Goal: Task Accomplishment & Management: Manage account settings

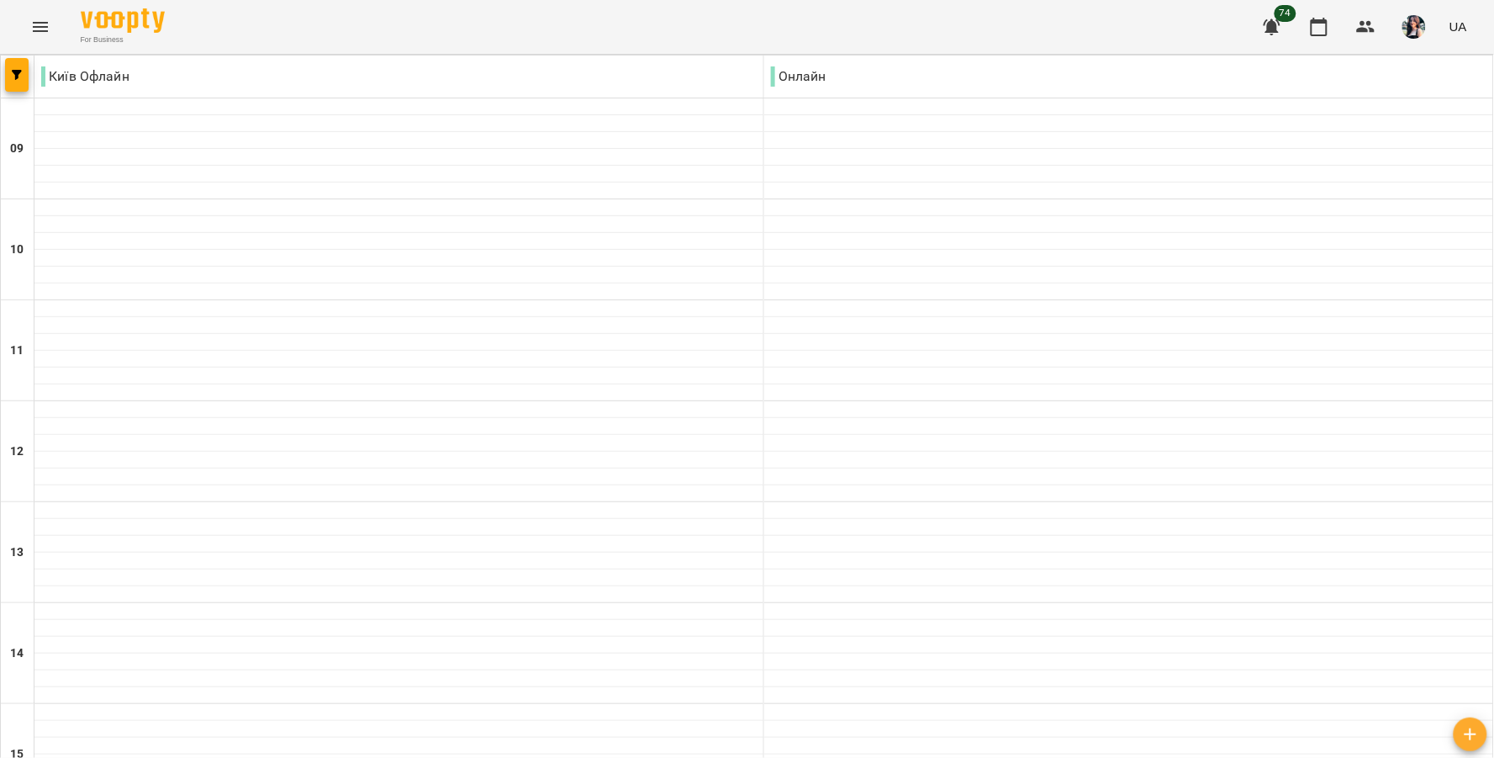
scroll to position [653, 0]
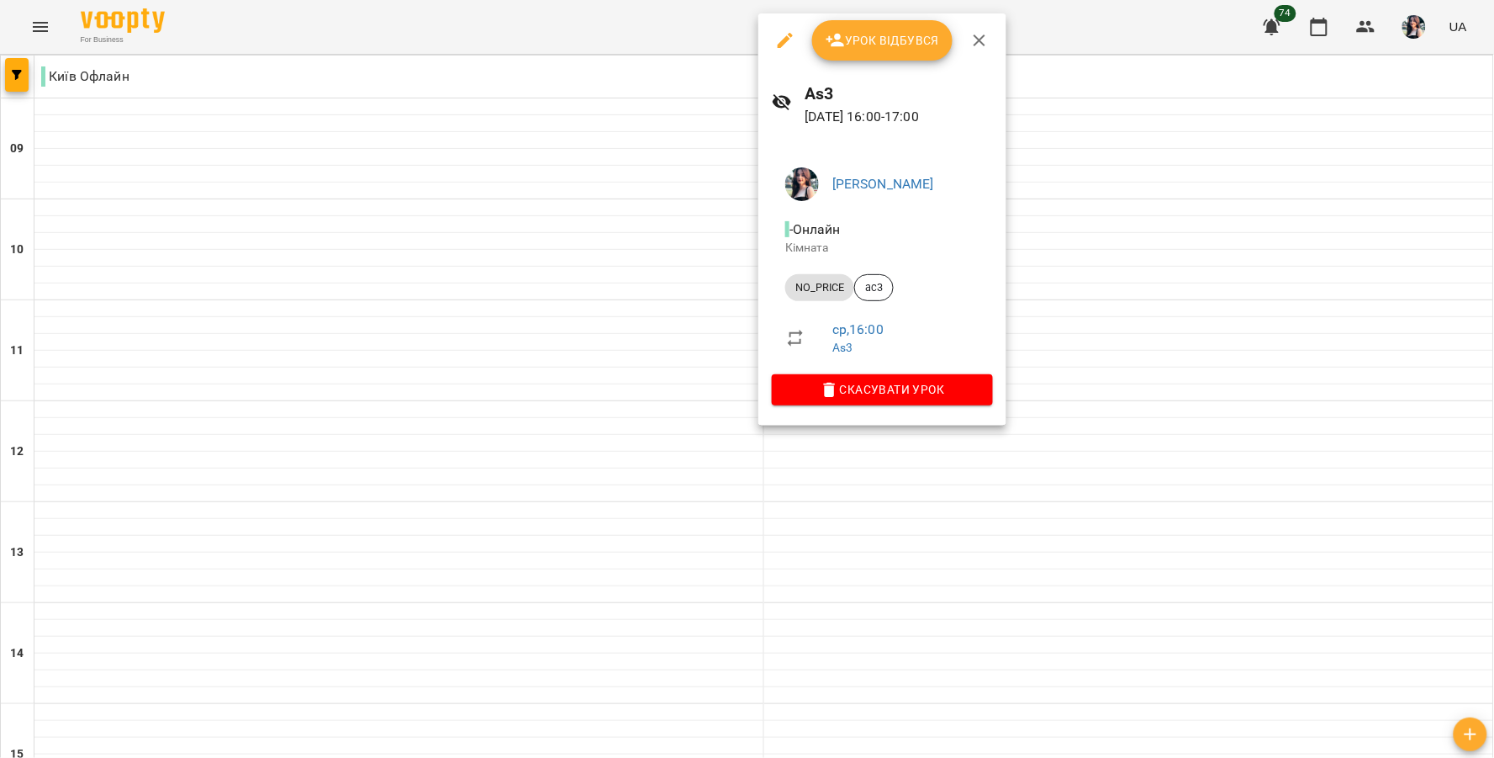
click at [901, 59] on button "Урок відбувся" at bounding box center [882, 40] width 141 height 40
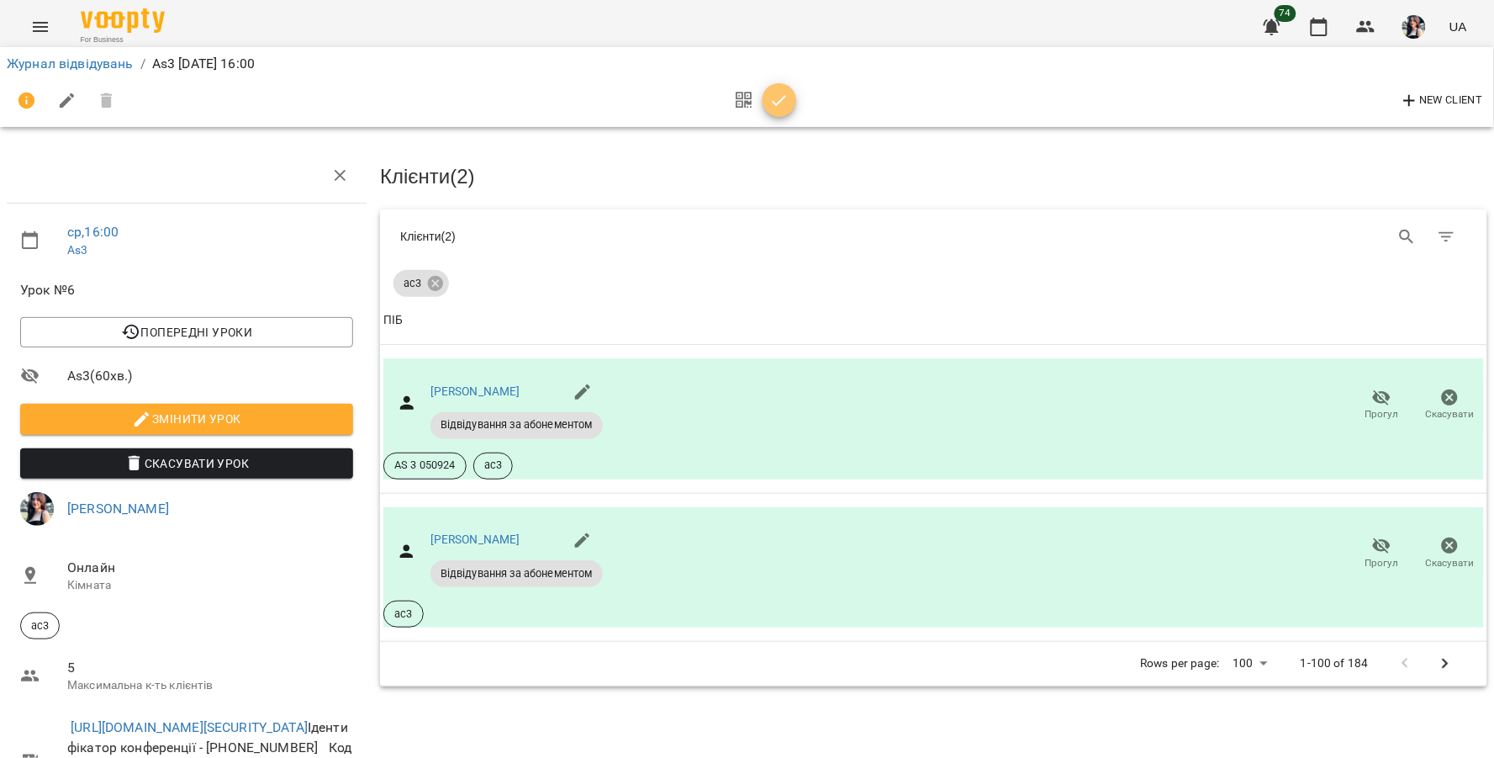
click at [790, 98] on span "button" at bounding box center [780, 101] width 34 height 20
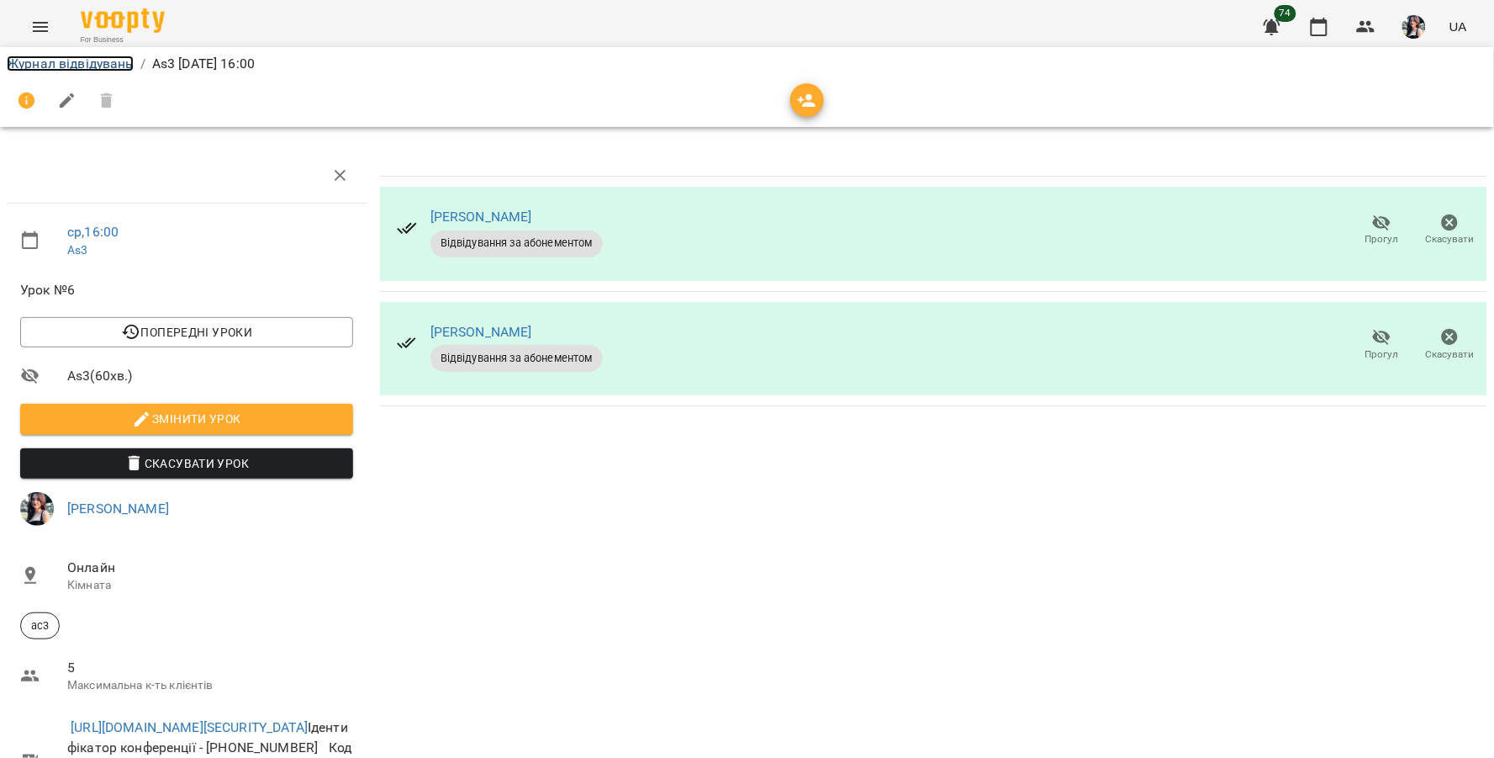
click at [90, 55] on link "Журнал відвідувань" at bounding box center [70, 63] width 127 height 16
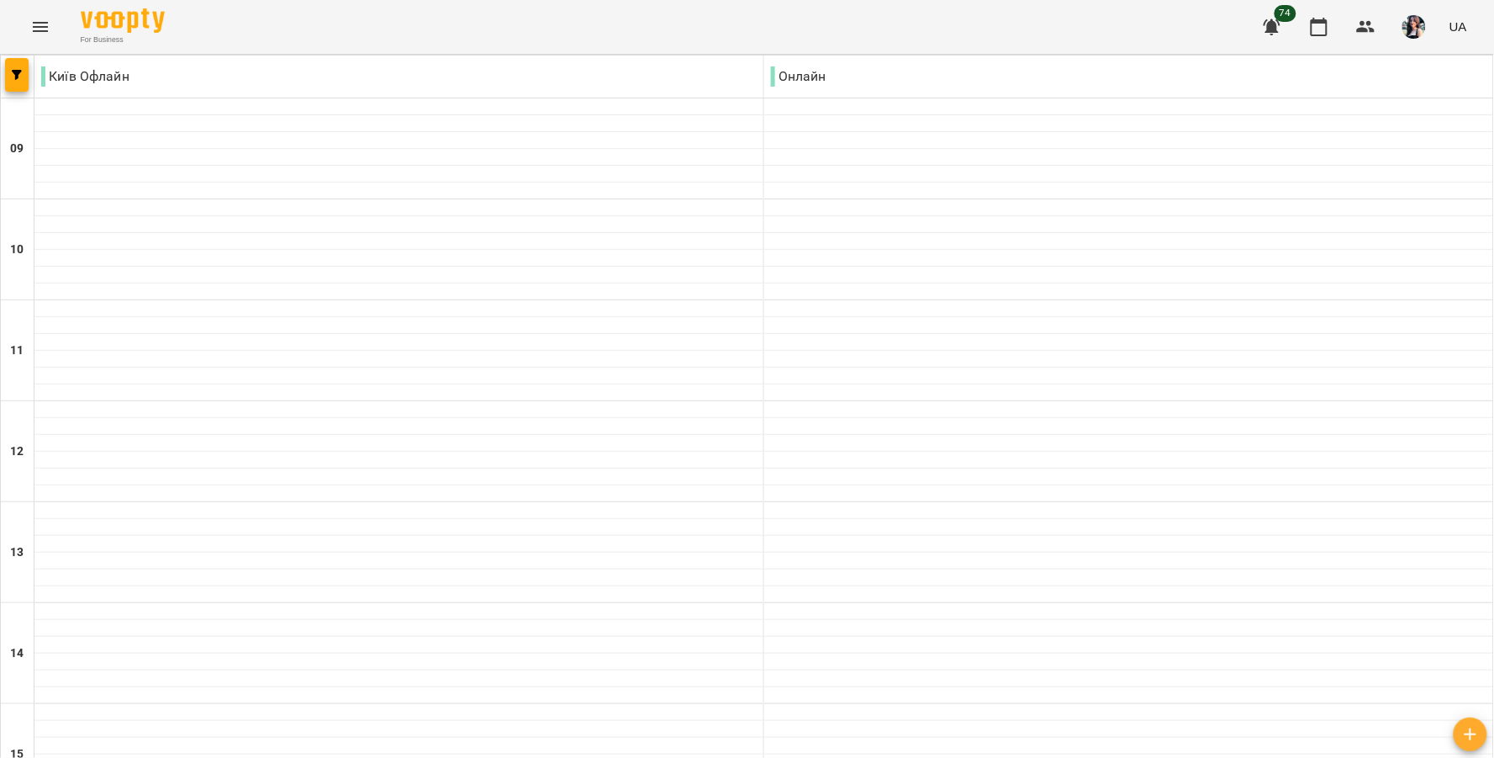
scroll to position [560, 0]
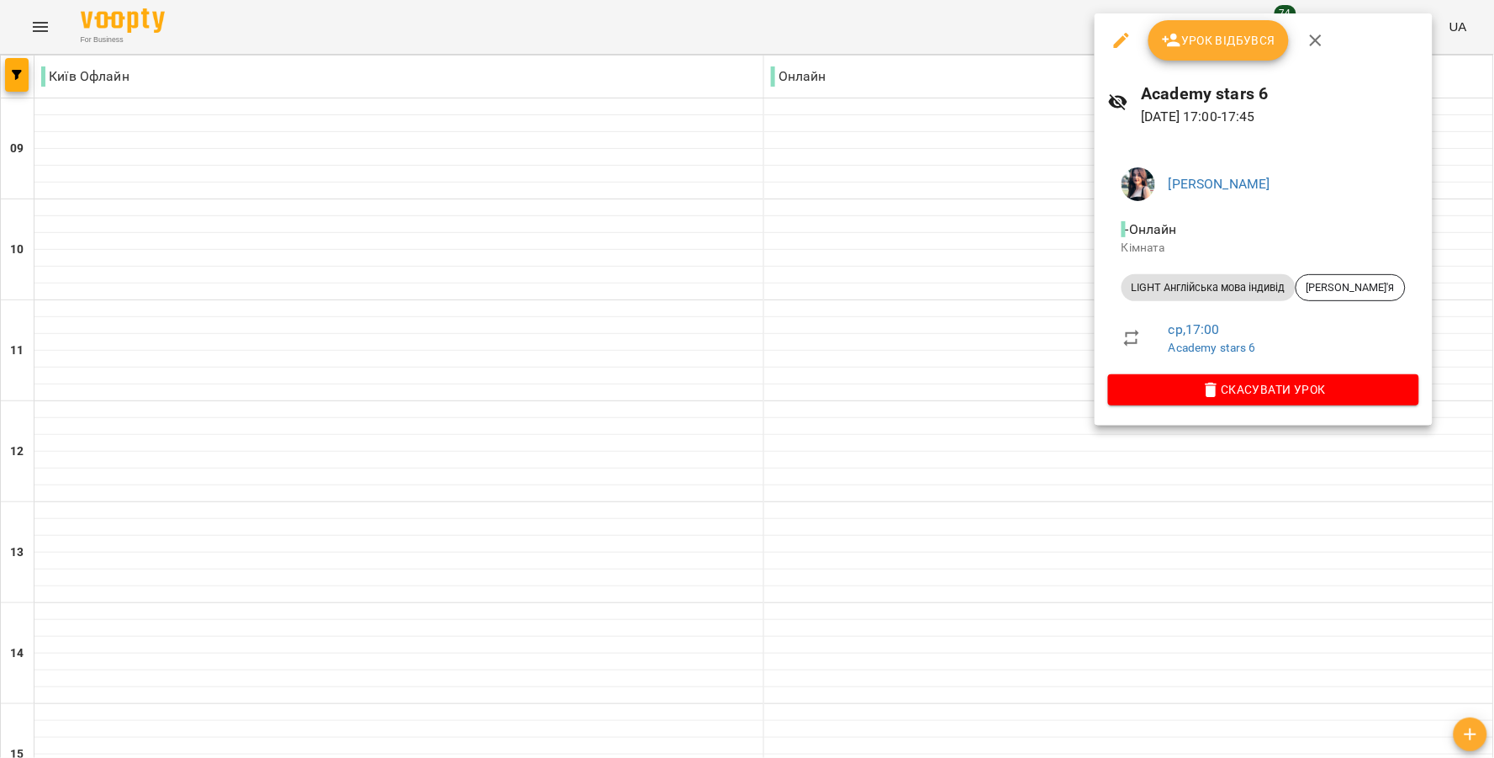
click at [1198, 47] on span "Урок відбувся" at bounding box center [1219, 40] width 114 height 20
click at [1222, 31] on span "Урок відбувся" at bounding box center [1219, 40] width 114 height 20
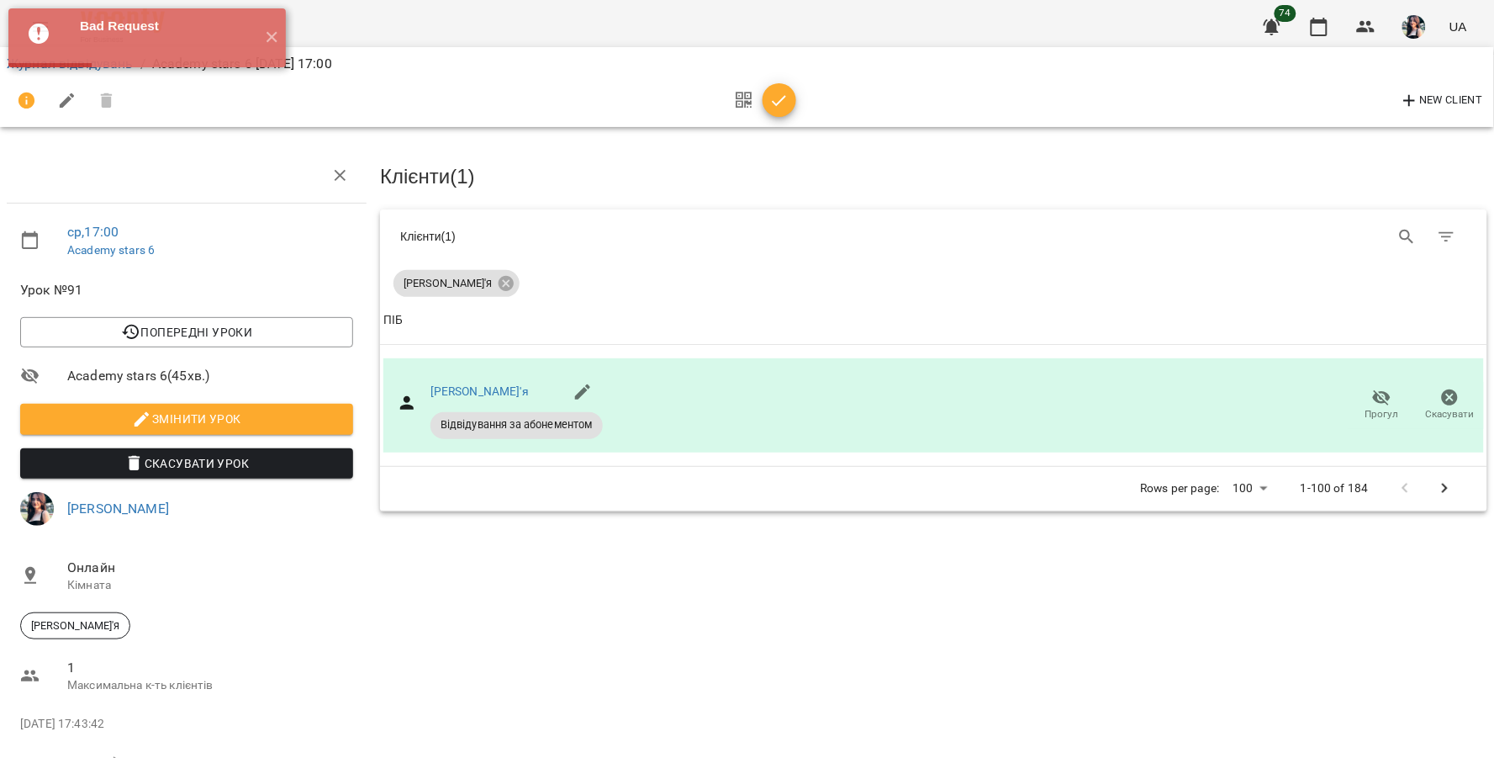
click at [769, 103] on icon "button" at bounding box center [779, 101] width 20 height 20
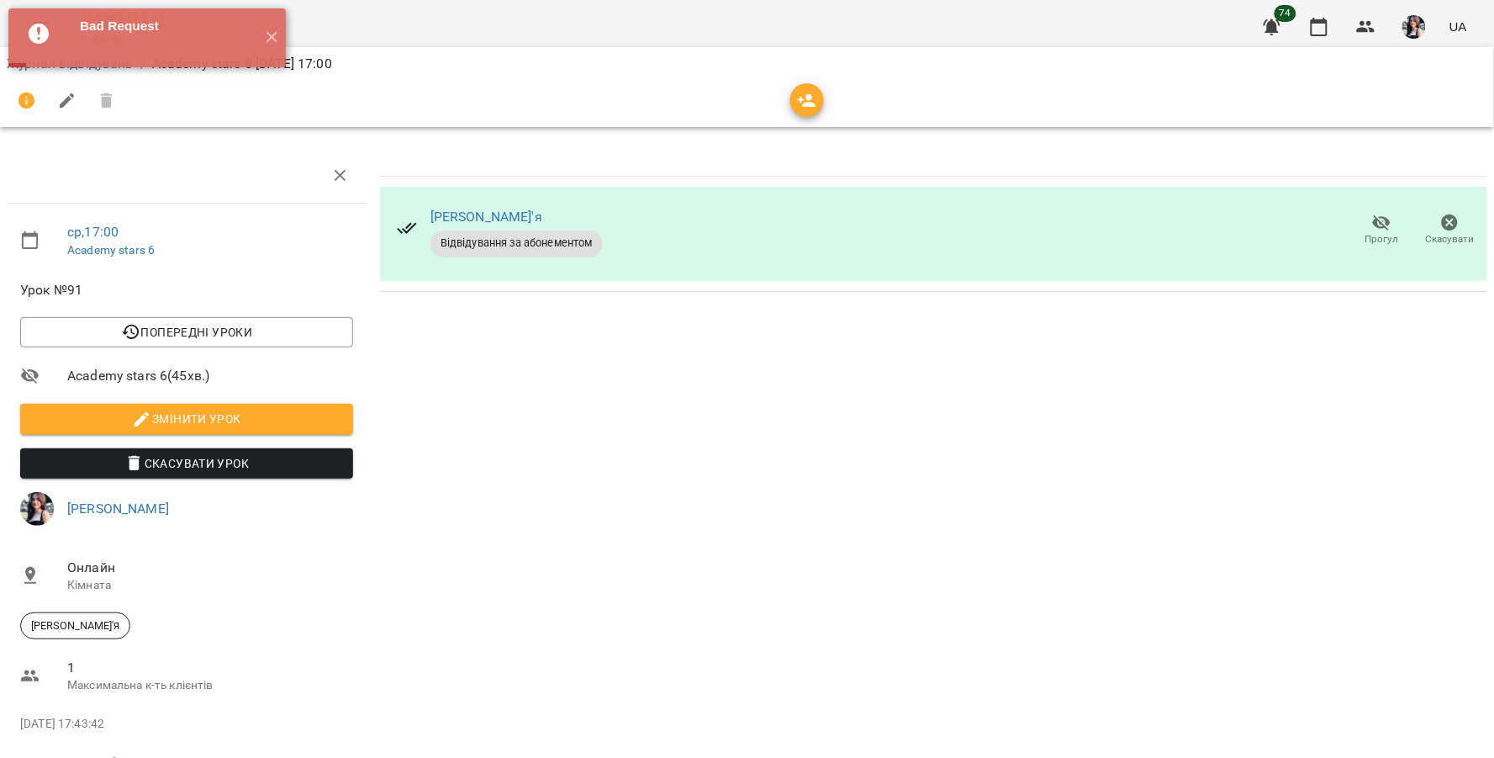
click at [73, 67] on div "Bad Request ✕" at bounding box center [147, 38] width 294 height 76
click at [272, 37] on button "✕" at bounding box center [272, 37] width 28 height 59
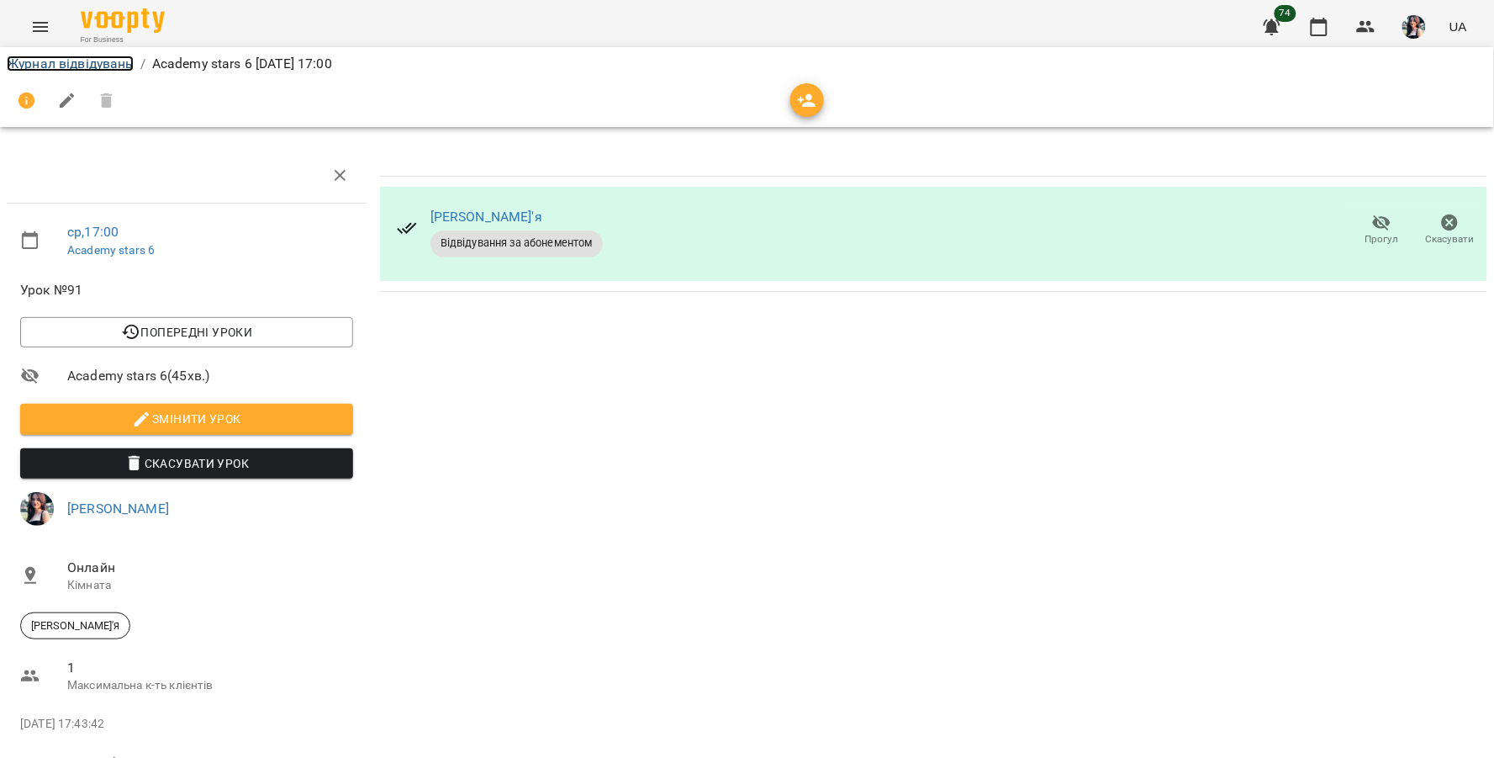
click at [56, 55] on link "Журнал відвідувань" at bounding box center [70, 63] width 127 height 16
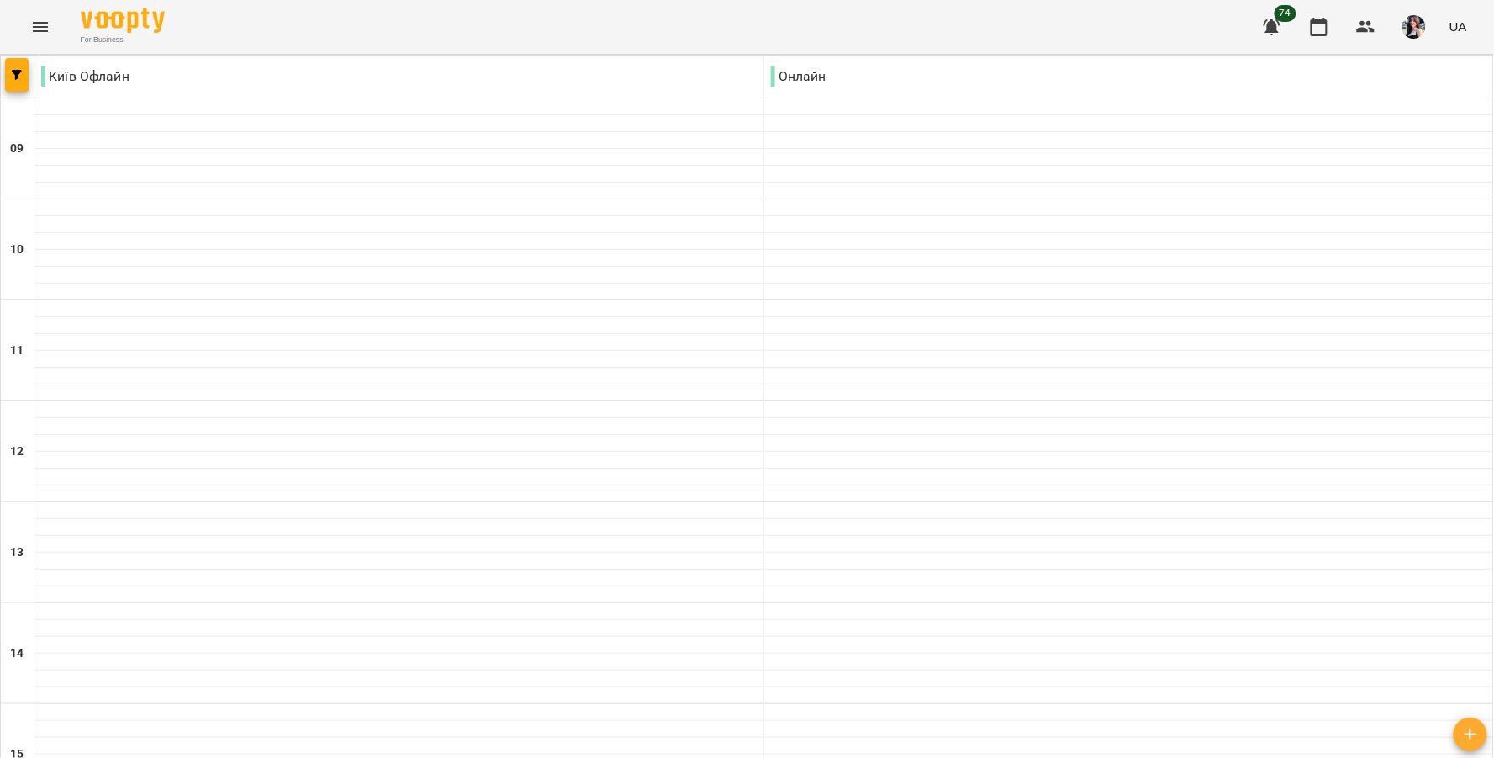
scroll to position [560, 0]
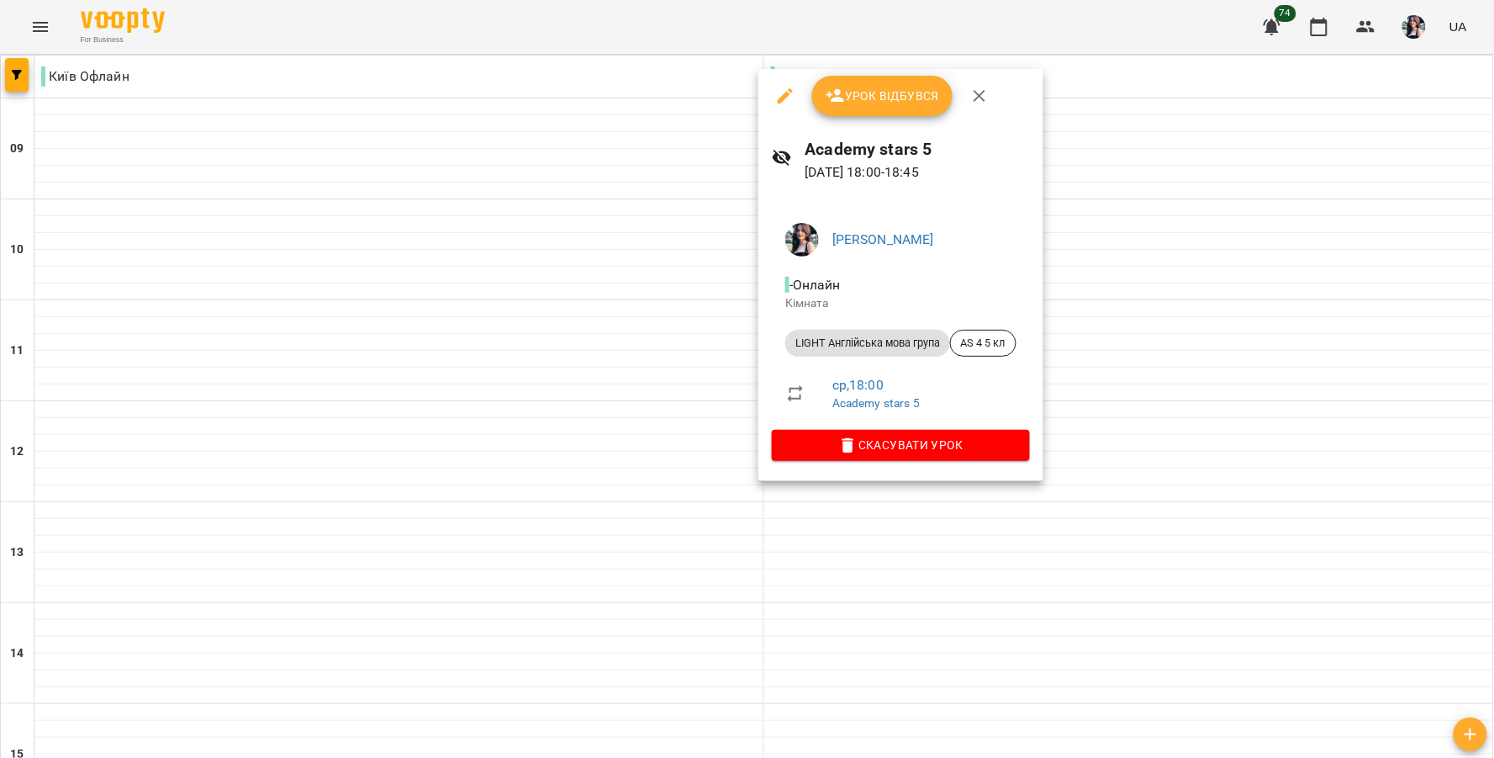
click at [888, 103] on span "Урок відбувся" at bounding box center [883, 96] width 114 height 20
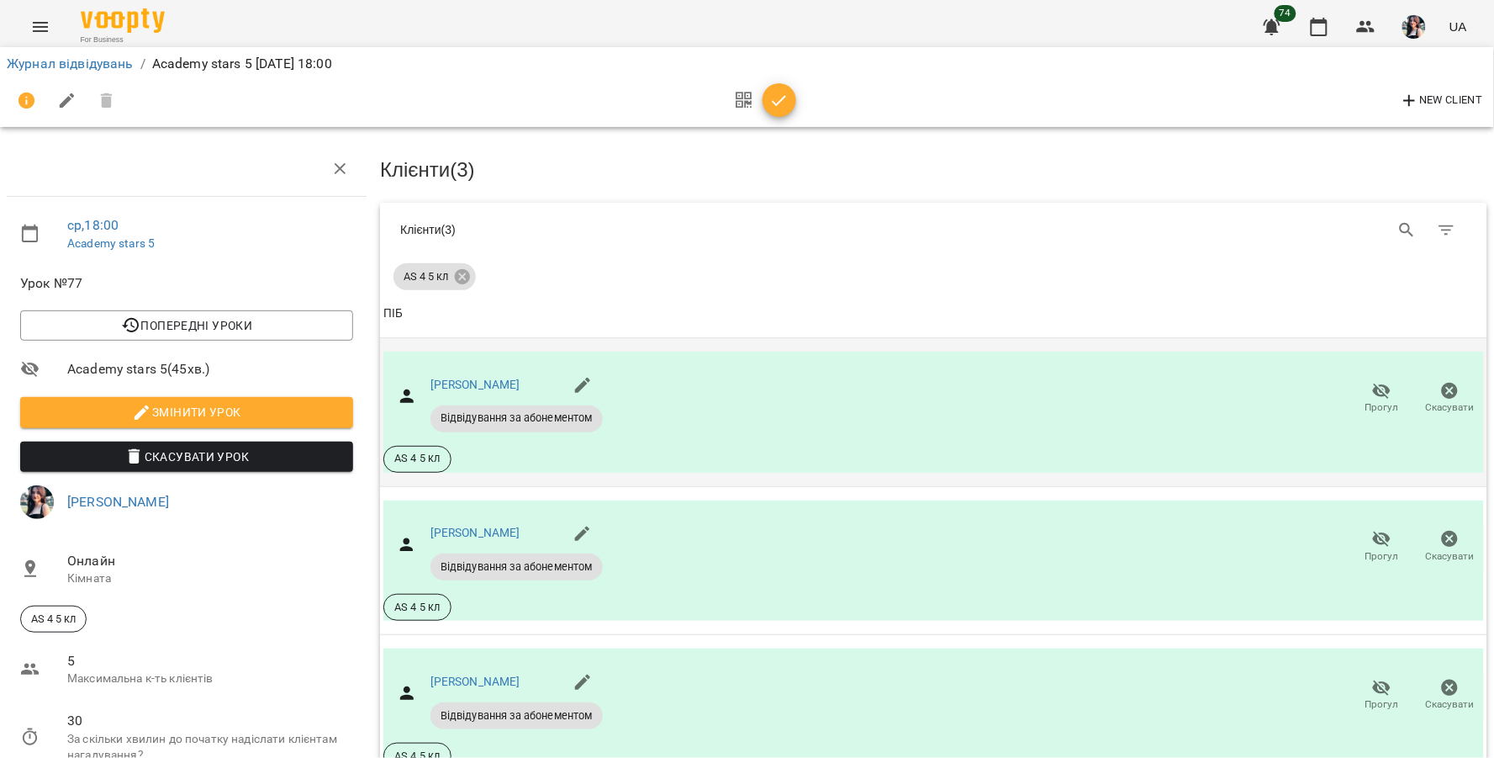
scroll to position [187, 0]
click at [779, 118] on div at bounding box center [762, 101] width 70 height 40
click at [782, 103] on icon "button" at bounding box center [779, 101] width 20 height 20
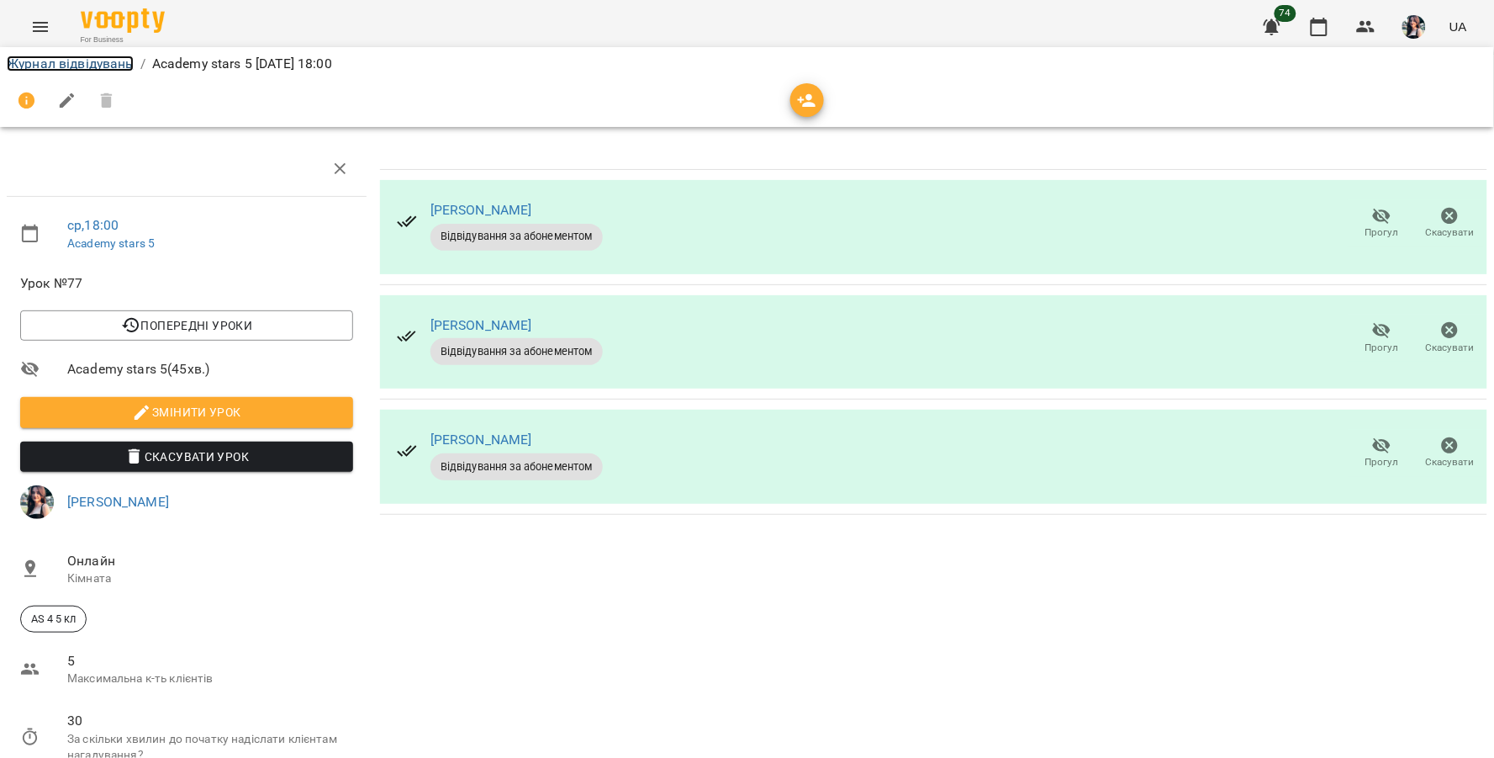
click at [73, 66] on link "Журнал відвідувань" at bounding box center [70, 63] width 127 height 16
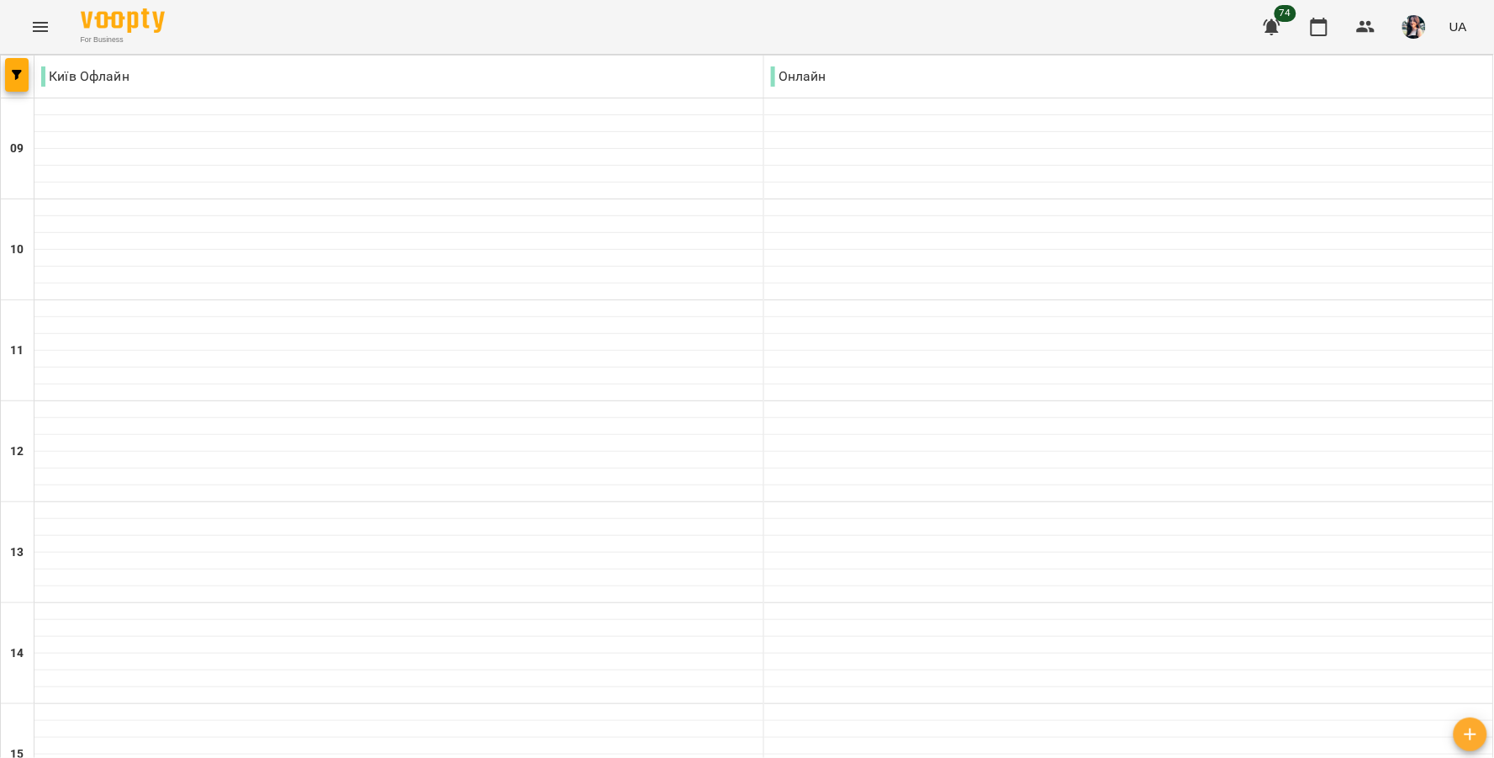
scroll to position [663, 0]
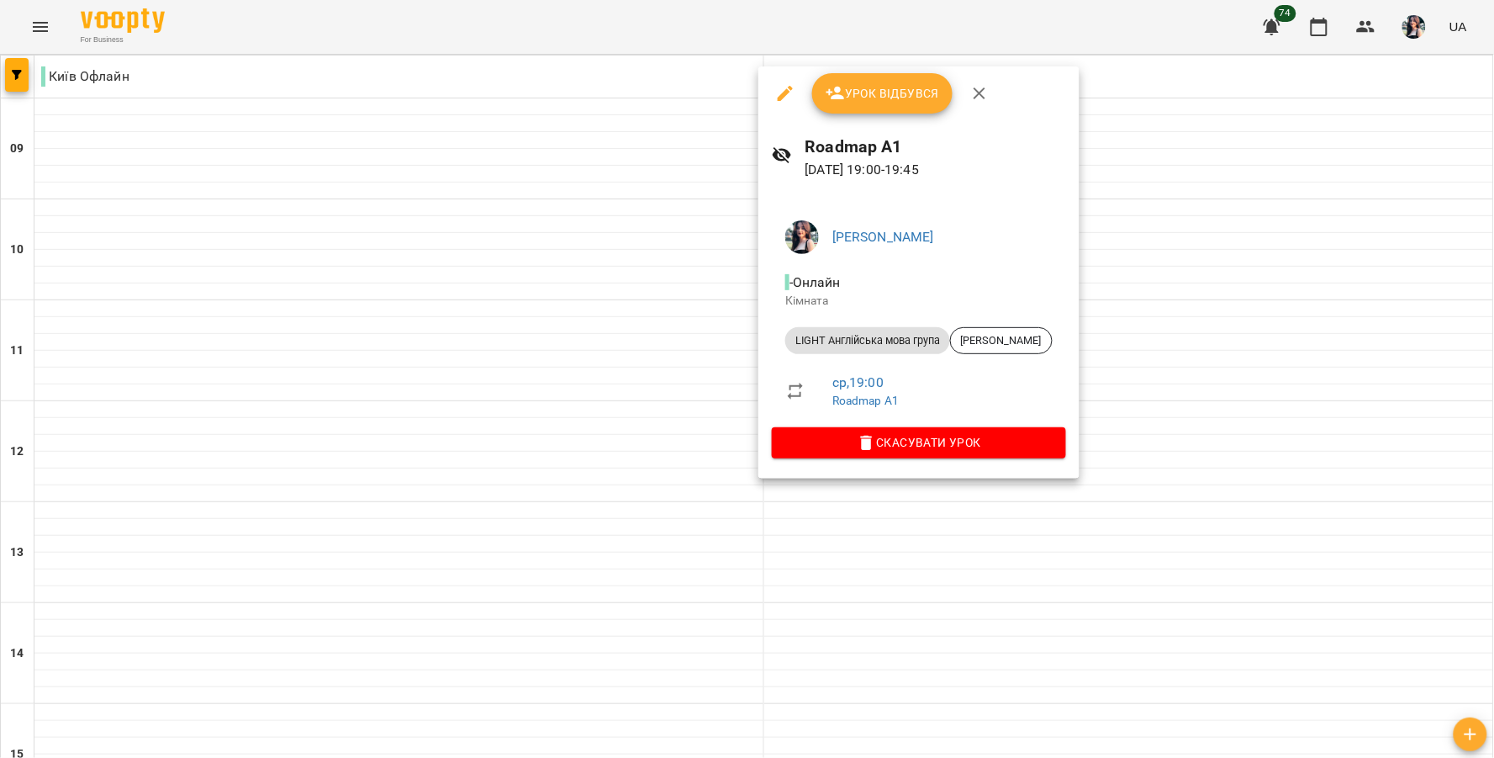
click at [911, 87] on span "Урок відбувся" at bounding box center [883, 93] width 114 height 20
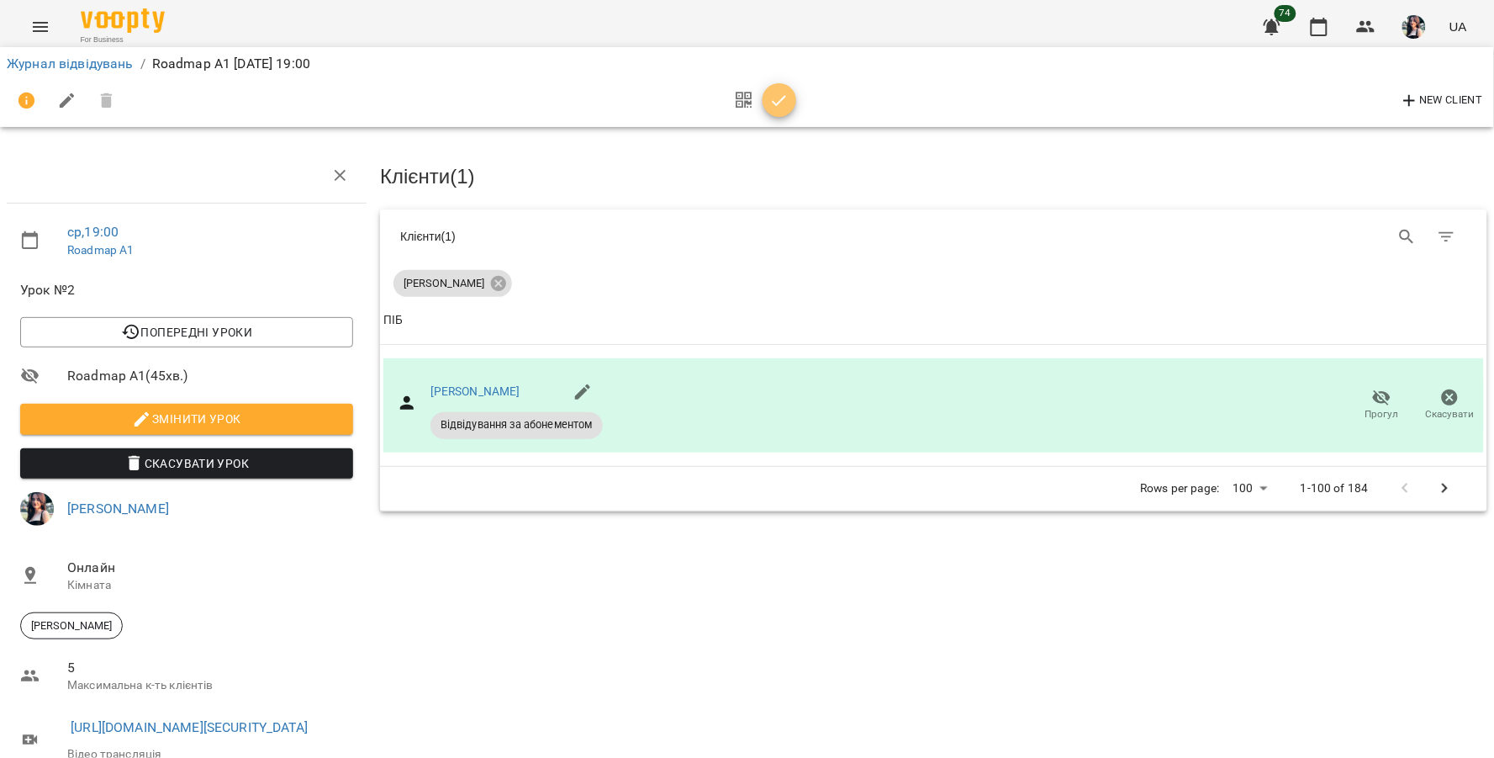
click at [779, 97] on icon "button" at bounding box center [779, 101] width 20 height 20
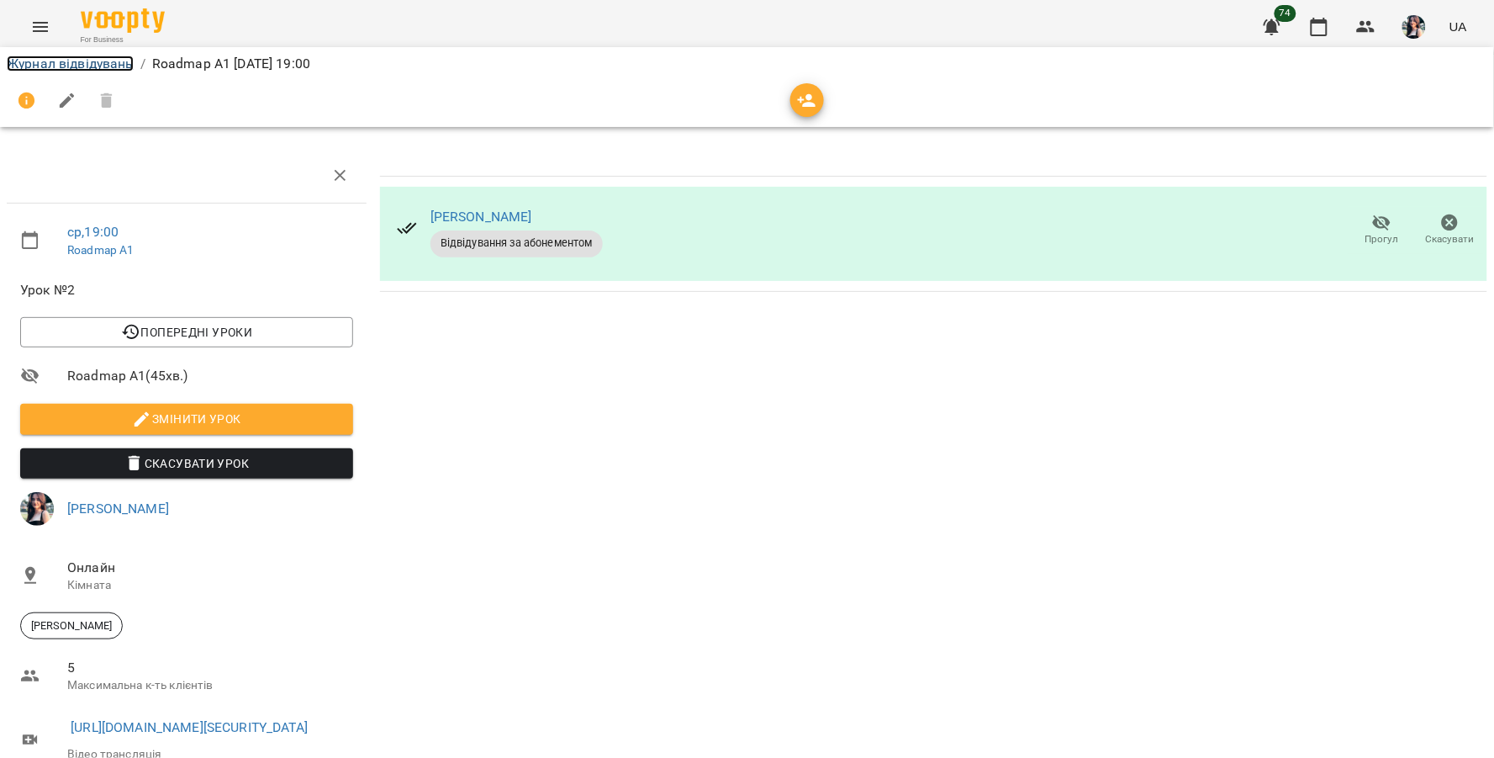
click at [114, 64] on link "Журнал відвідувань" at bounding box center [70, 63] width 127 height 16
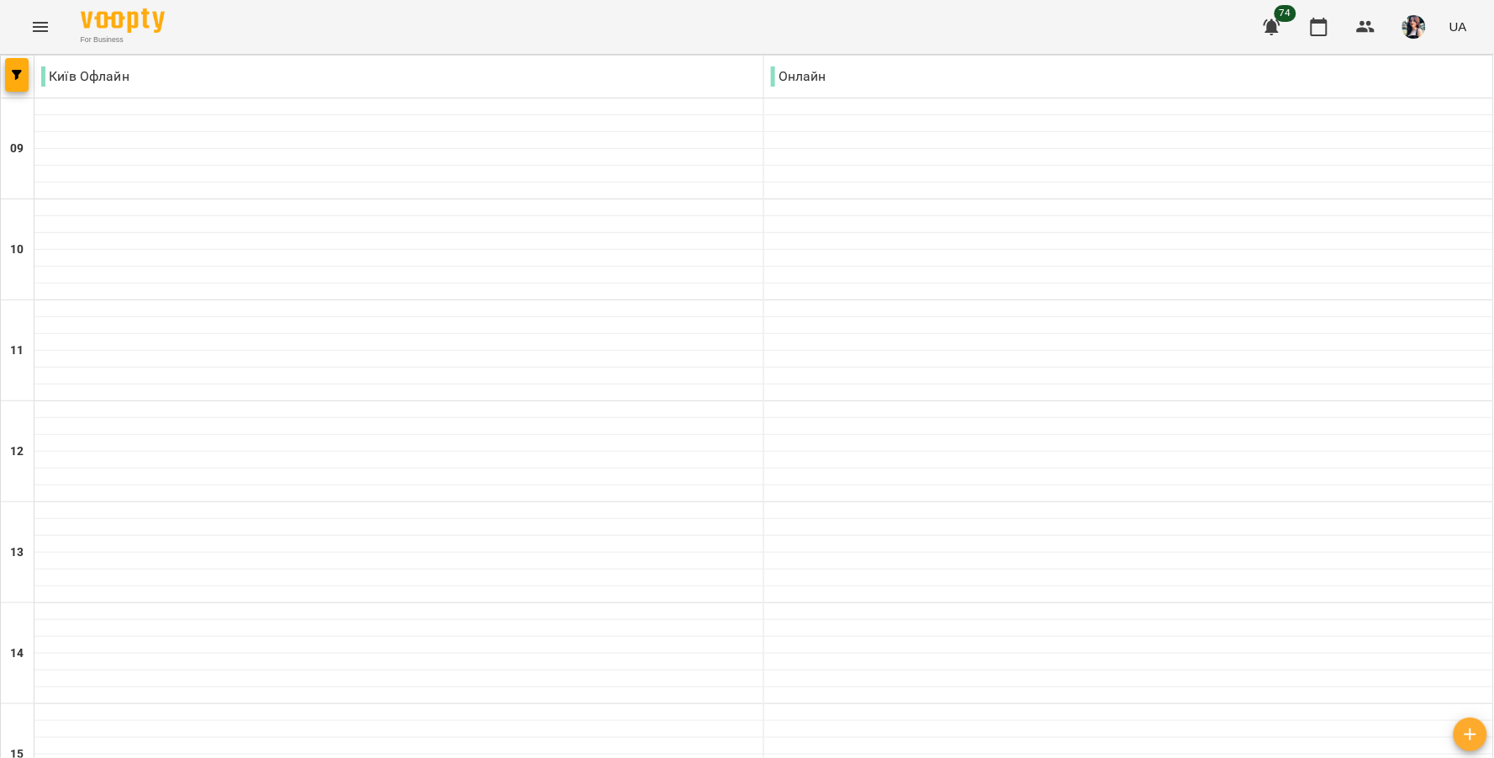
scroll to position [663, 0]
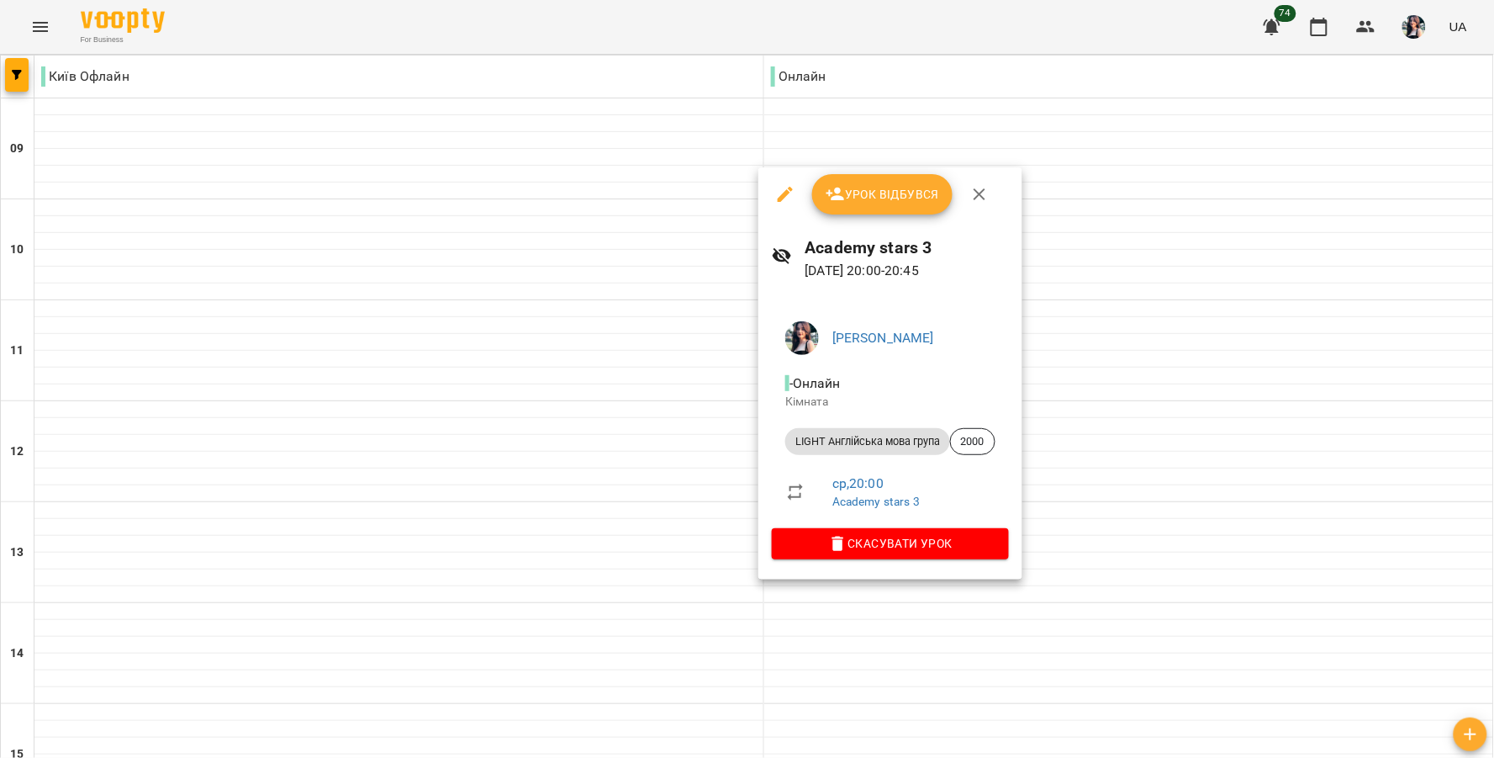
click at [901, 191] on span "Урок відбувся" at bounding box center [883, 194] width 114 height 20
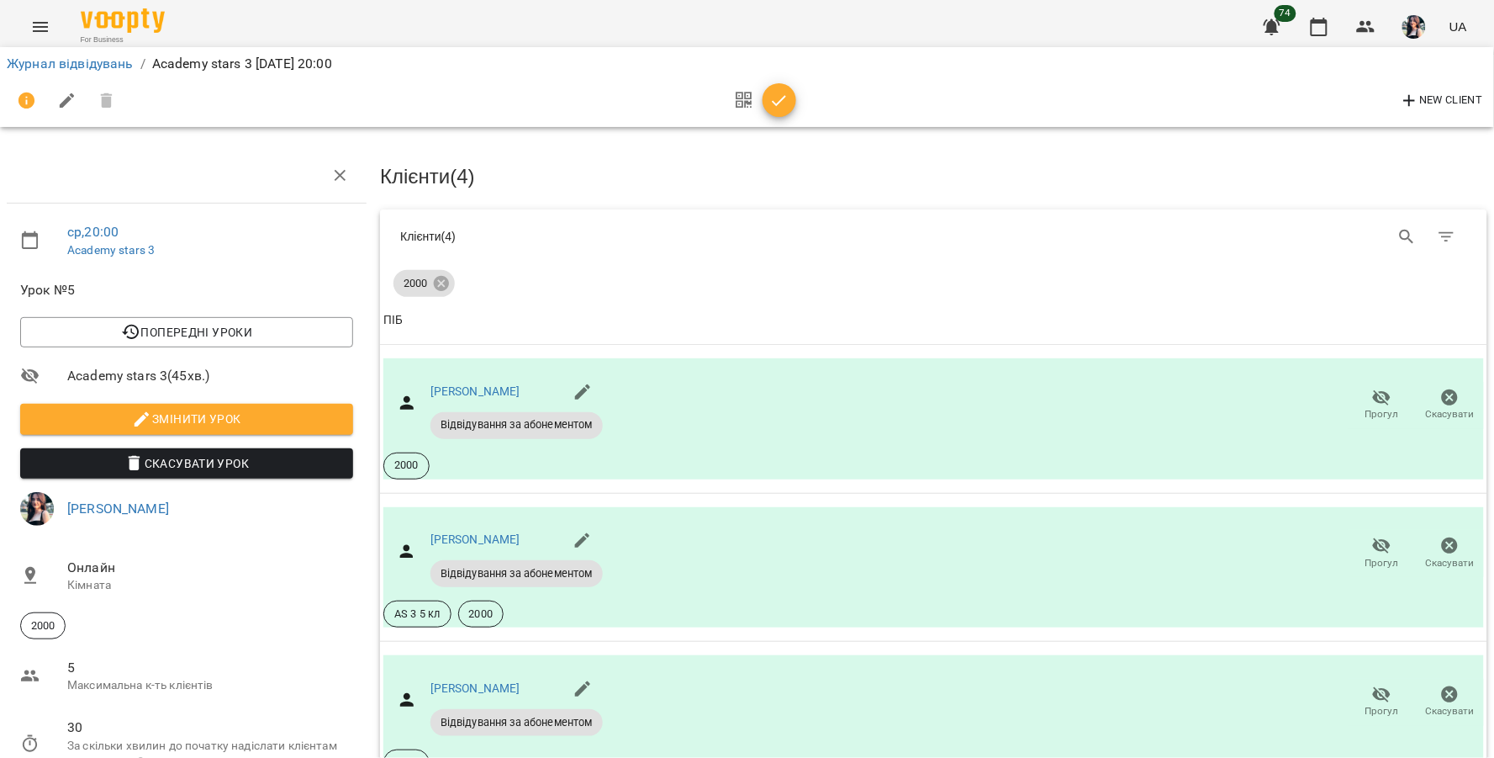
click at [780, 108] on icon "button" at bounding box center [779, 101] width 20 height 20
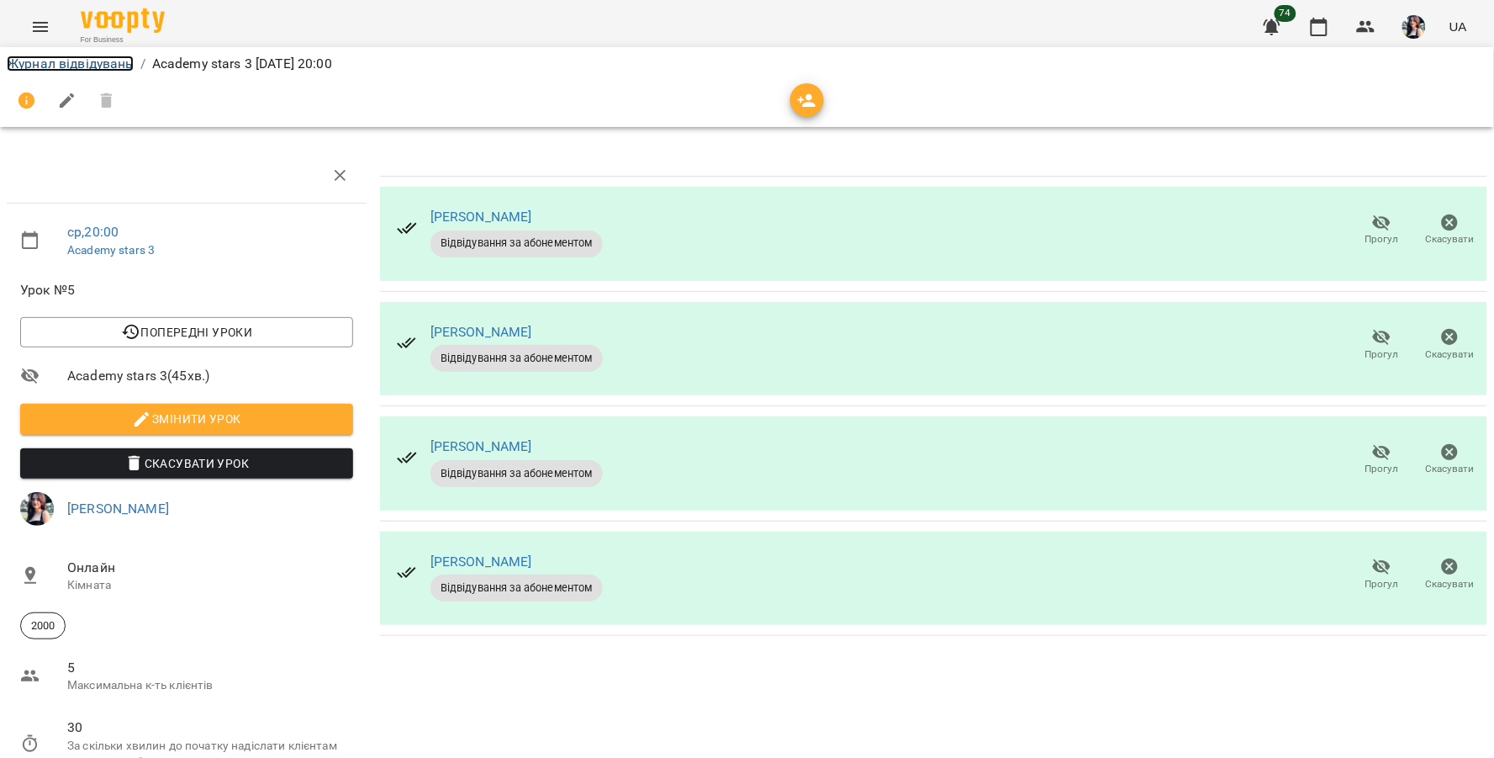
click at [121, 55] on link "Журнал відвідувань" at bounding box center [70, 63] width 127 height 16
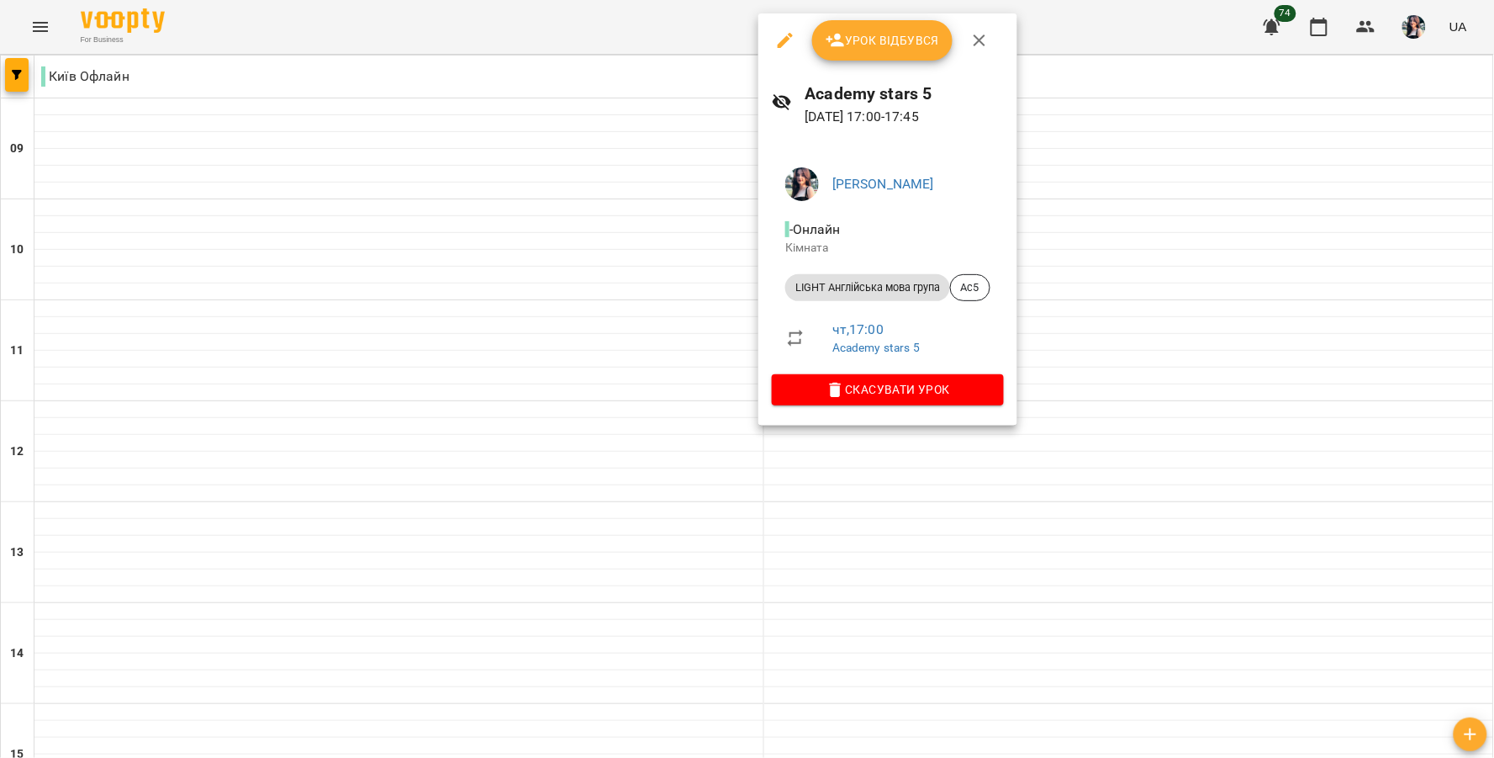
click at [904, 43] on span "Урок відбувся" at bounding box center [883, 40] width 114 height 20
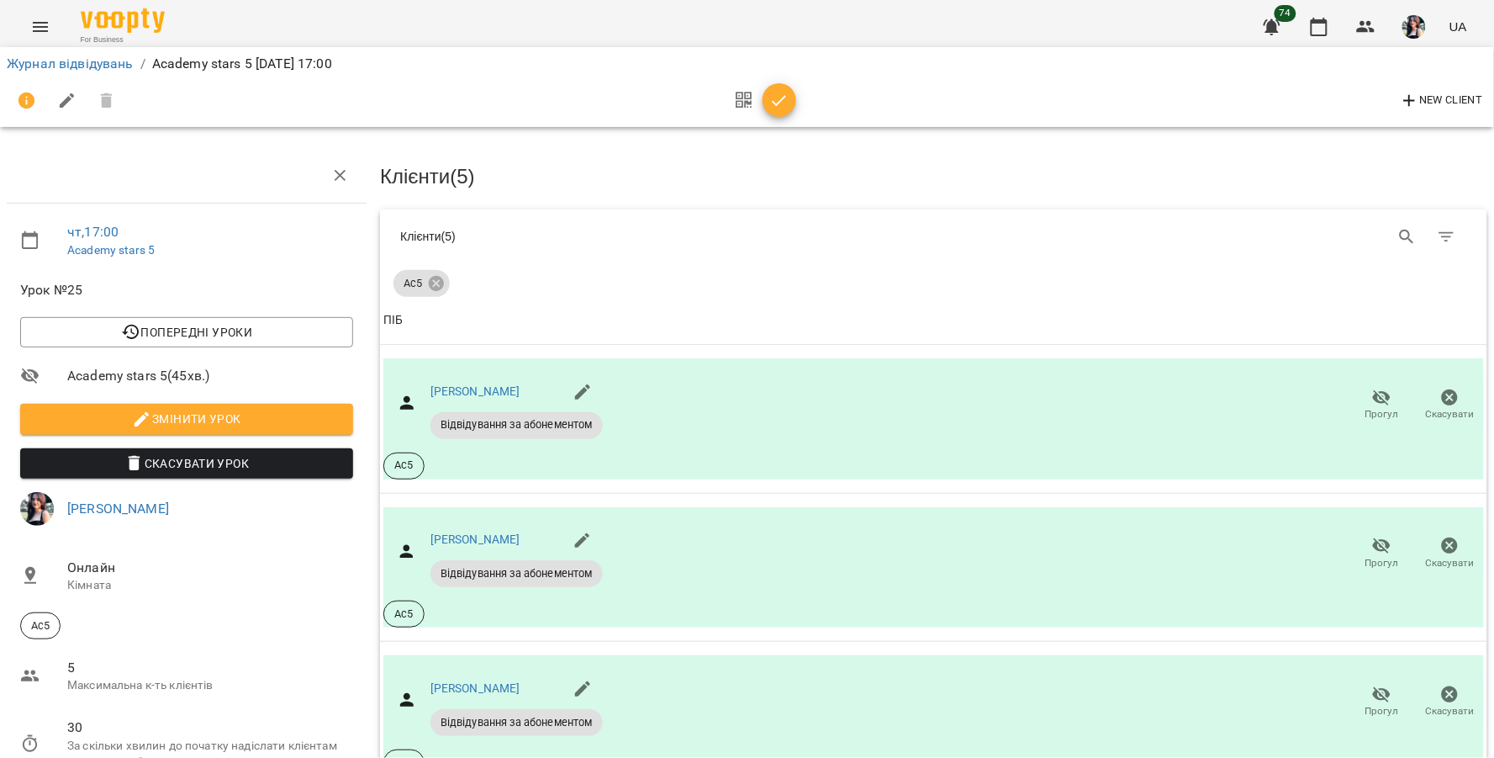
click at [778, 107] on icon "button" at bounding box center [779, 101] width 20 height 20
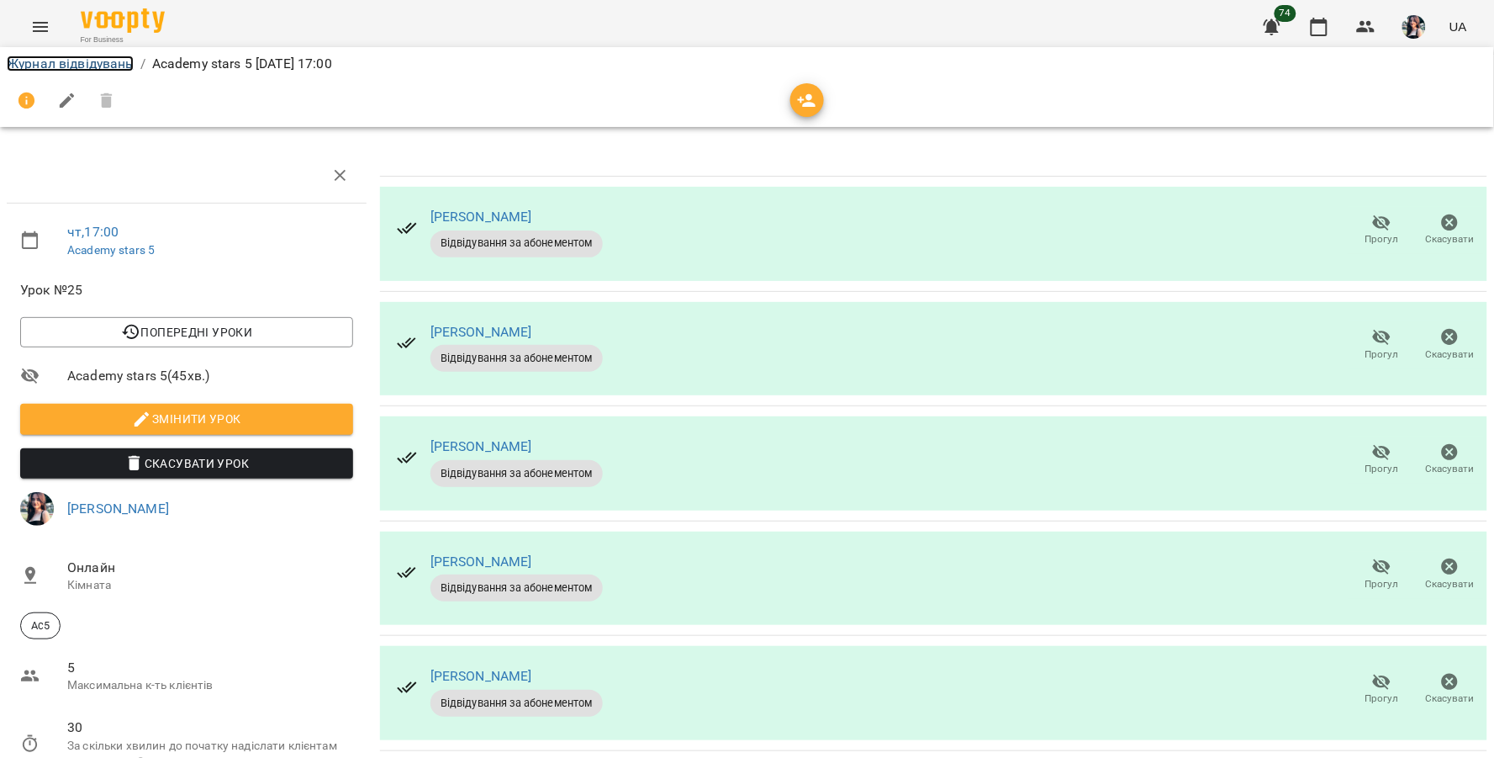
click at [77, 56] on link "Журнал відвідувань" at bounding box center [70, 63] width 127 height 16
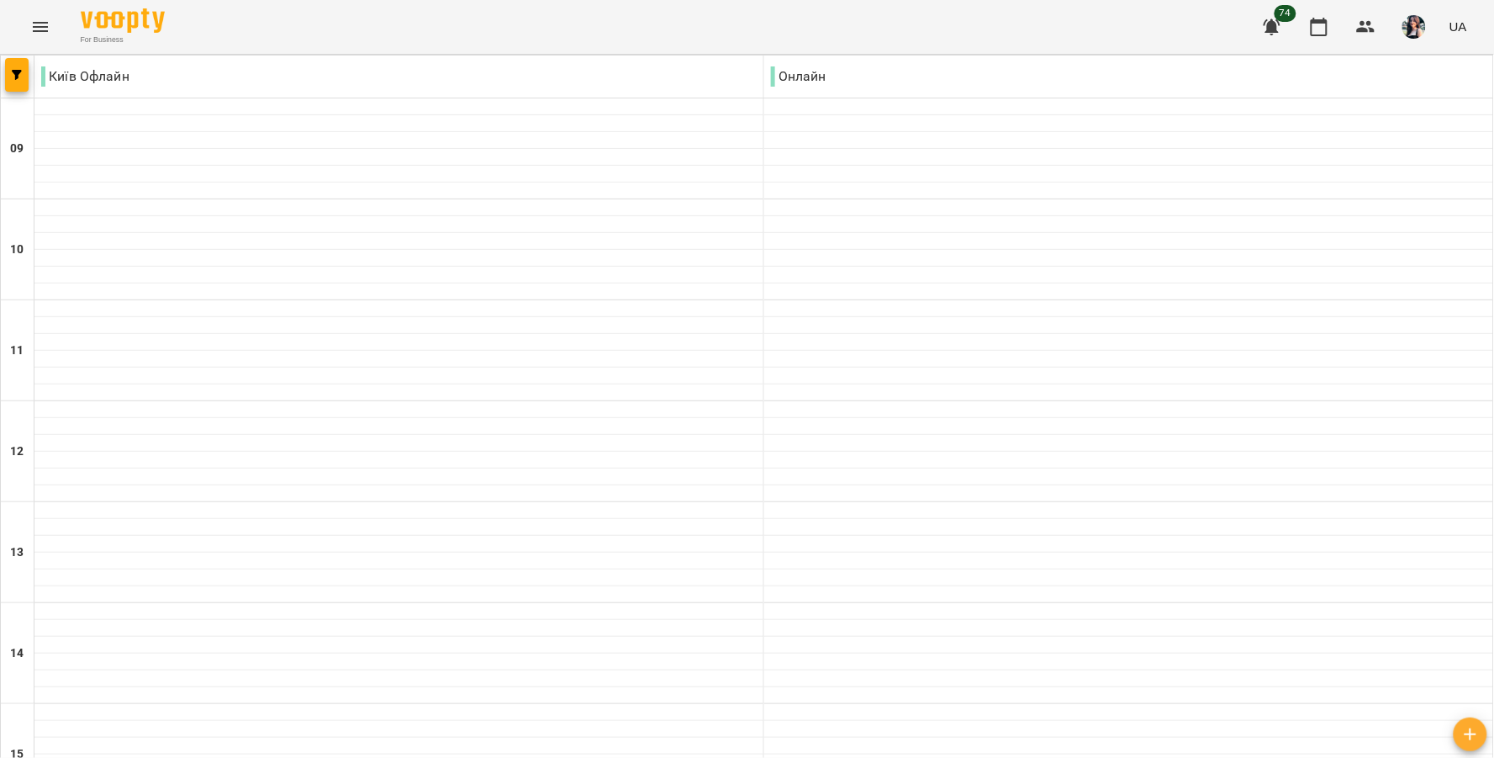
scroll to position [653, 0]
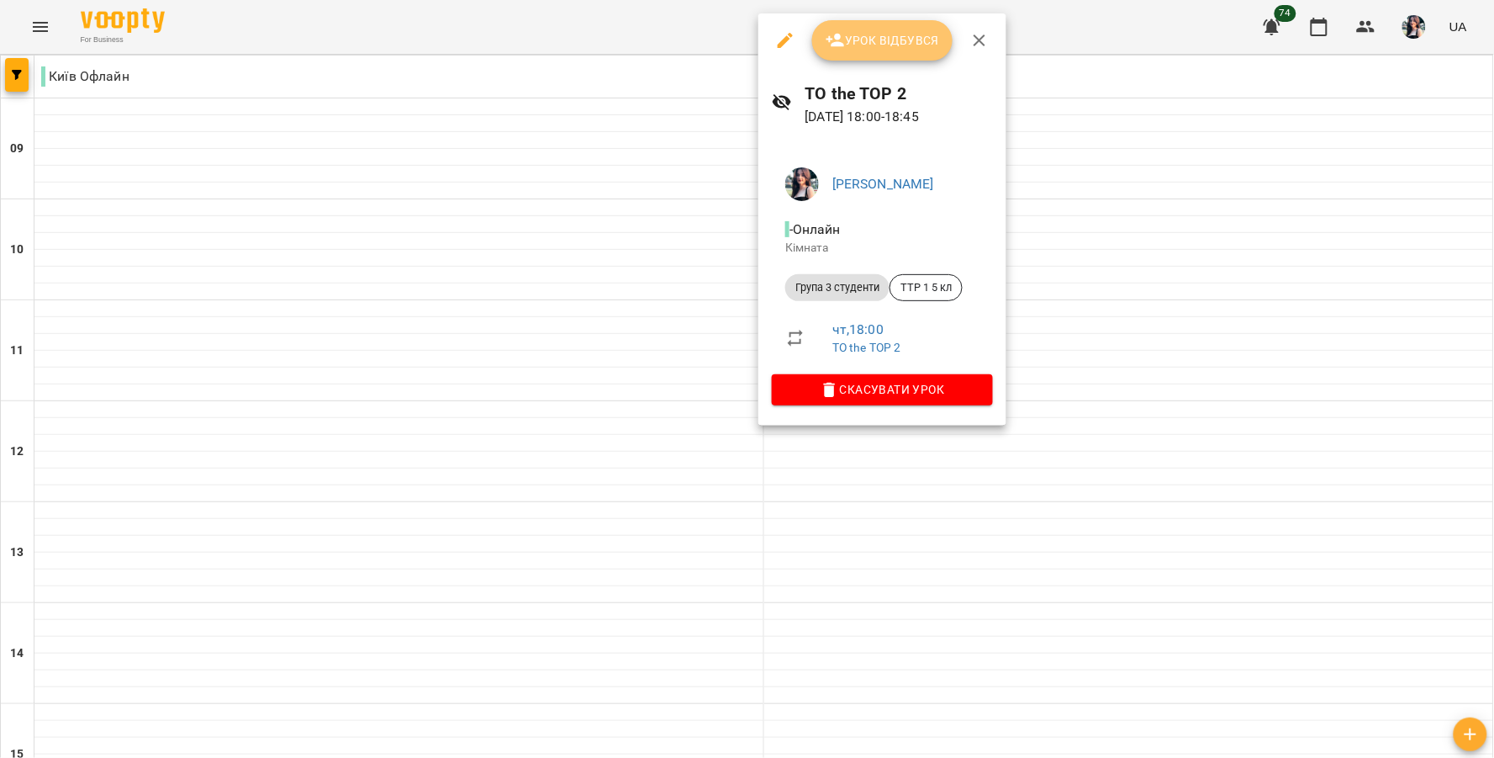
click at [849, 40] on span "Урок відбувся" at bounding box center [883, 40] width 114 height 20
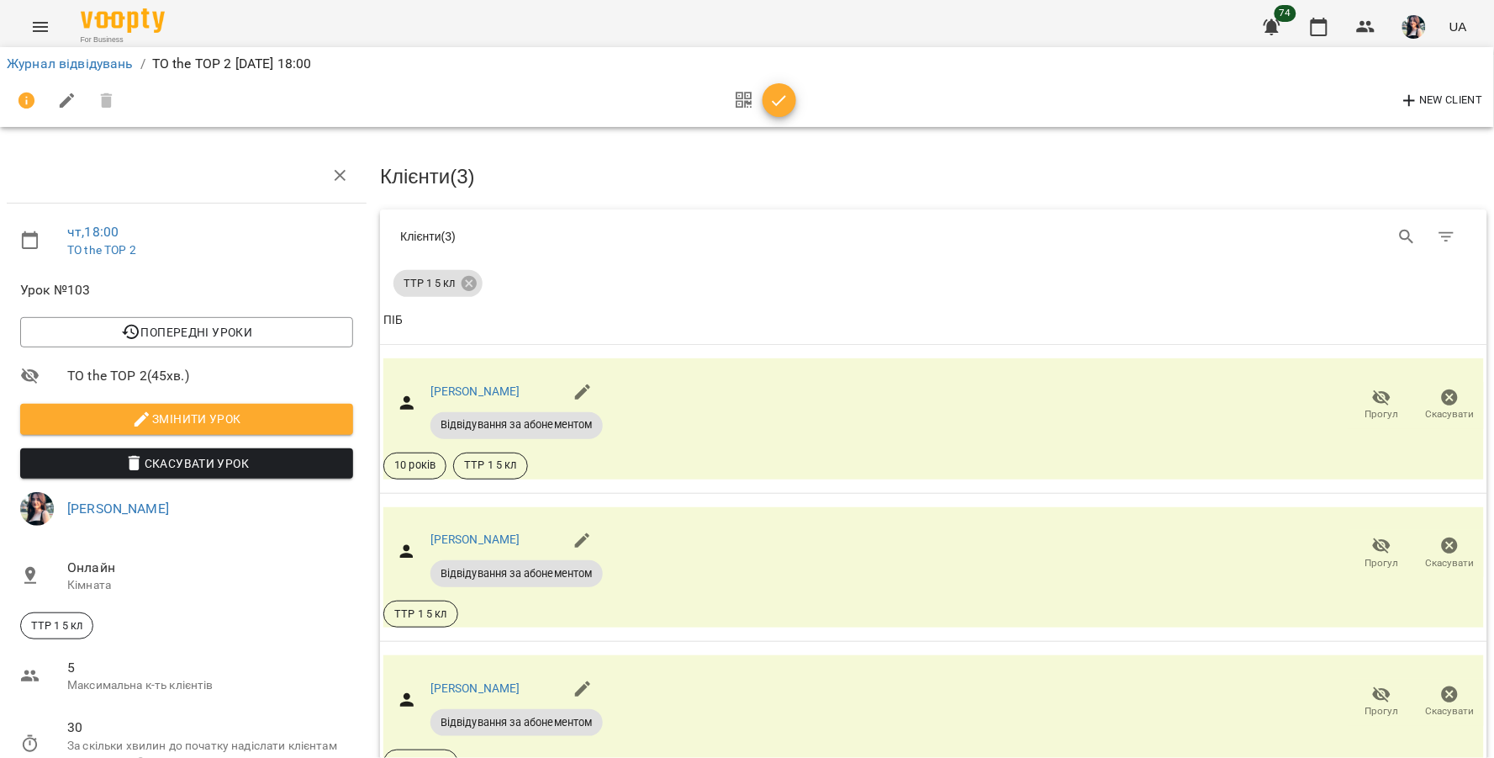
click at [782, 104] on icon "button" at bounding box center [779, 101] width 20 height 20
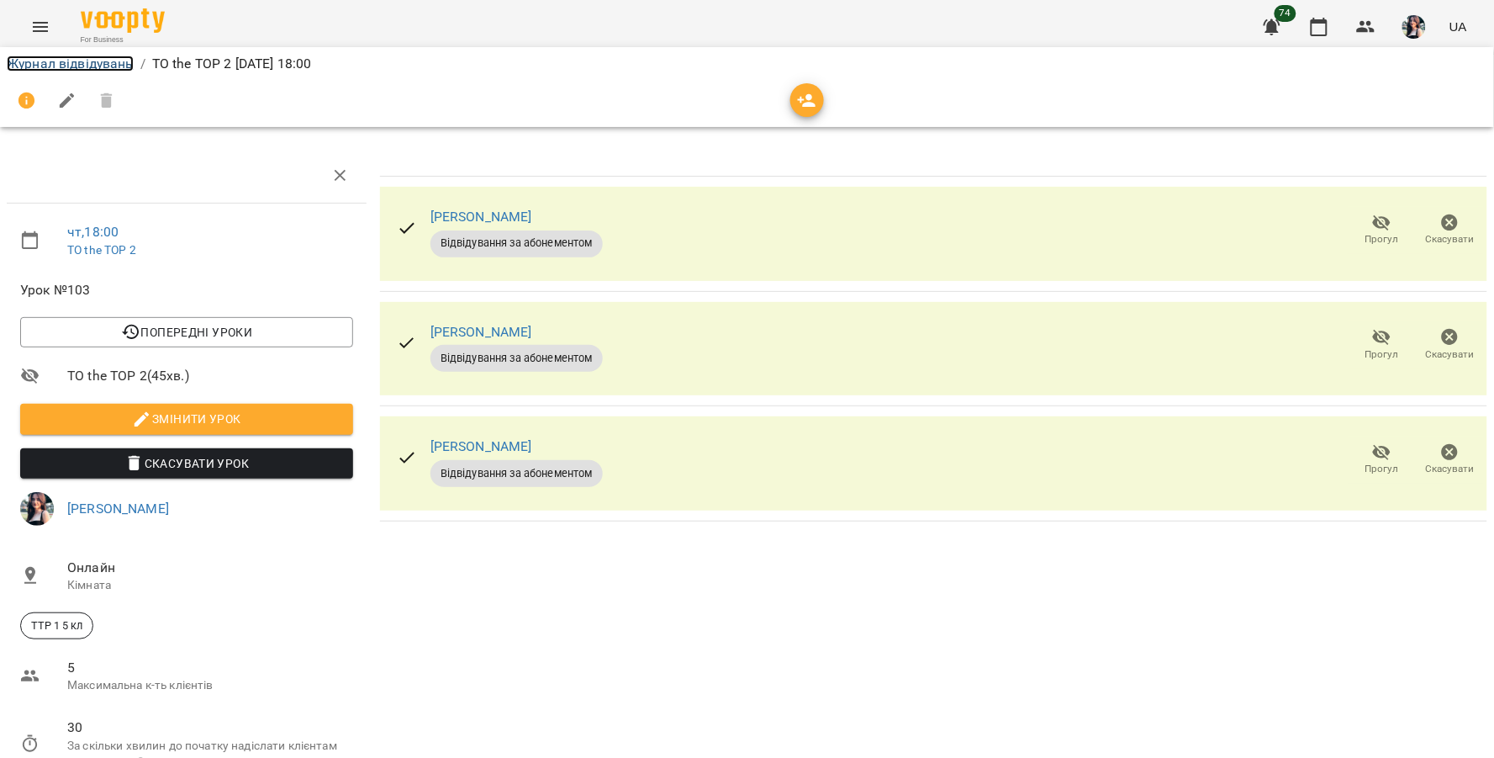
click at [118, 63] on link "Журнал відвідувань" at bounding box center [70, 63] width 127 height 16
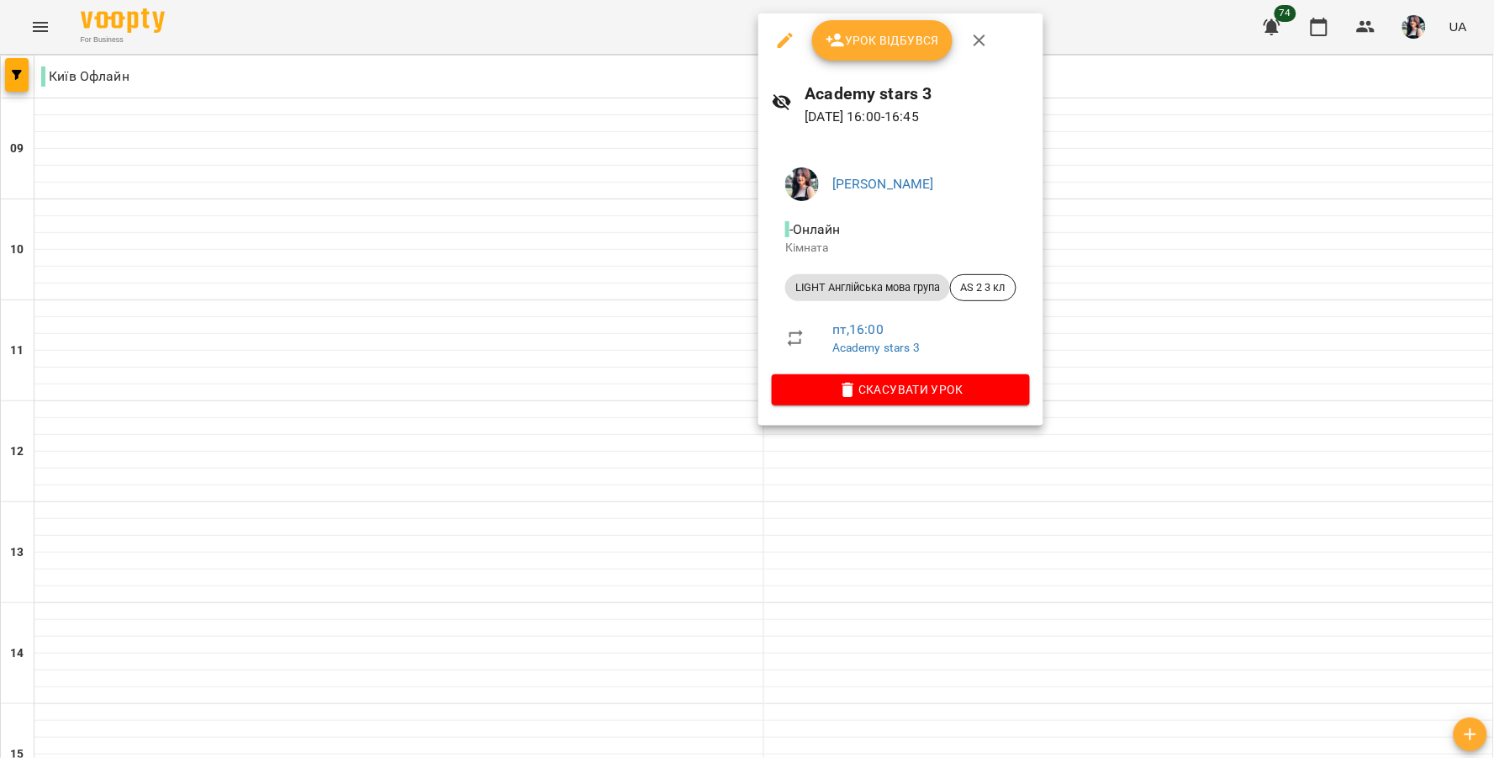
click at [859, 22] on button "Урок відбувся" at bounding box center [882, 40] width 141 height 40
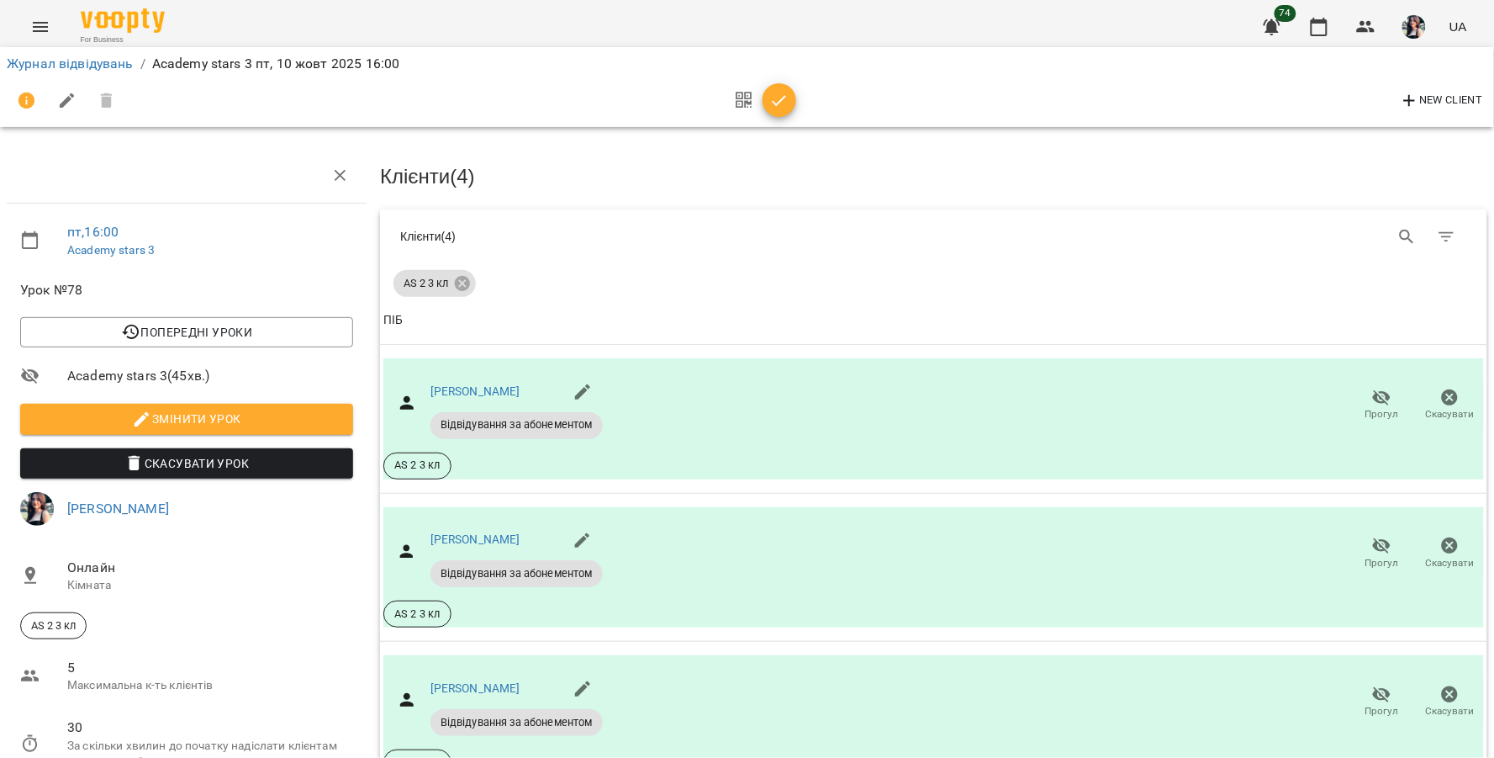
click at [769, 102] on icon "button" at bounding box center [779, 101] width 20 height 20
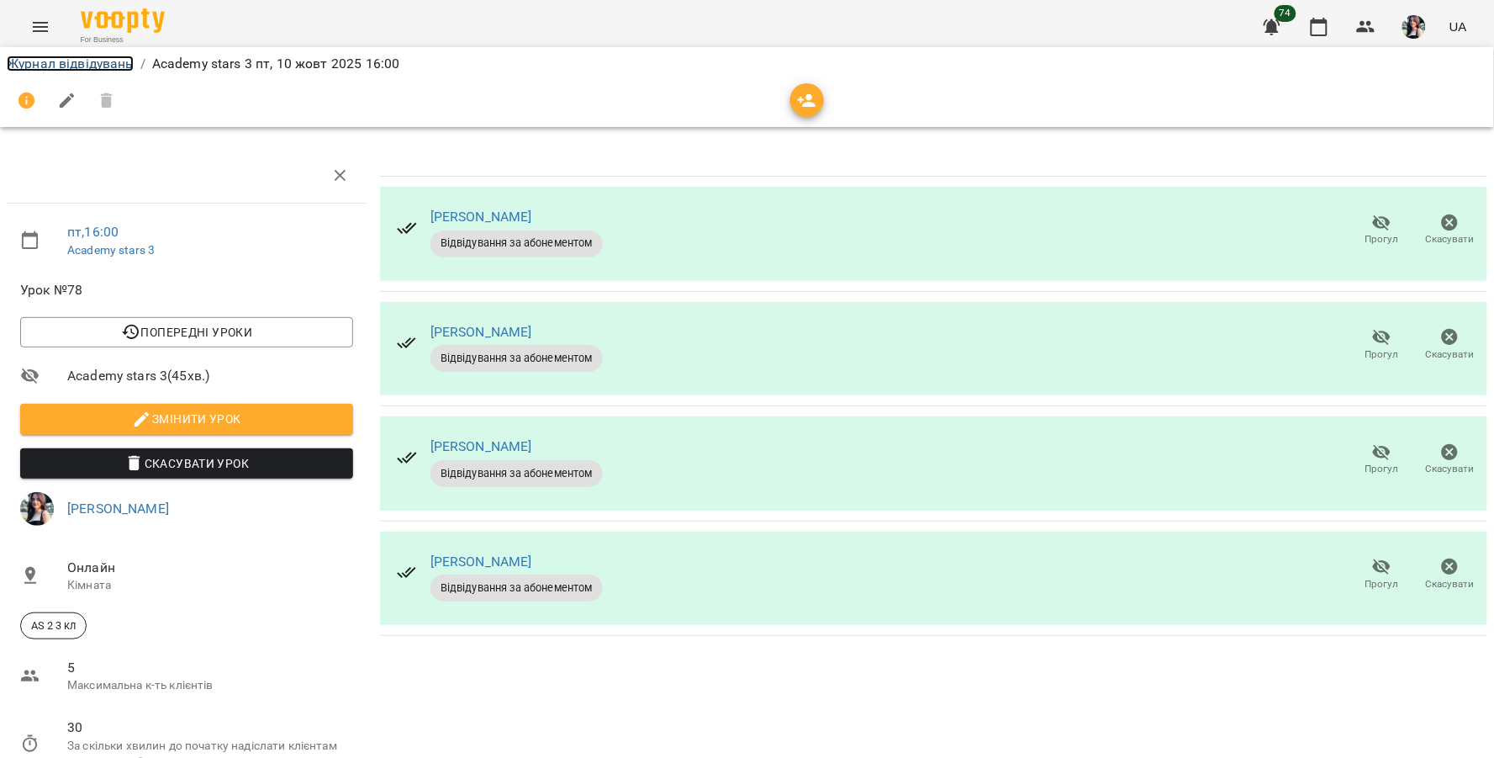
click at [98, 57] on link "Журнал відвідувань" at bounding box center [70, 63] width 127 height 16
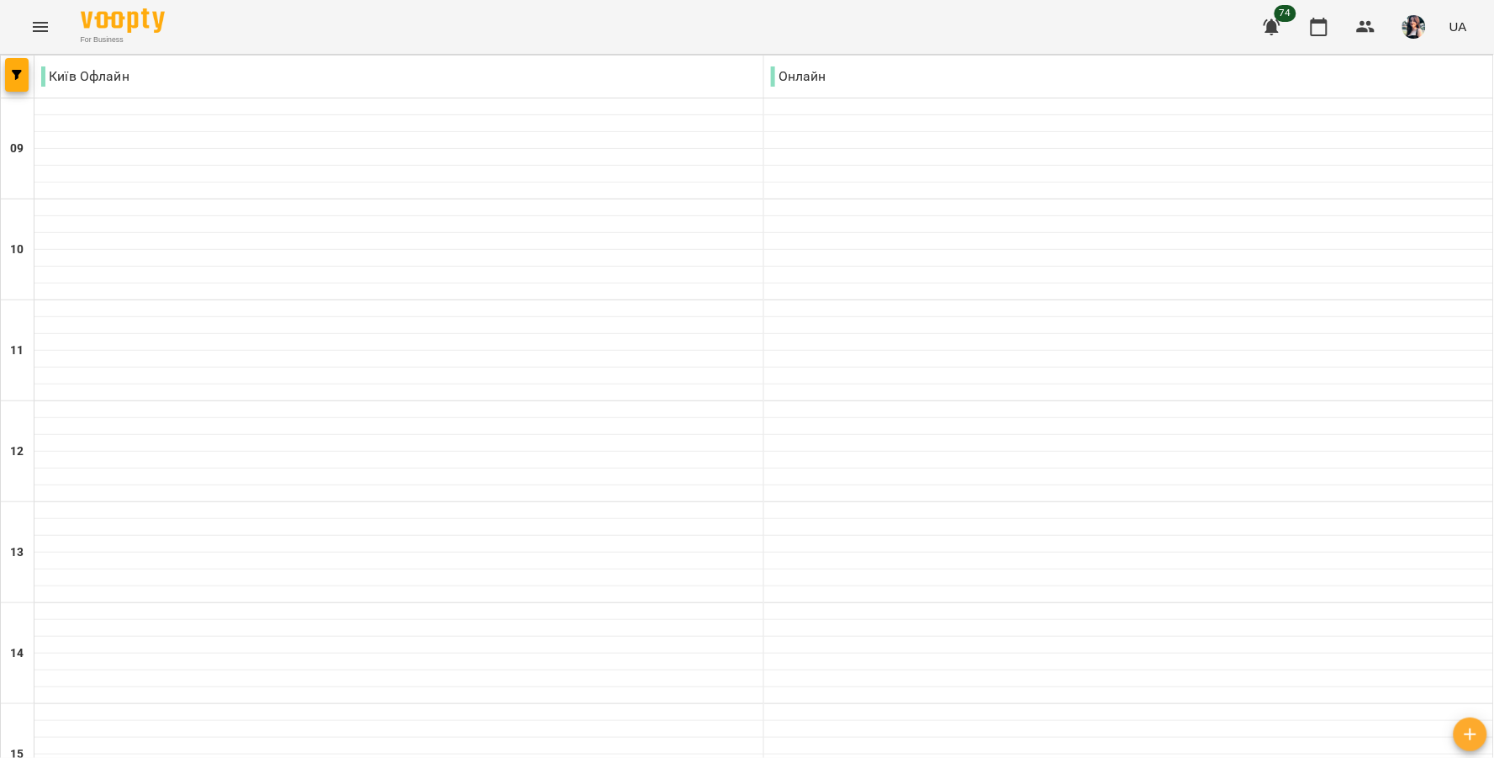
scroll to position [663, 0]
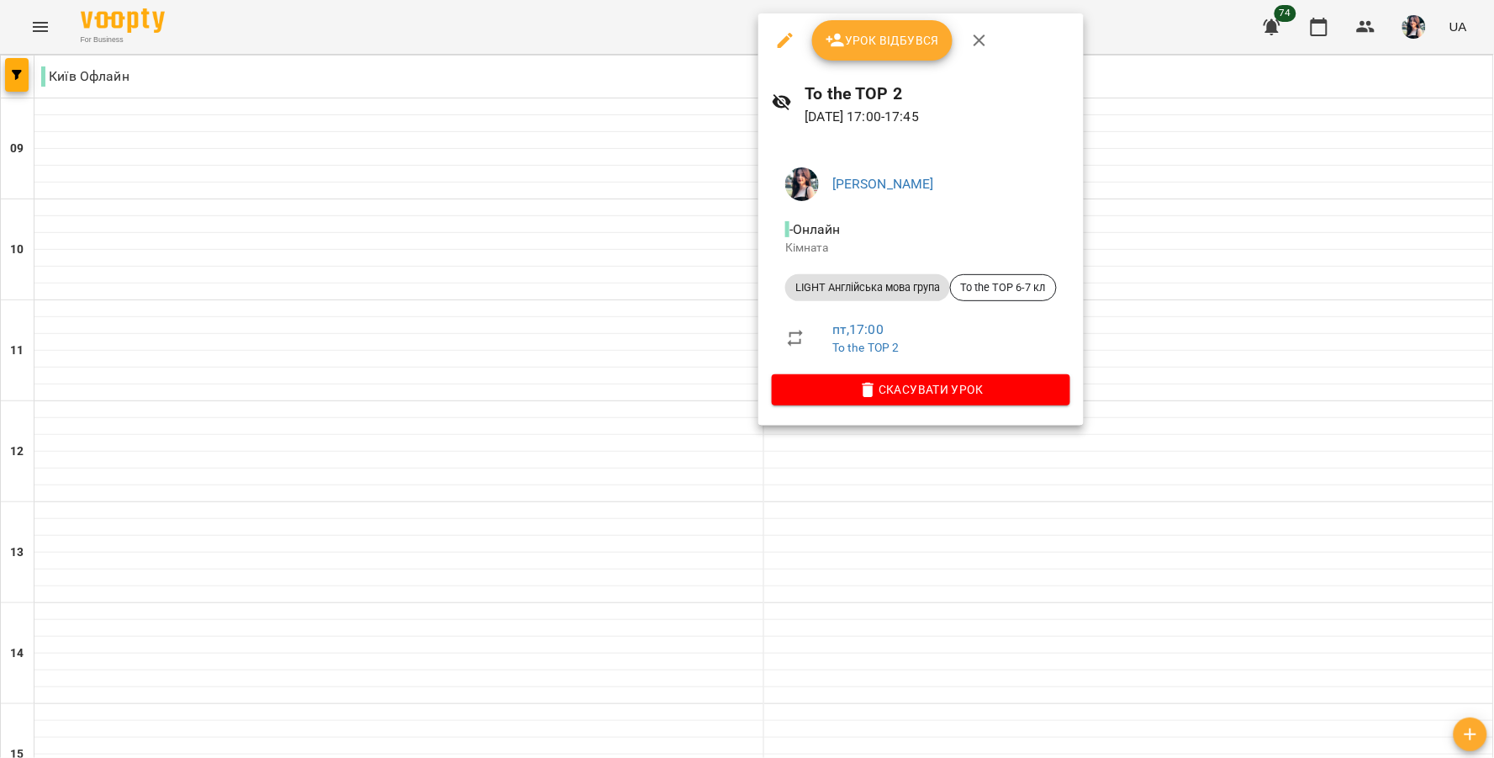
click at [850, 34] on span "Урок відбувся" at bounding box center [883, 40] width 114 height 20
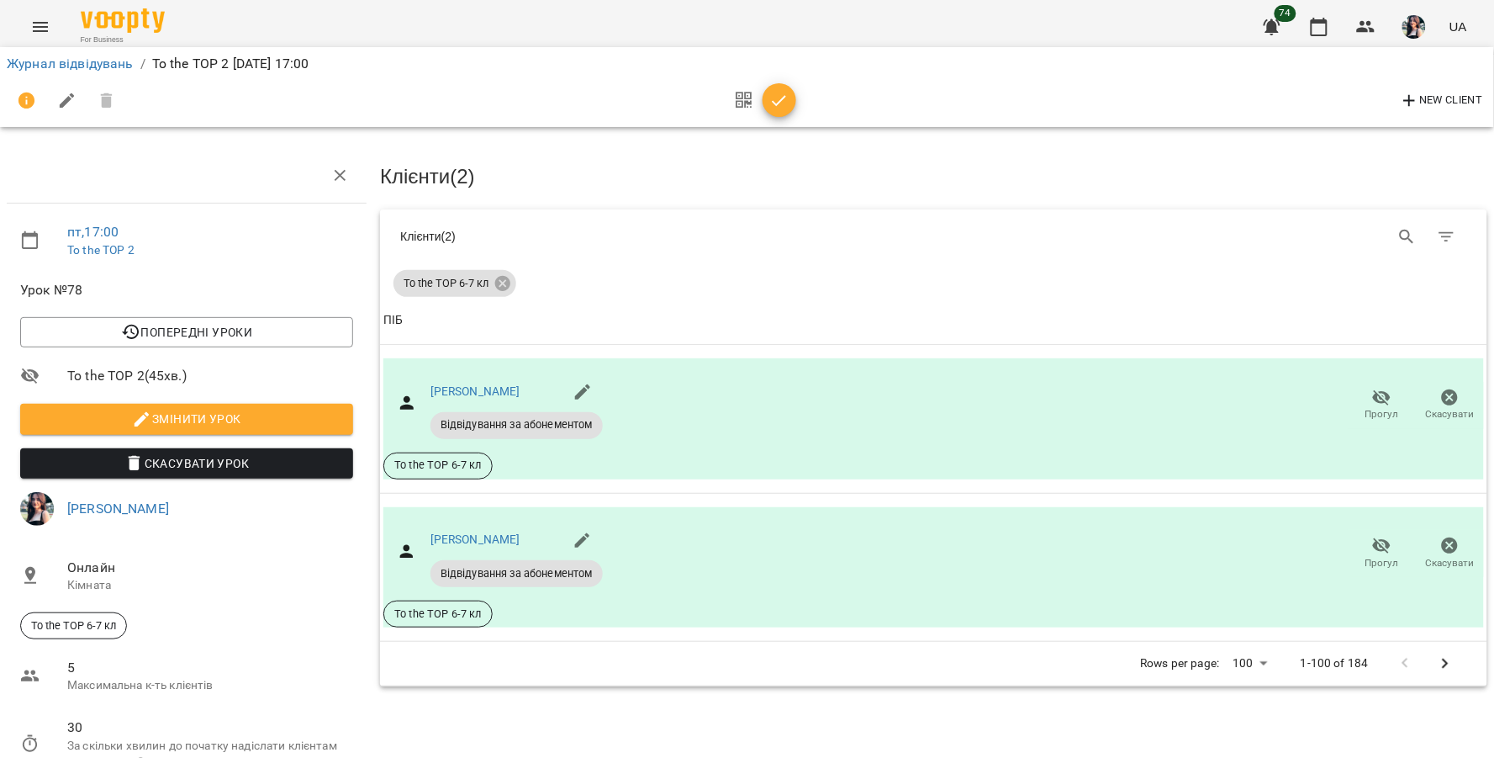
click at [782, 101] on icon "button" at bounding box center [779, 101] width 20 height 20
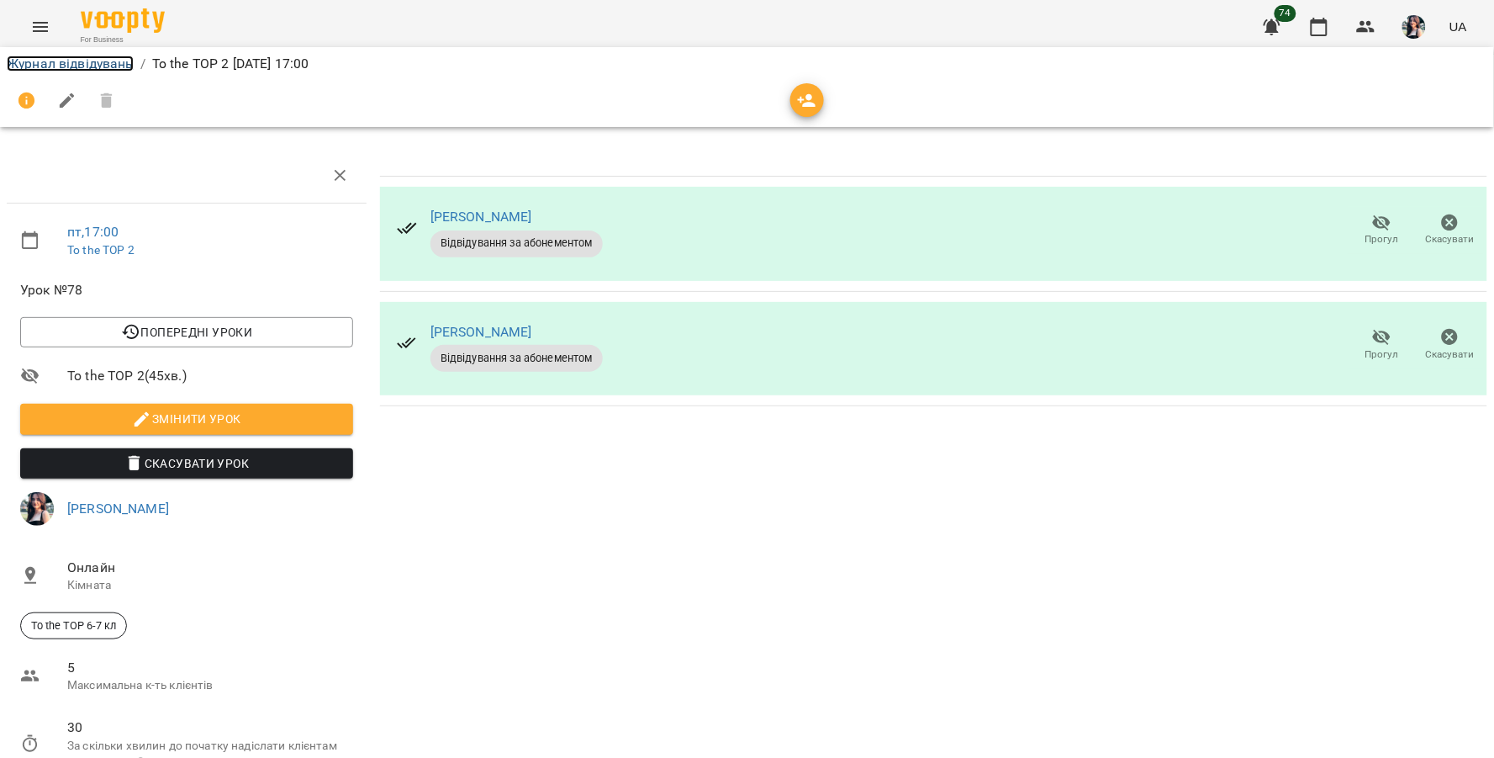
click at [108, 60] on link "Журнал відвідувань" at bounding box center [70, 63] width 127 height 16
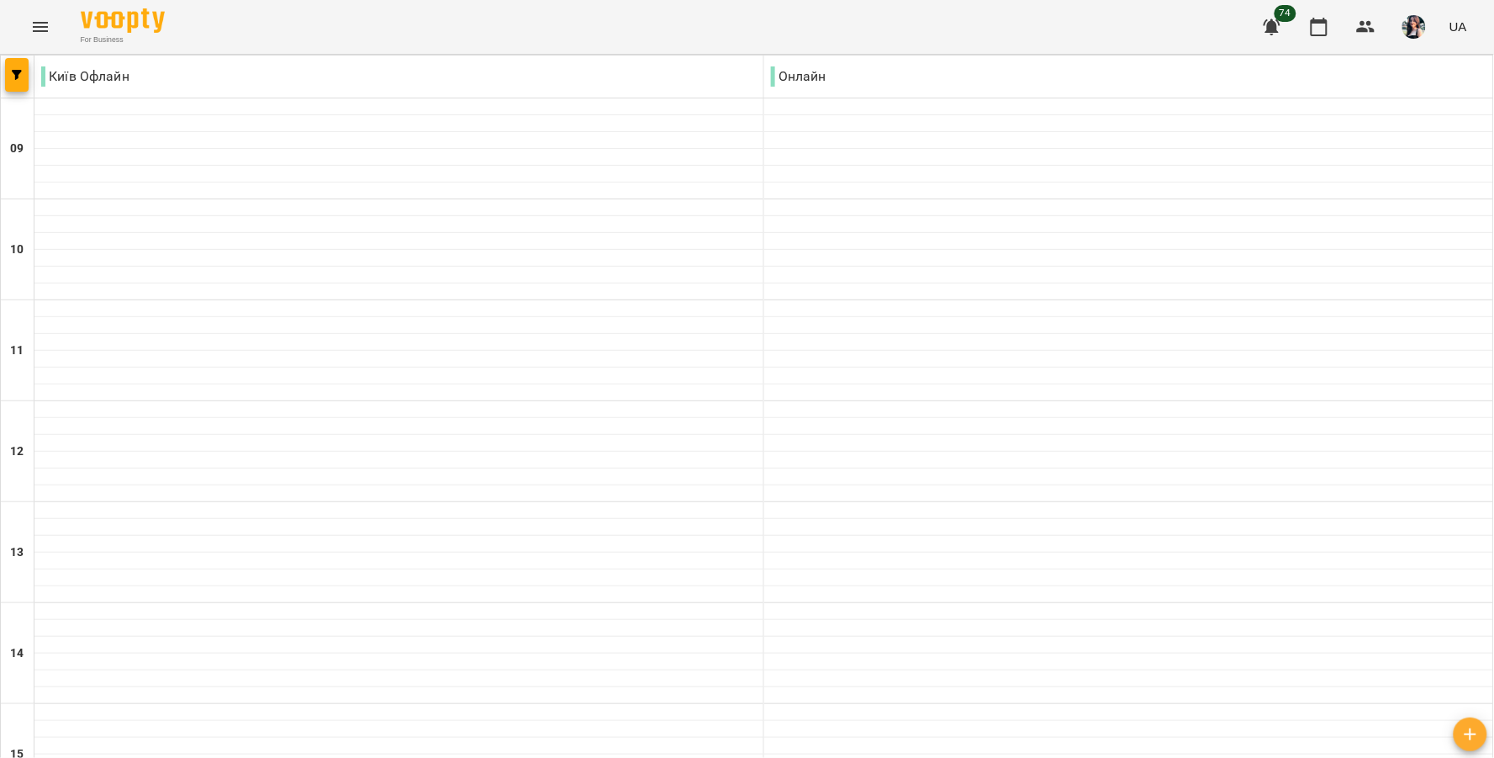
scroll to position [663, 0]
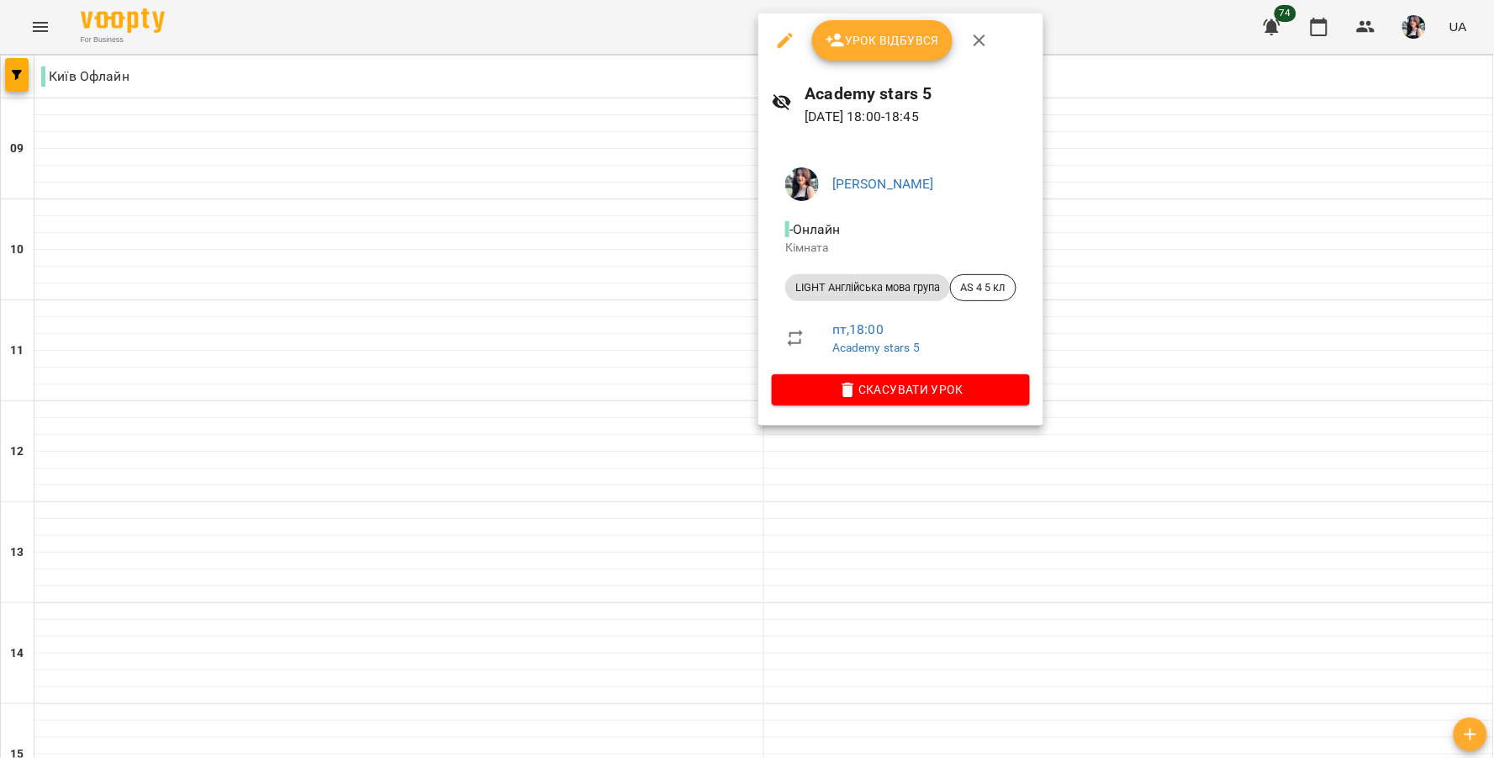
click at [892, 37] on span "Урок відбувся" at bounding box center [883, 40] width 114 height 20
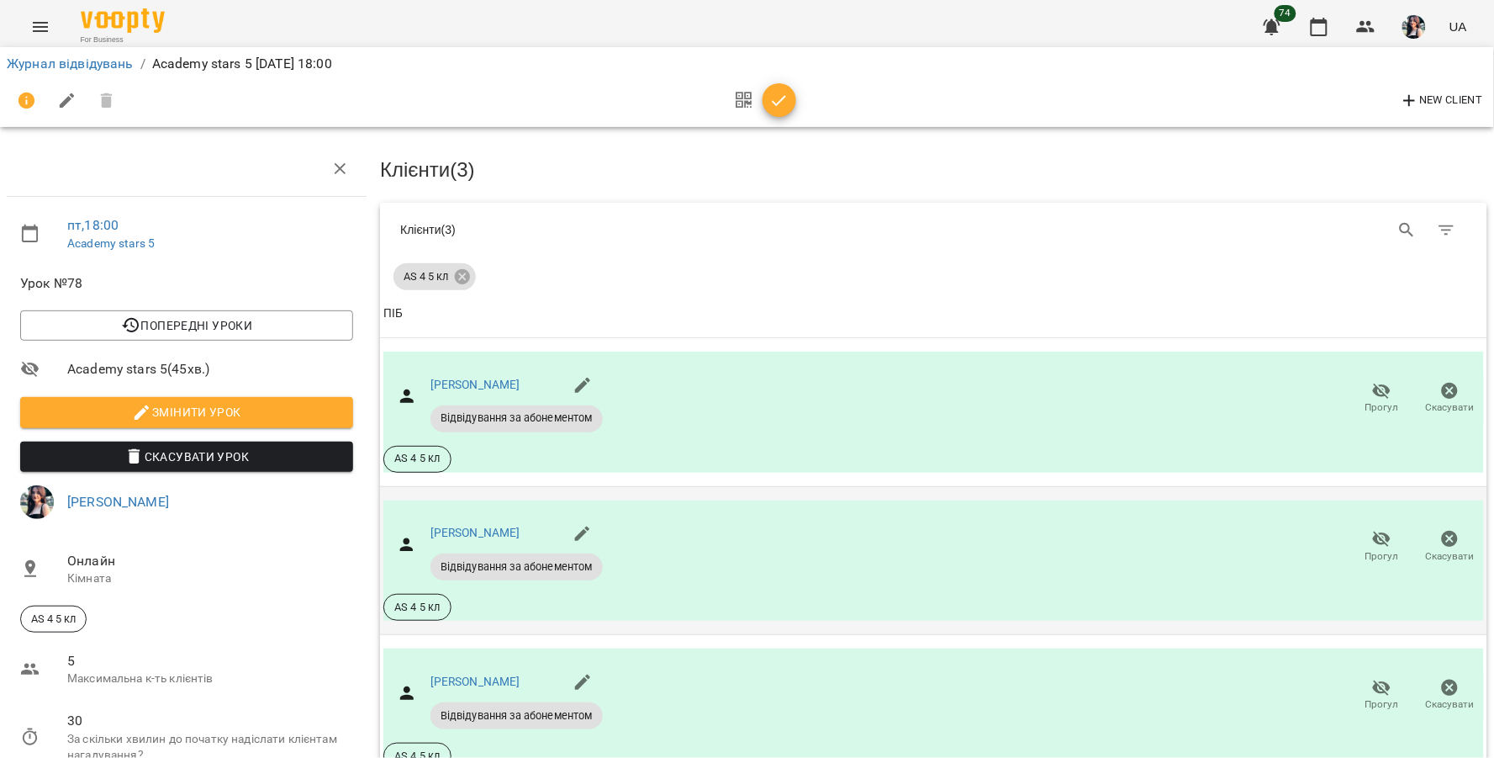
scroll to position [187, 0]
click at [301, 402] on span "Змінити урок" at bounding box center [187, 412] width 306 height 20
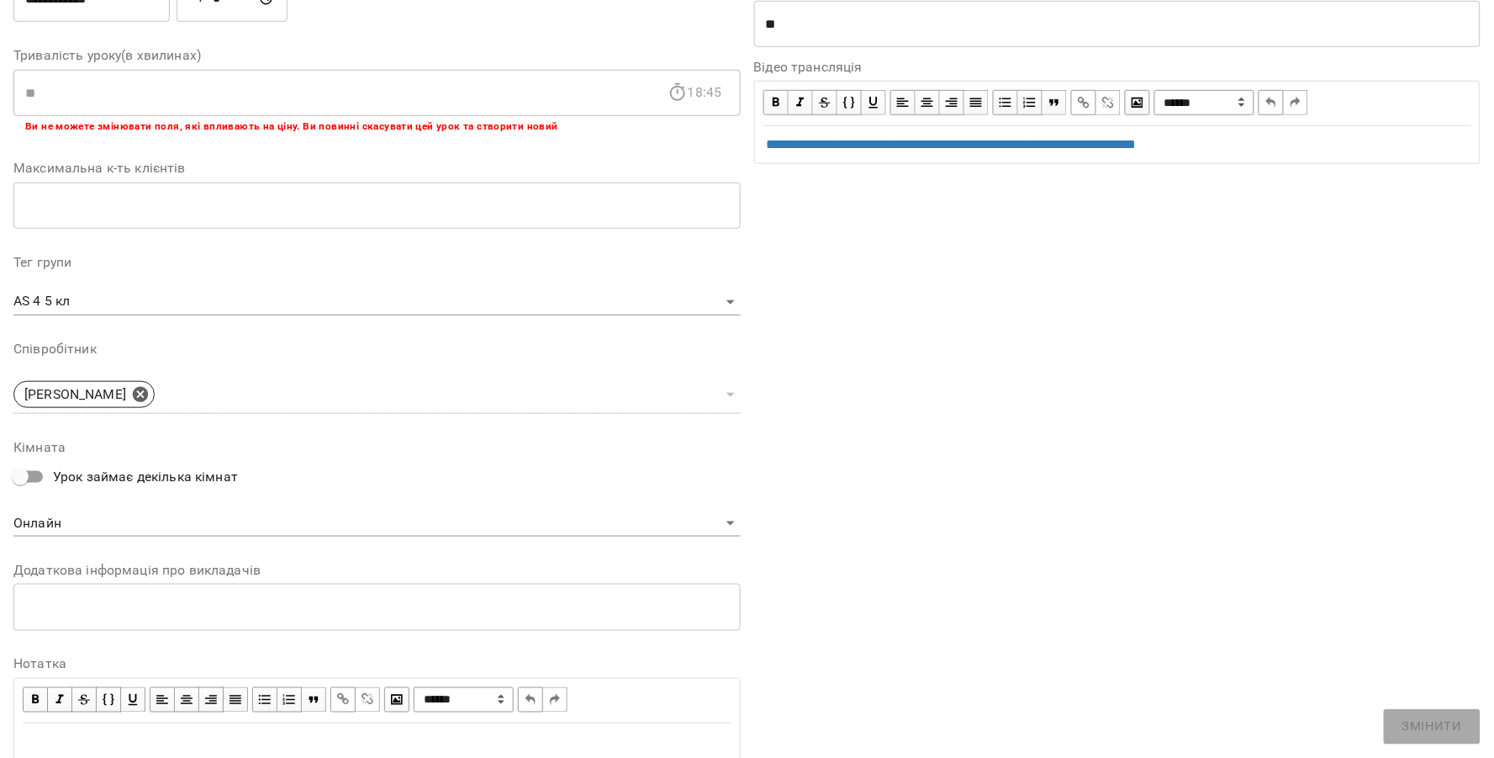
scroll to position [362, 0]
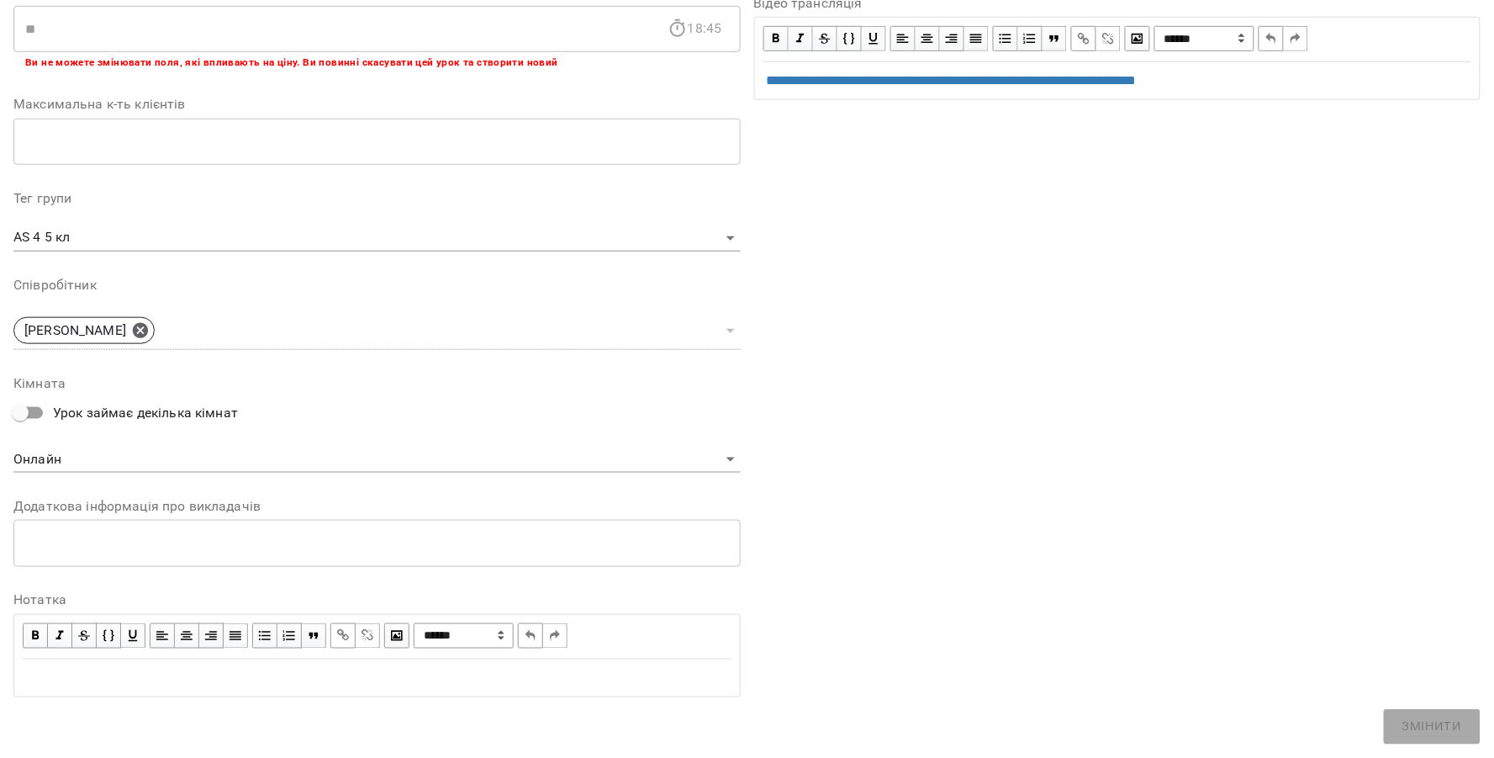
click at [315, 678] on div "Edit text" at bounding box center [377, 678] width 709 height 20
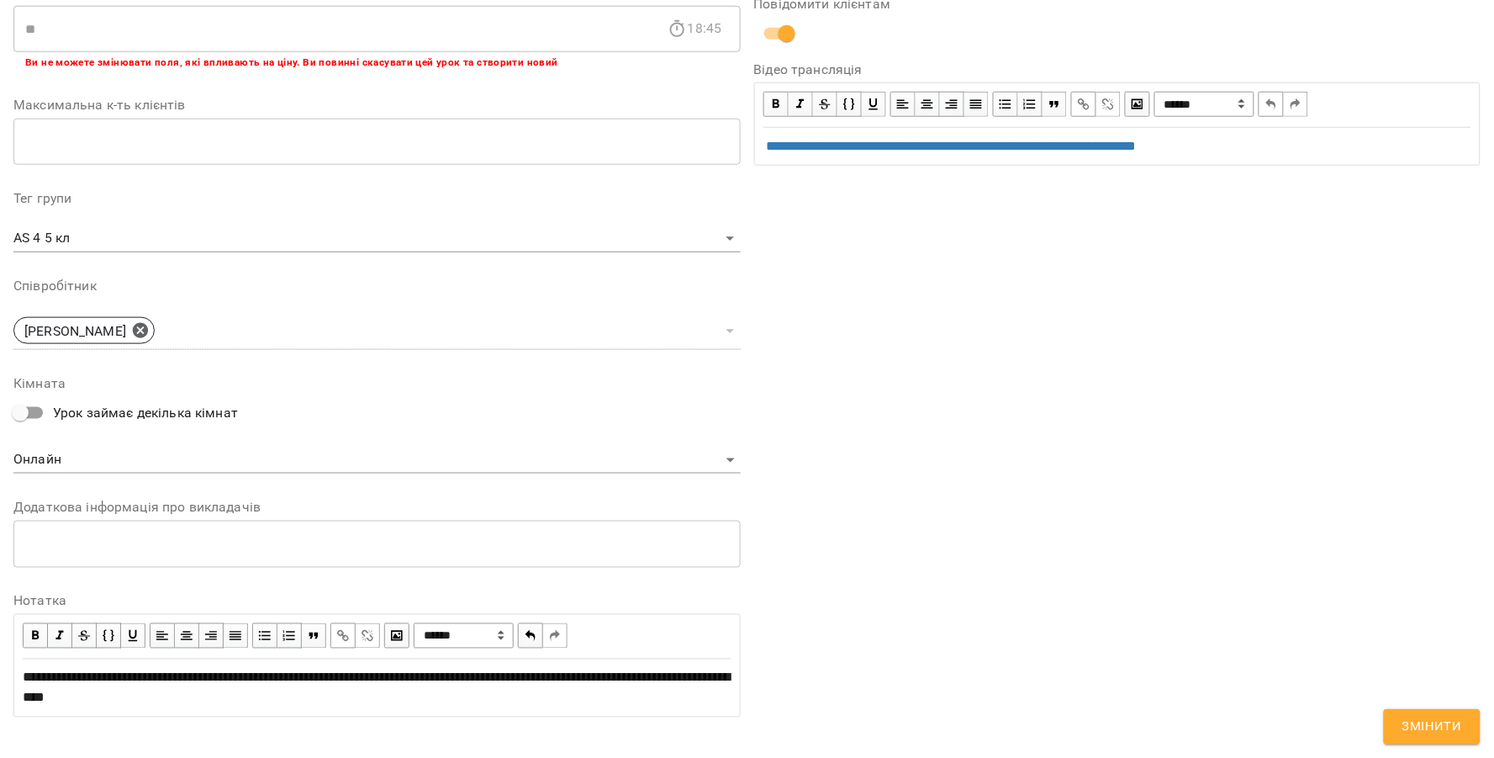
scroll to position [432, 0]
click at [277, 695] on div "**********" at bounding box center [377, 687] width 709 height 40
click at [21, 671] on div "**********" at bounding box center [377, 686] width 724 height 55
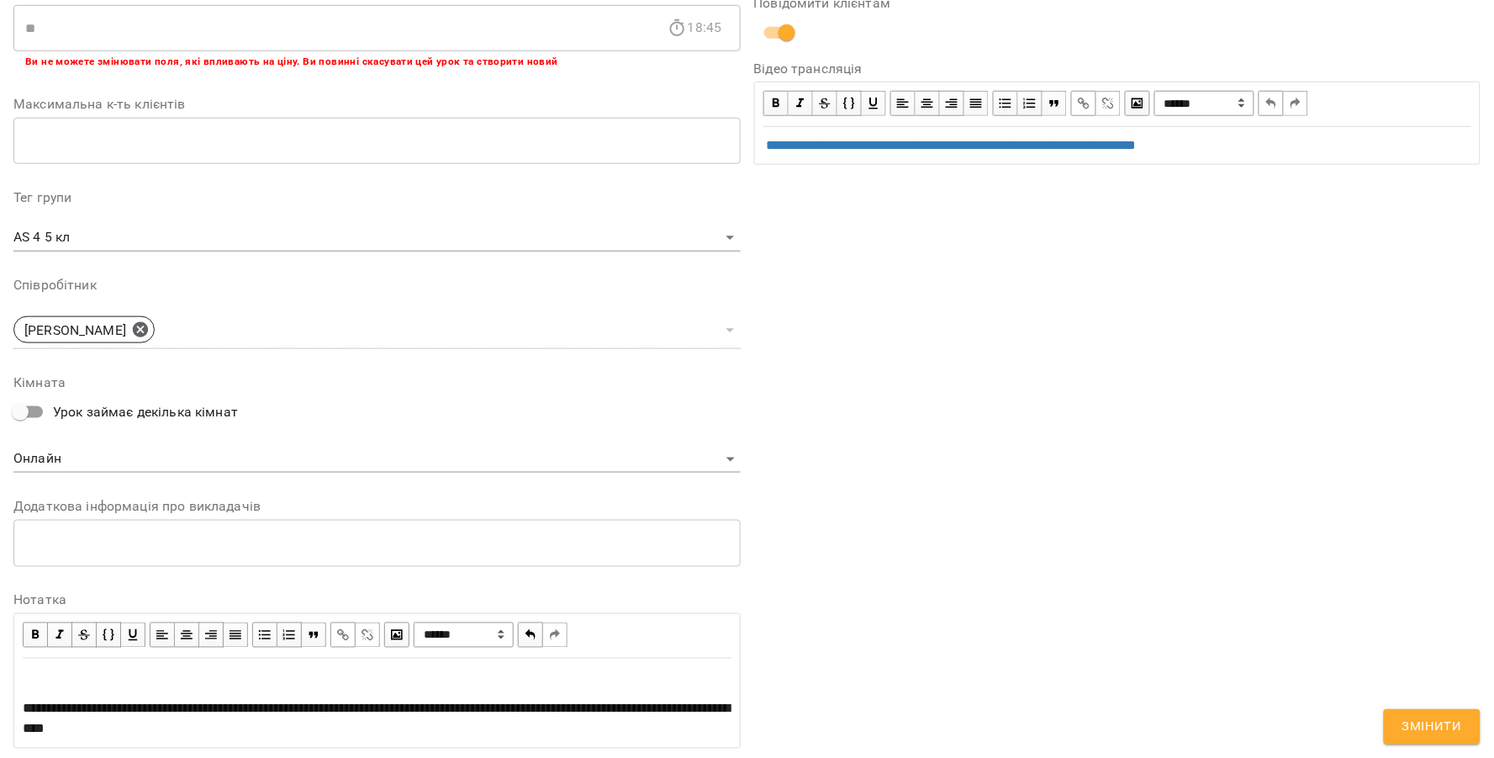
click at [133, 668] on div "Edit text" at bounding box center [377, 677] width 709 height 20
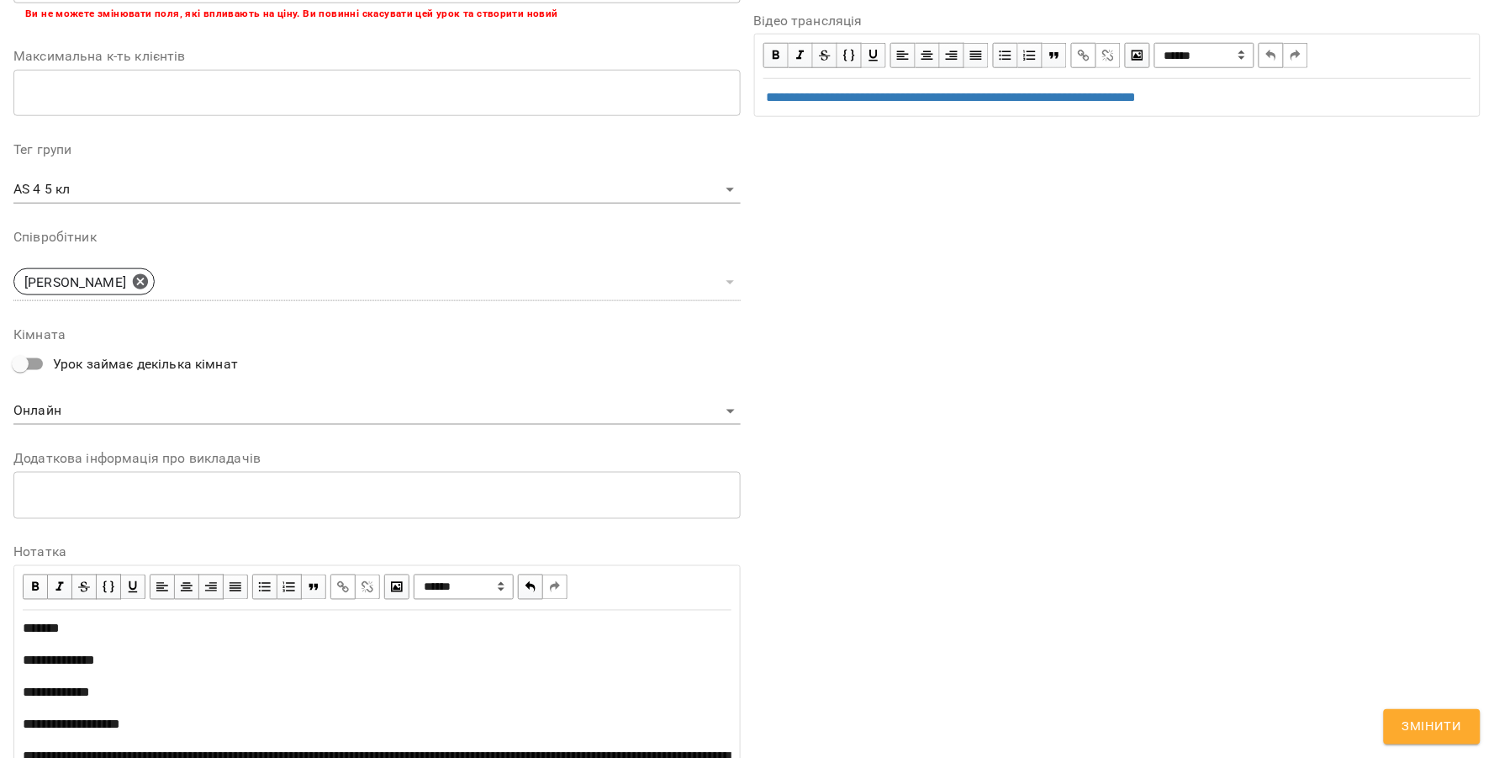
scroll to position [580, 0]
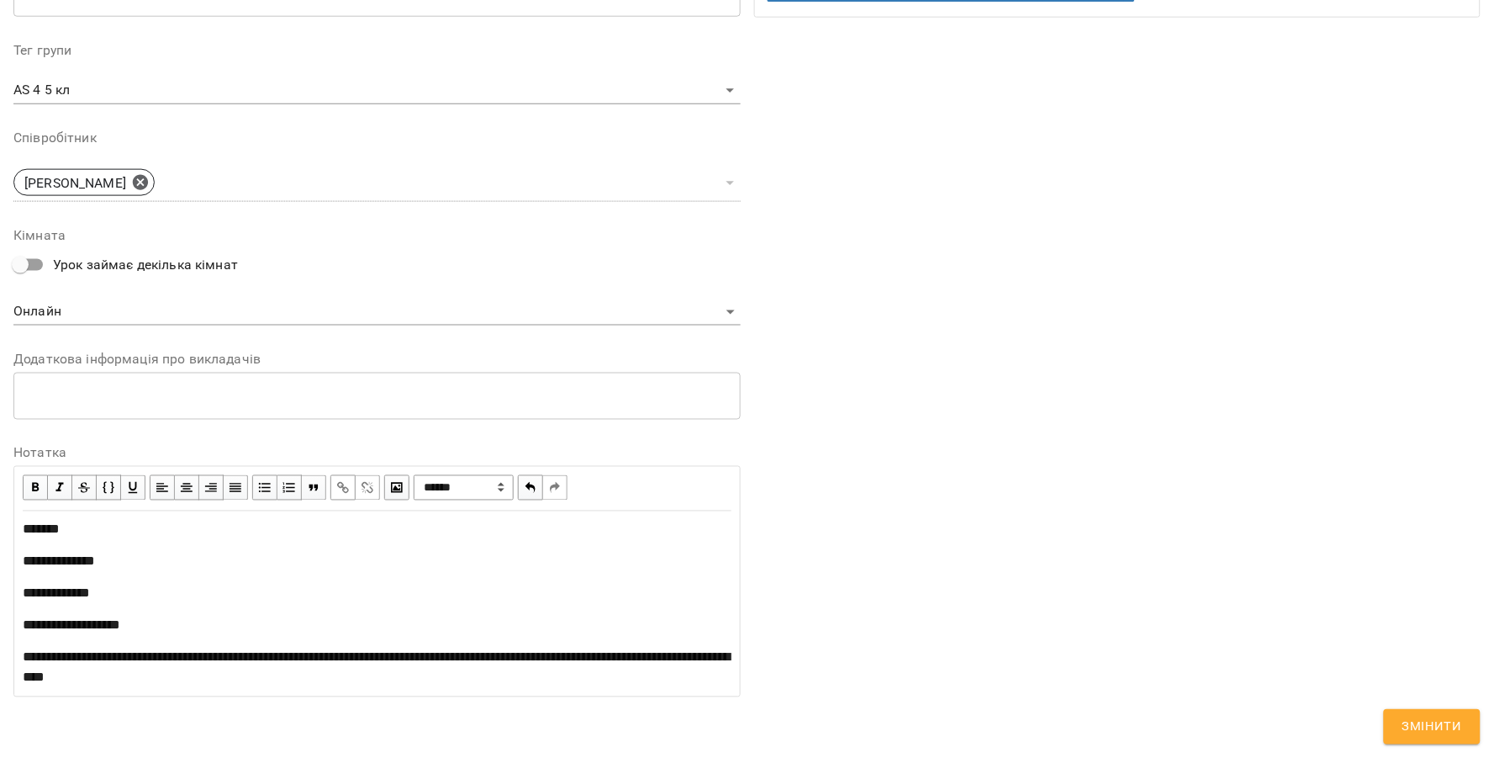
click at [188, 568] on div "**********" at bounding box center [377, 562] width 709 height 20
drag, startPoint x: 127, startPoint y: 561, endPoint x: 281, endPoint y: 561, distance: 153.9
click at [281, 561] on div "**********" at bounding box center [377, 562] width 709 height 20
copy span "**********"
click at [143, 595] on div "**********" at bounding box center [377, 594] width 709 height 20
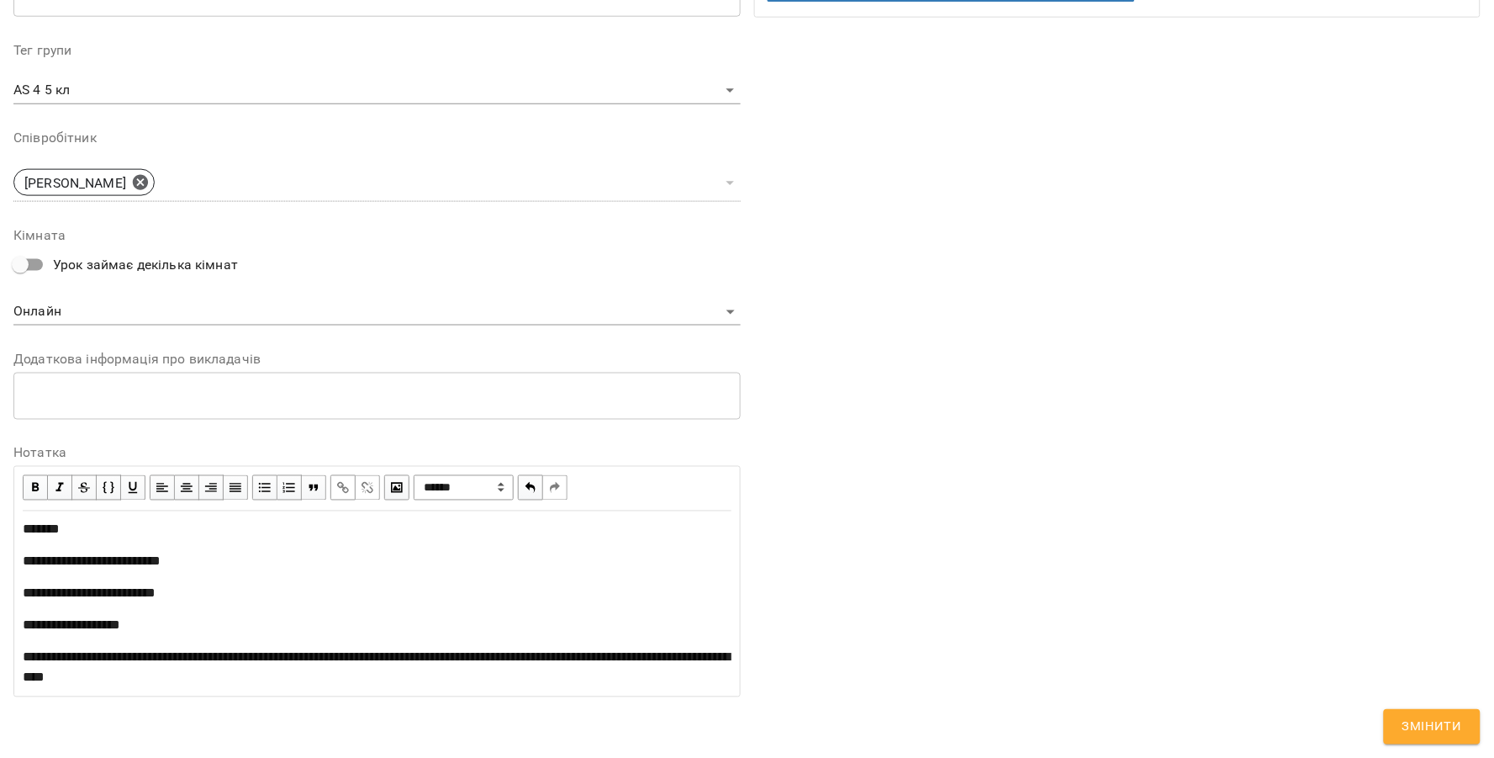
click at [186, 626] on div "**********" at bounding box center [377, 626] width 709 height 20
click at [1425, 717] on span "Змінити" at bounding box center [1433, 727] width 60 height 22
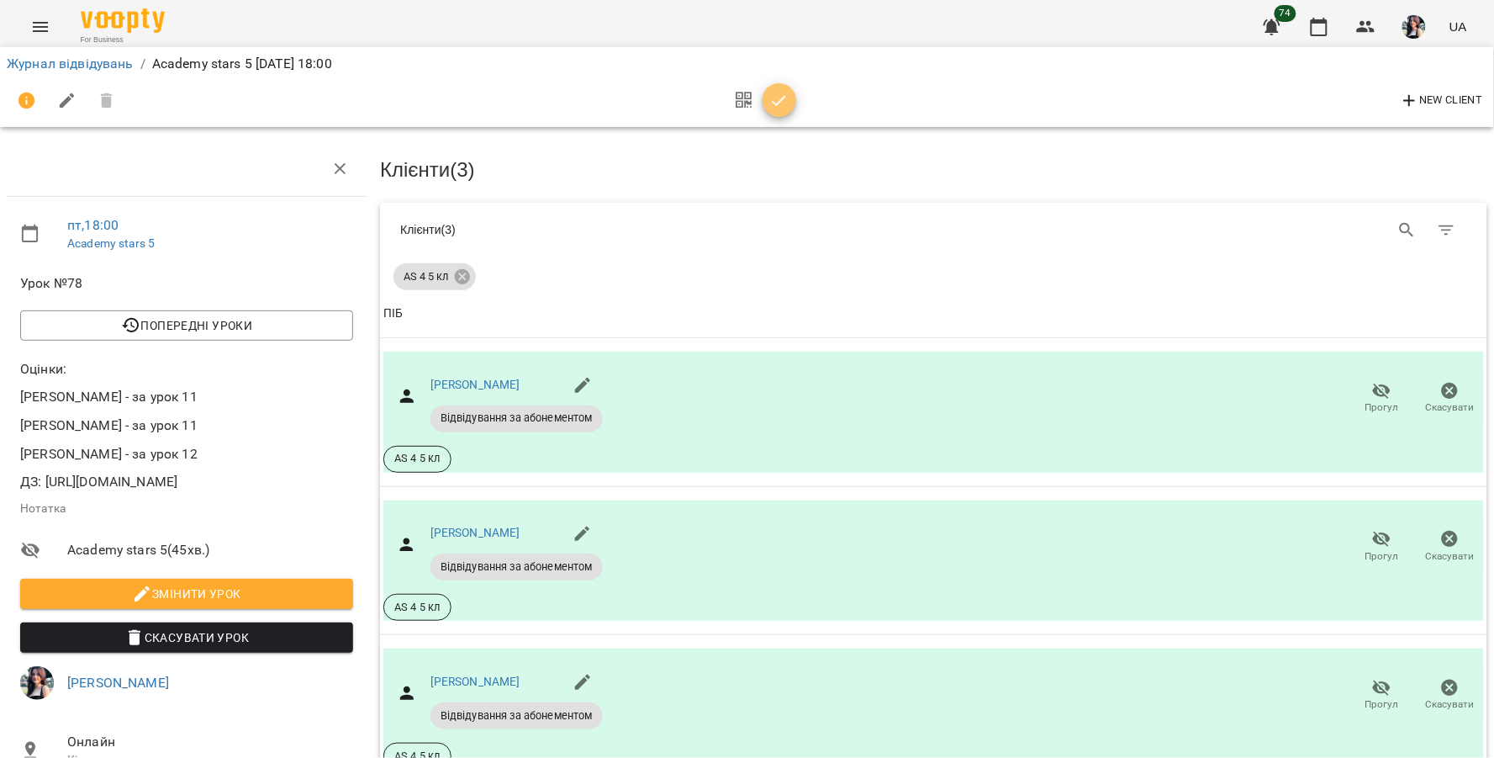
click at [778, 98] on icon "button" at bounding box center [779, 101] width 20 height 20
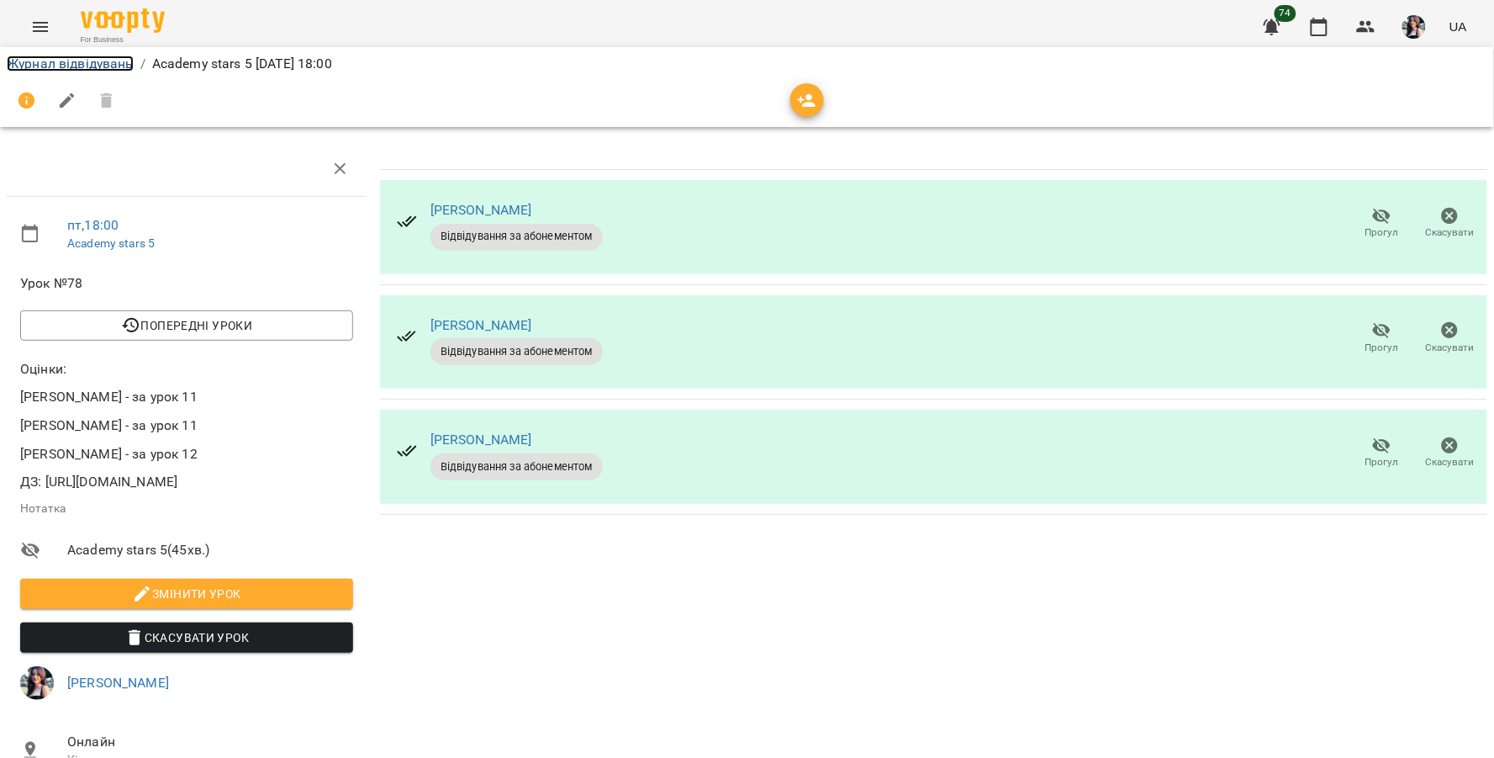
click at [66, 61] on link "Журнал відвідувань" at bounding box center [70, 63] width 127 height 16
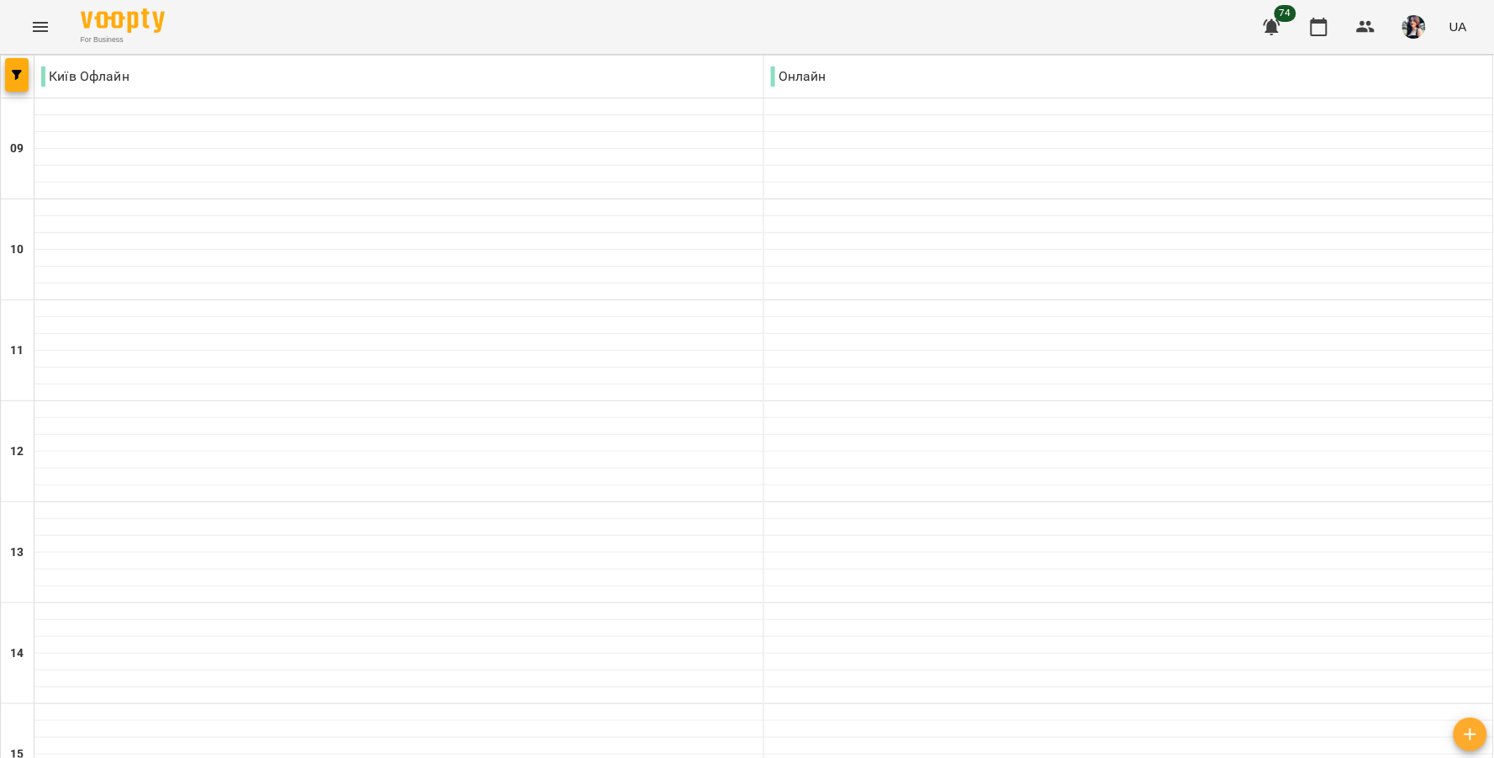
scroll to position [663, 0]
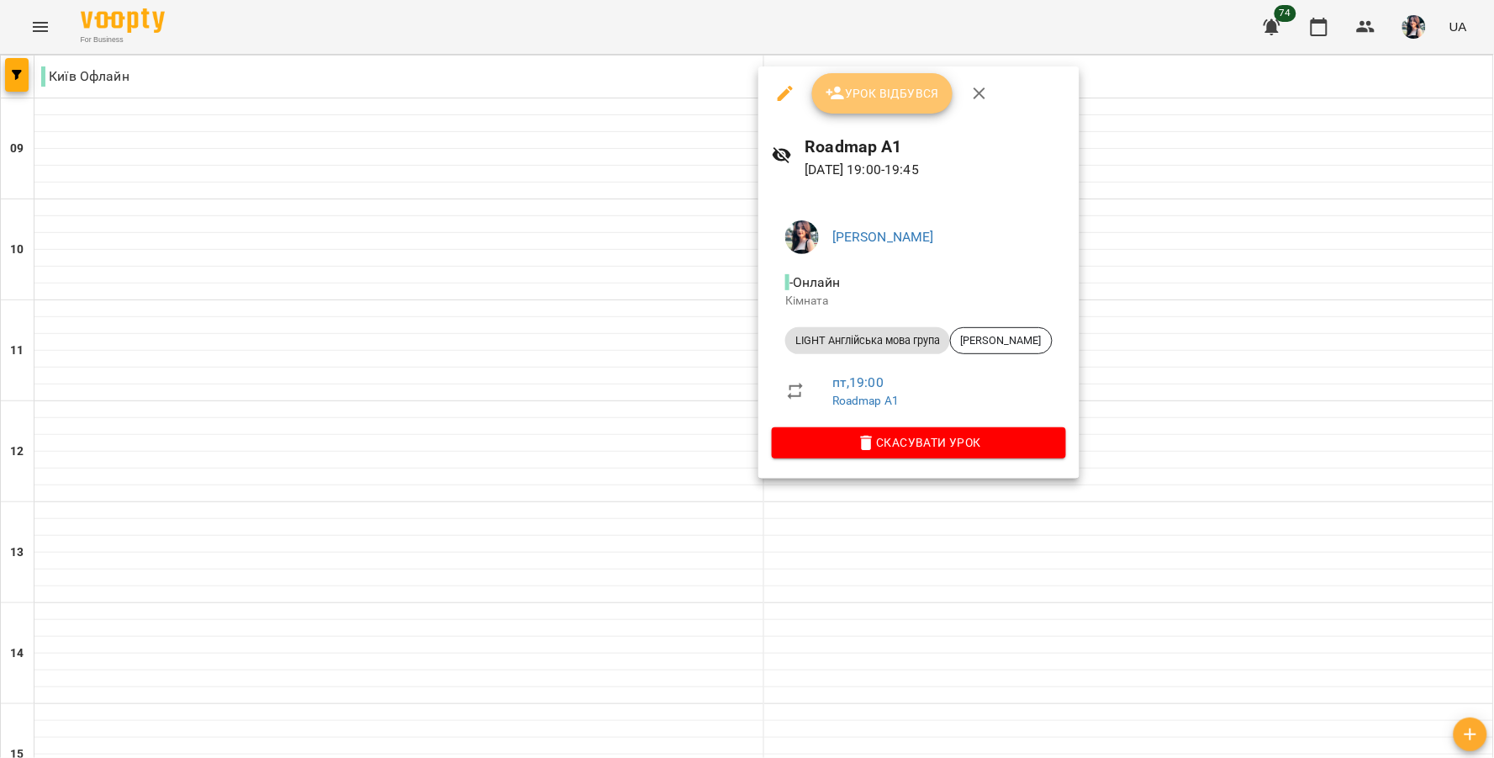
click at [912, 103] on span "Урок відбувся" at bounding box center [883, 93] width 114 height 20
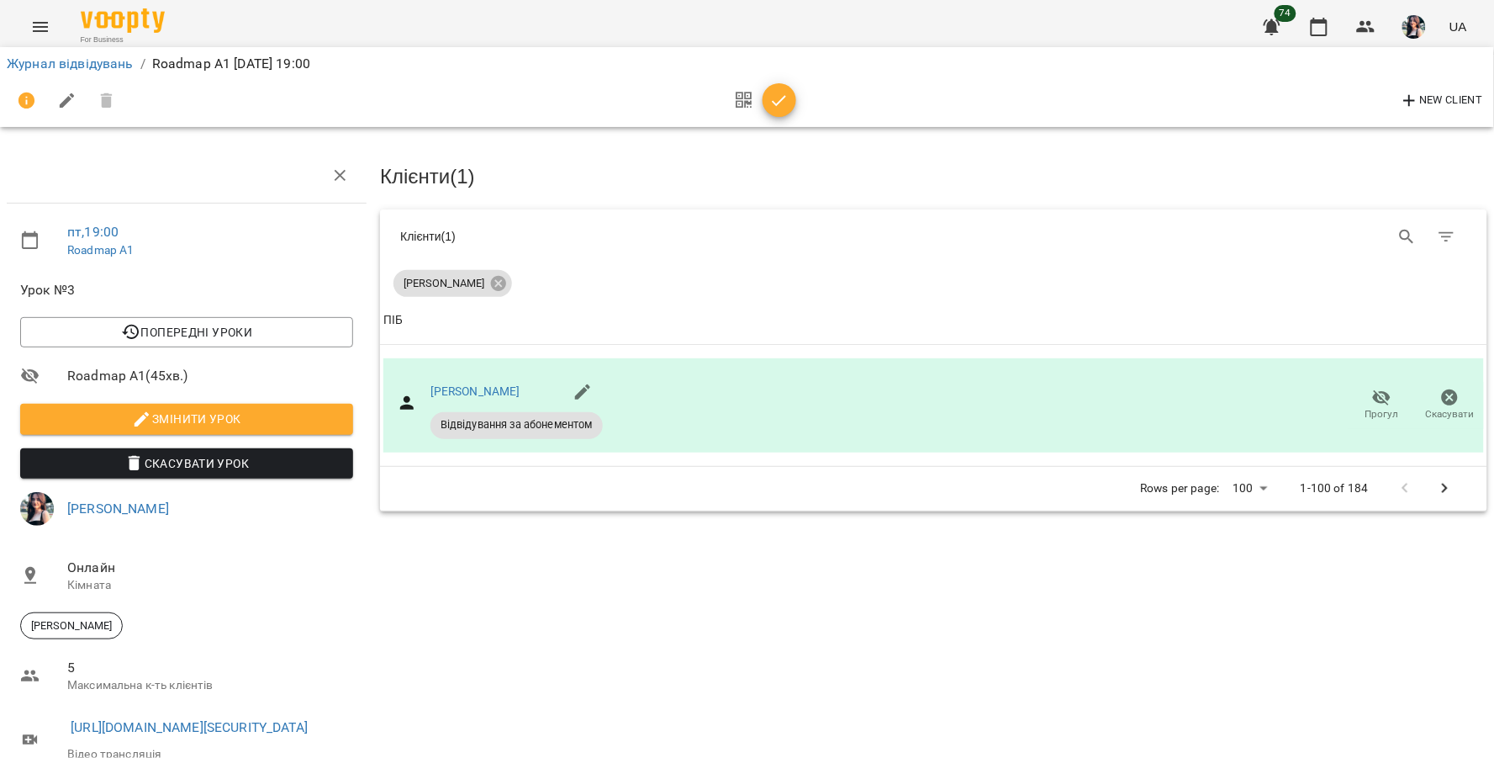
click at [791, 87] on div at bounding box center [762, 101] width 70 height 40
drag, startPoint x: 782, startPoint y: 98, endPoint x: 145, endPoint y: 94, distance: 637.4
click at [775, 98] on icon "button" at bounding box center [779, 101] width 20 height 20
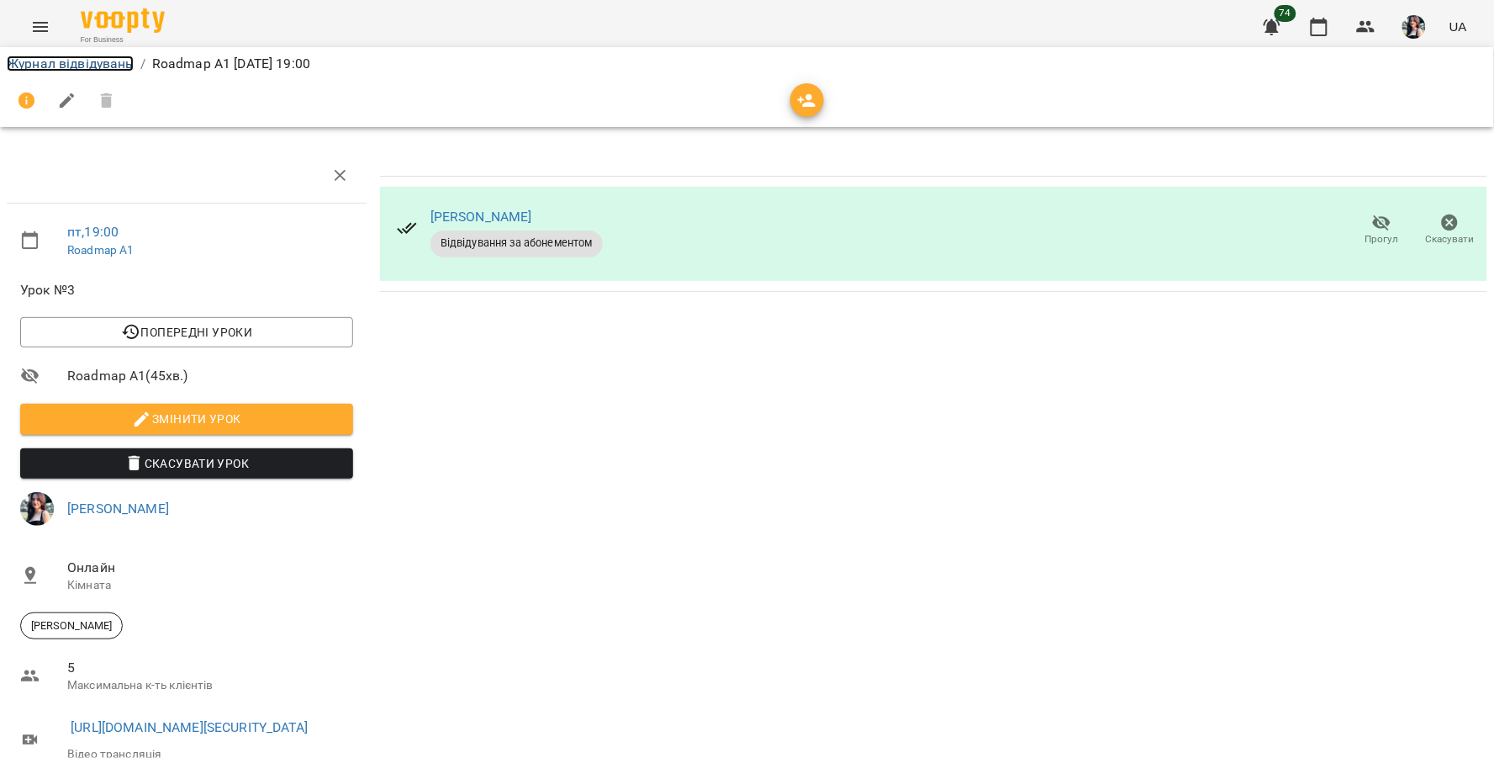
click at [39, 65] on link "Журнал відвідувань" at bounding box center [70, 63] width 127 height 16
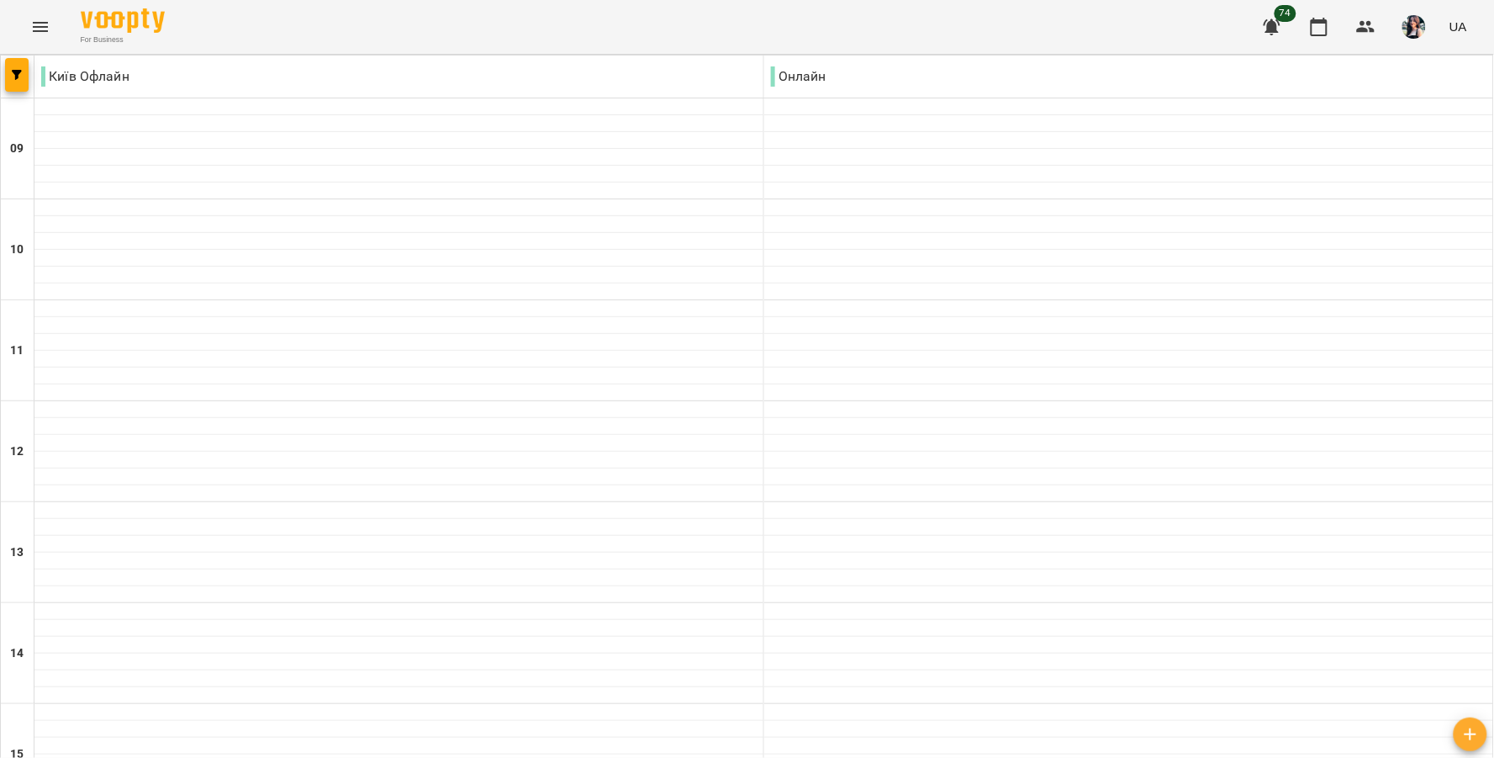
scroll to position [663, 0]
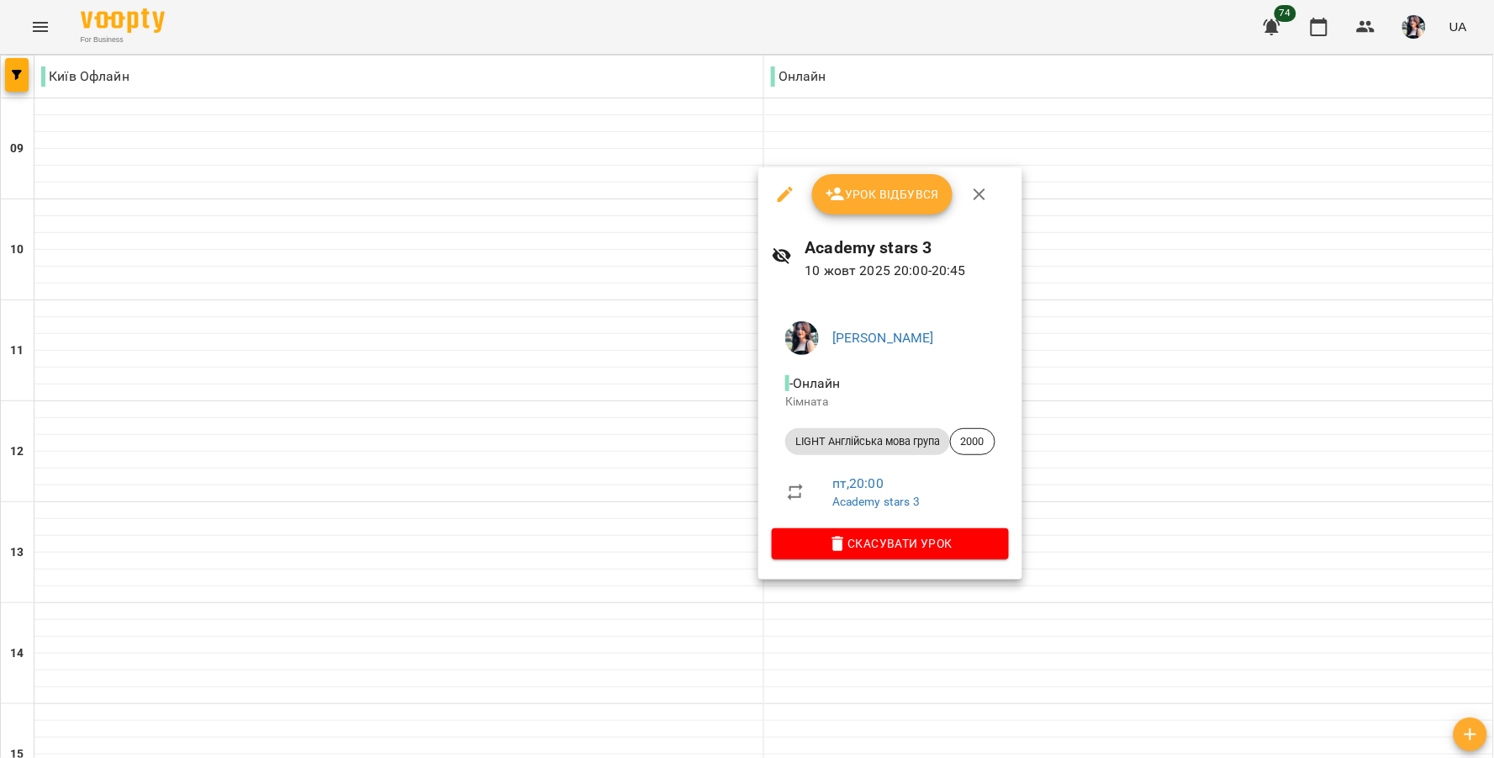
click at [864, 193] on span "Урок відбувся" at bounding box center [883, 194] width 114 height 20
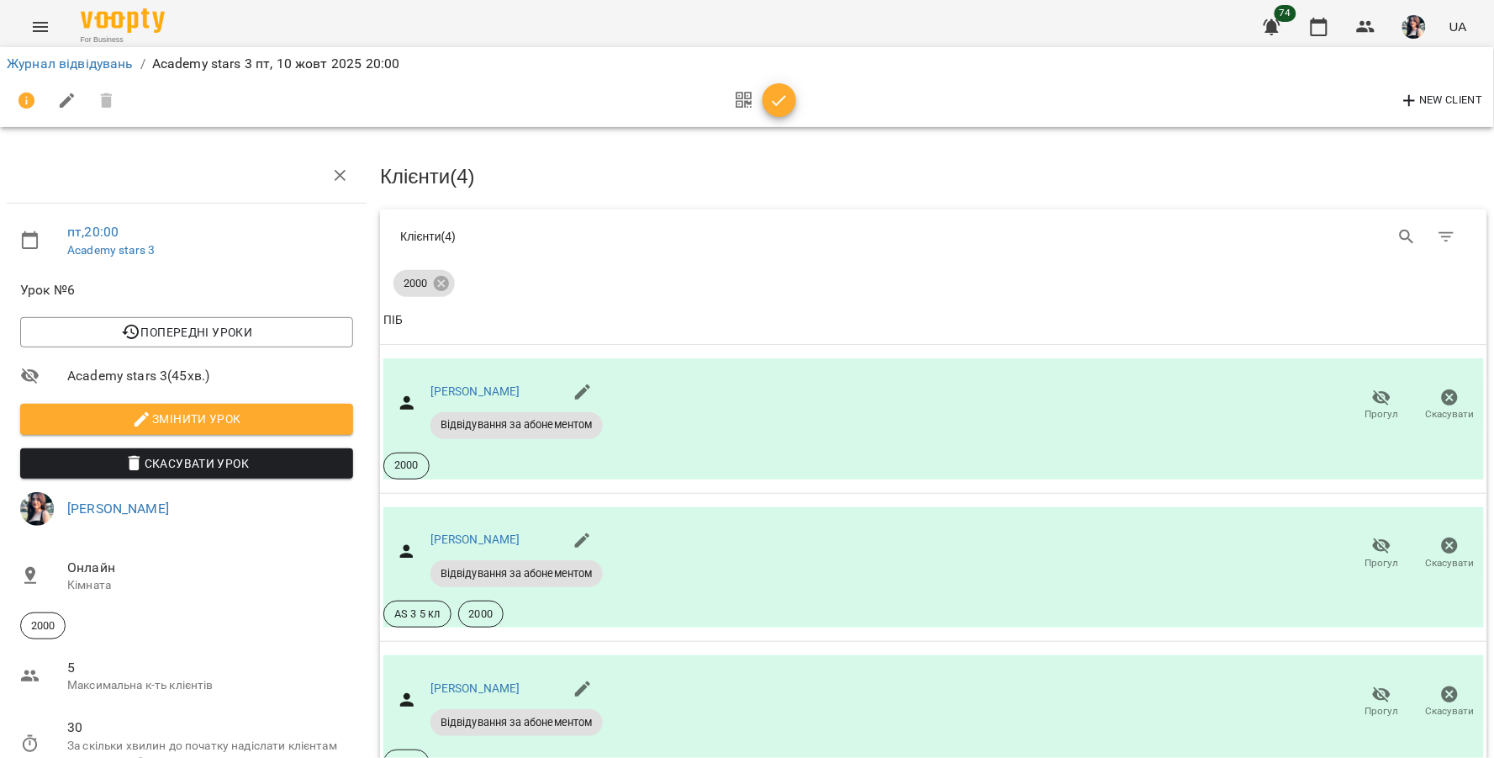
click at [774, 110] on button "button" at bounding box center [780, 100] width 34 height 34
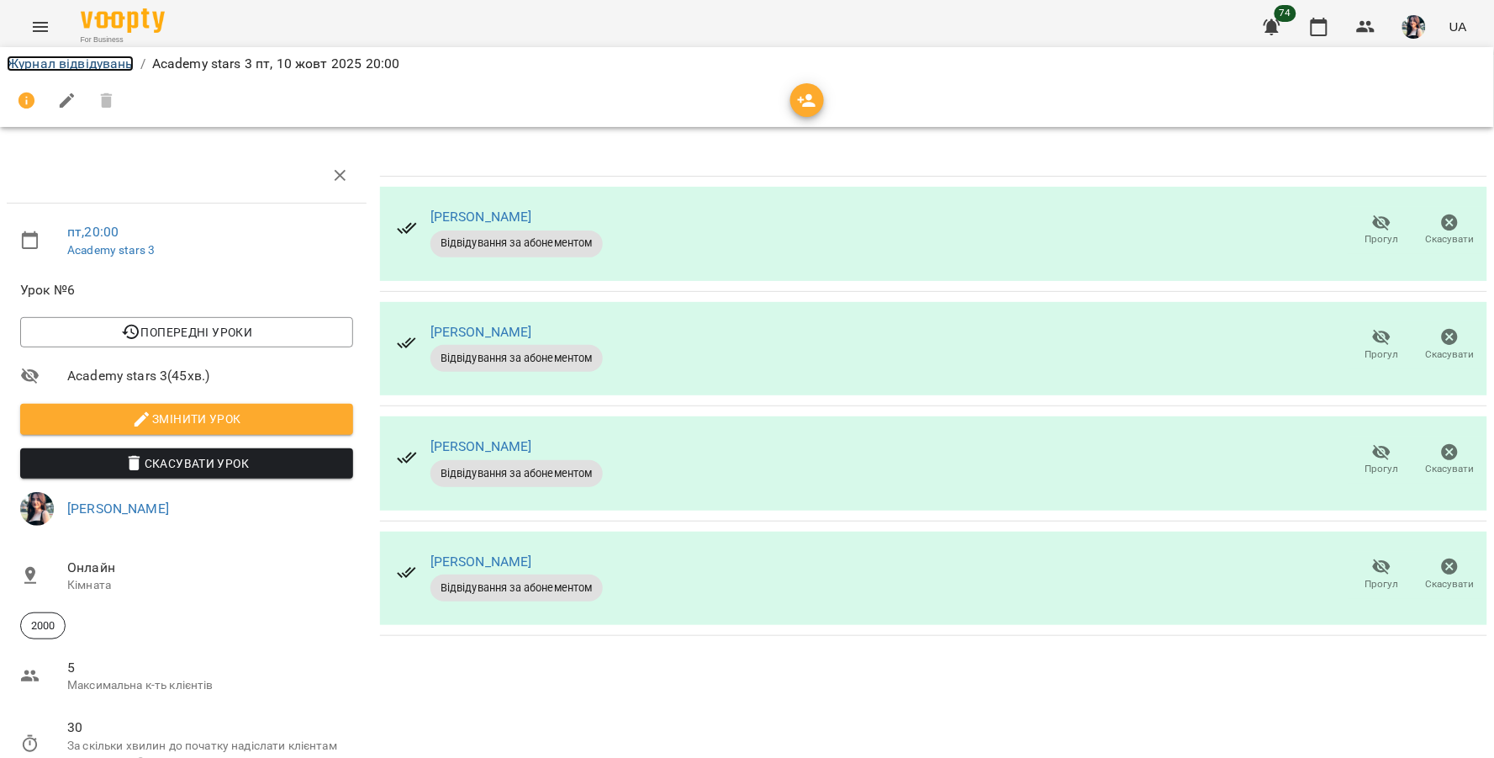
click at [103, 69] on link "Журнал відвідувань" at bounding box center [70, 63] width 127 height 16
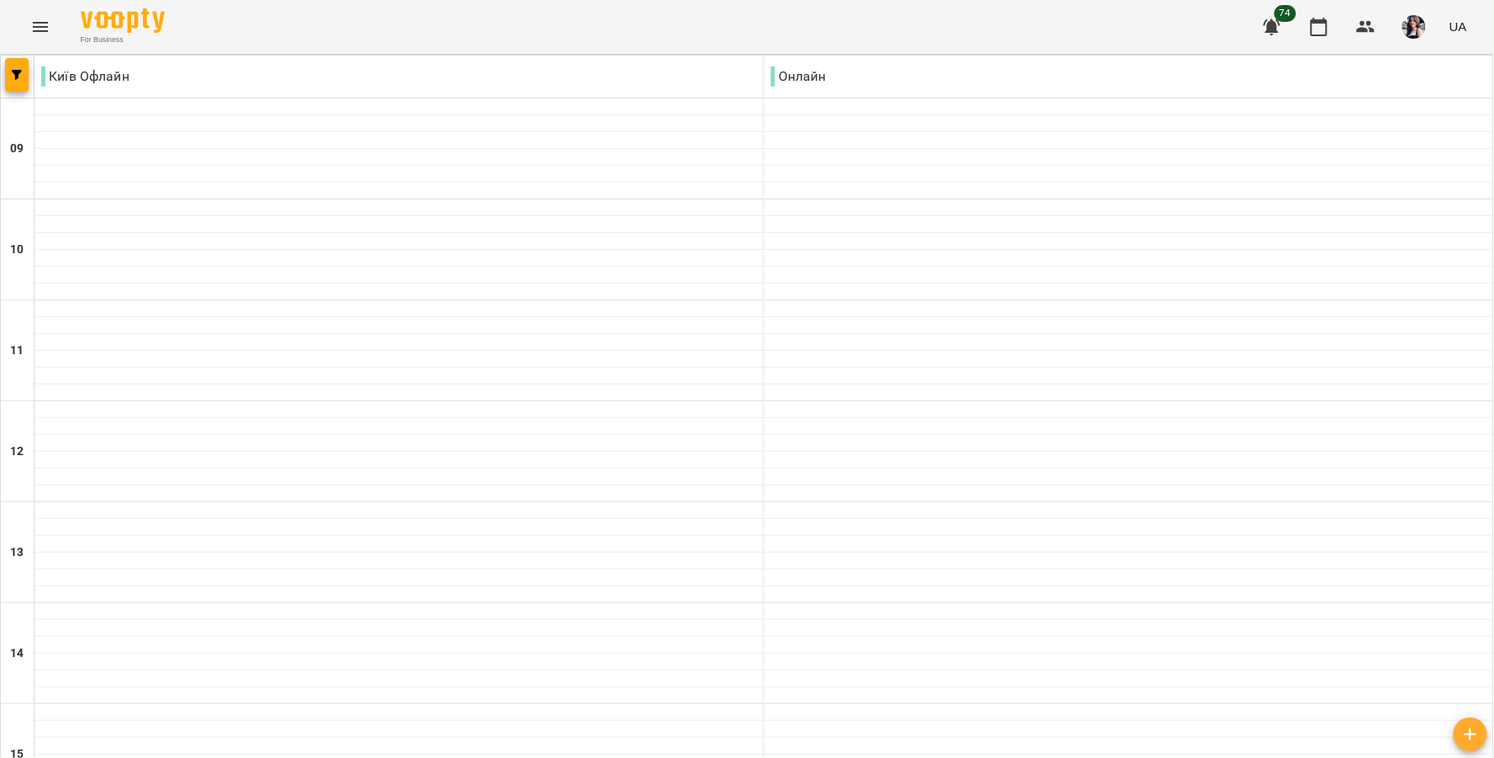
type input "**********"
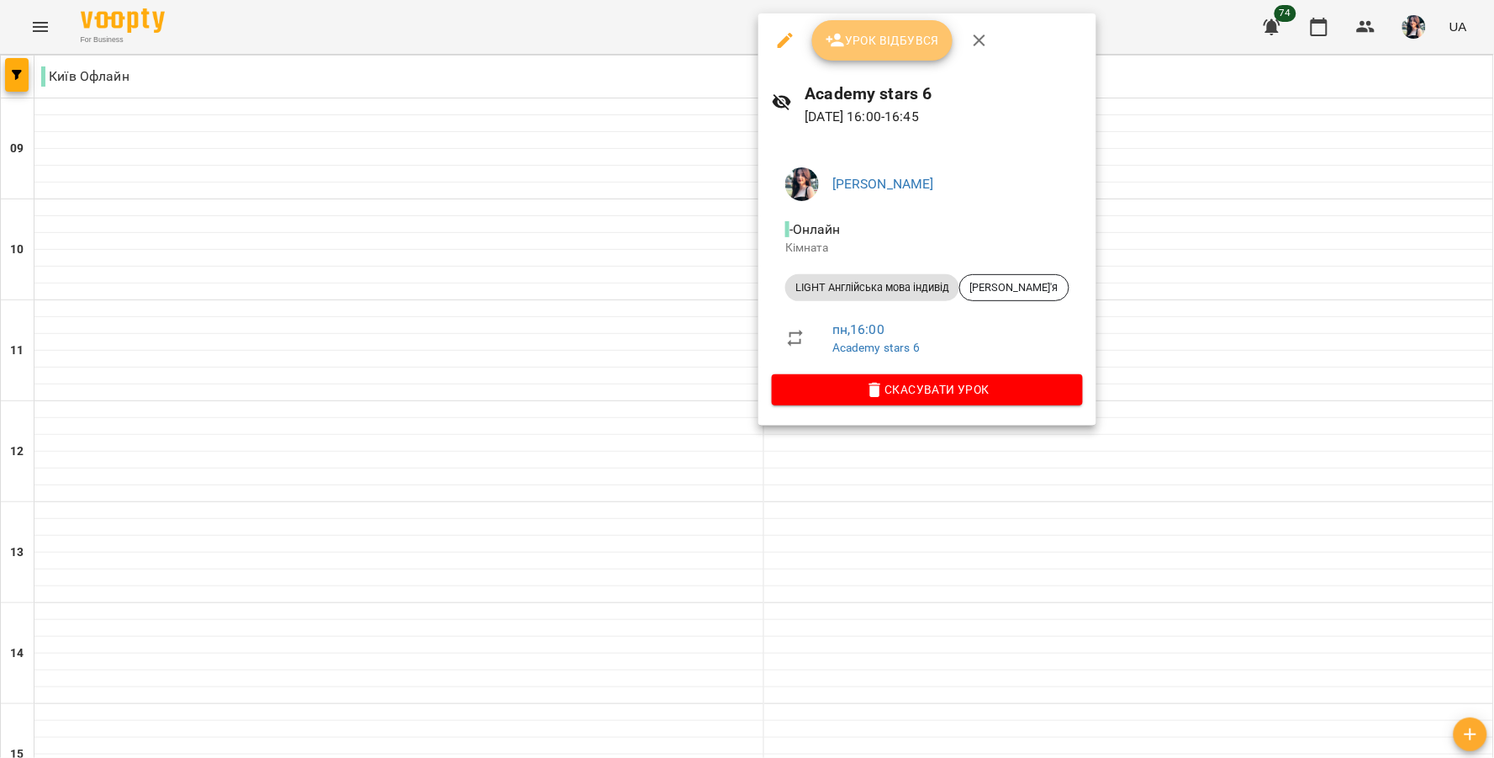
click at [903, 34] on span "Урок відбувся" at bounding box center [883, 40] width 114 height 20
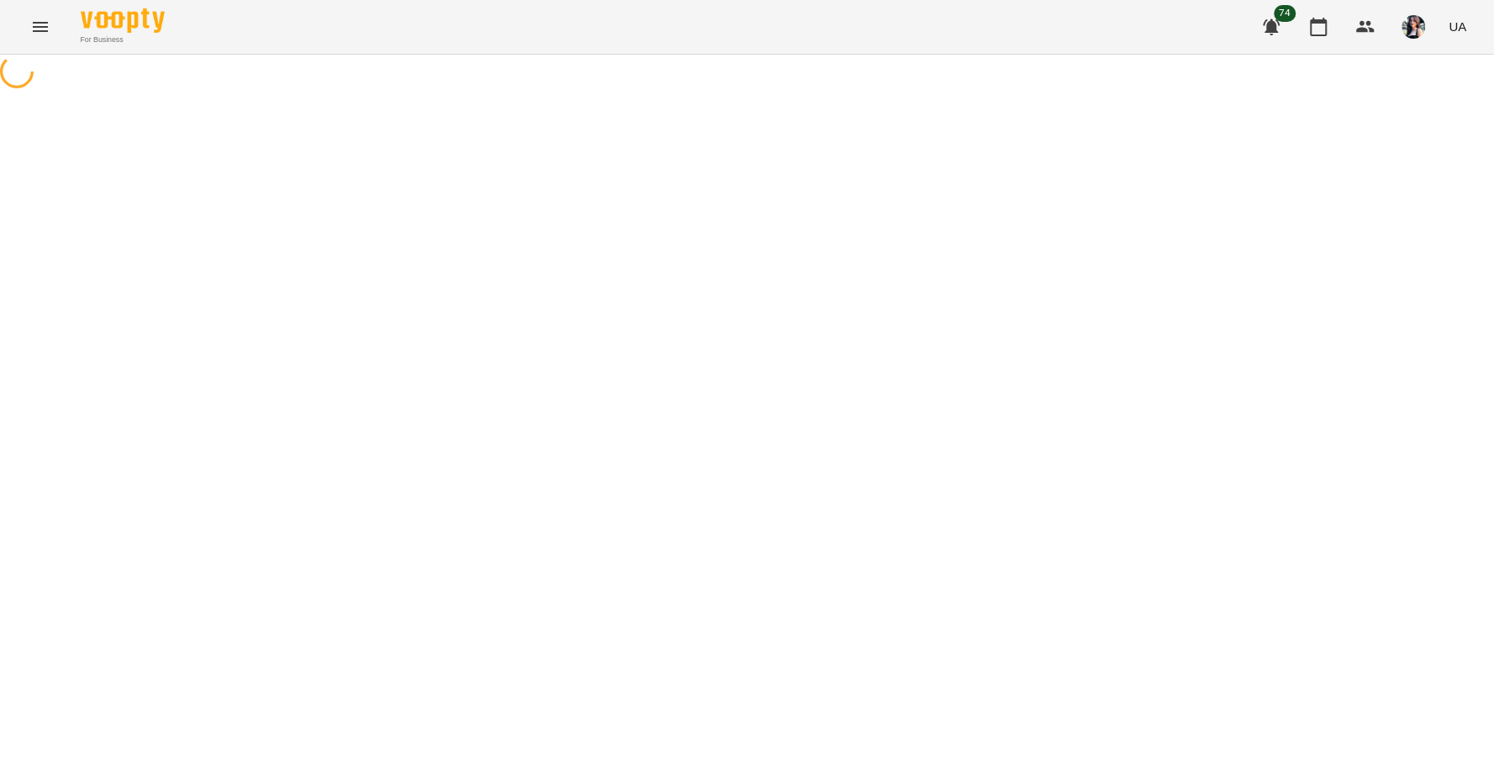
click at [861, 38] on div "For Business 74 UA" at bounding box center [747, 27] width 1494 height 54
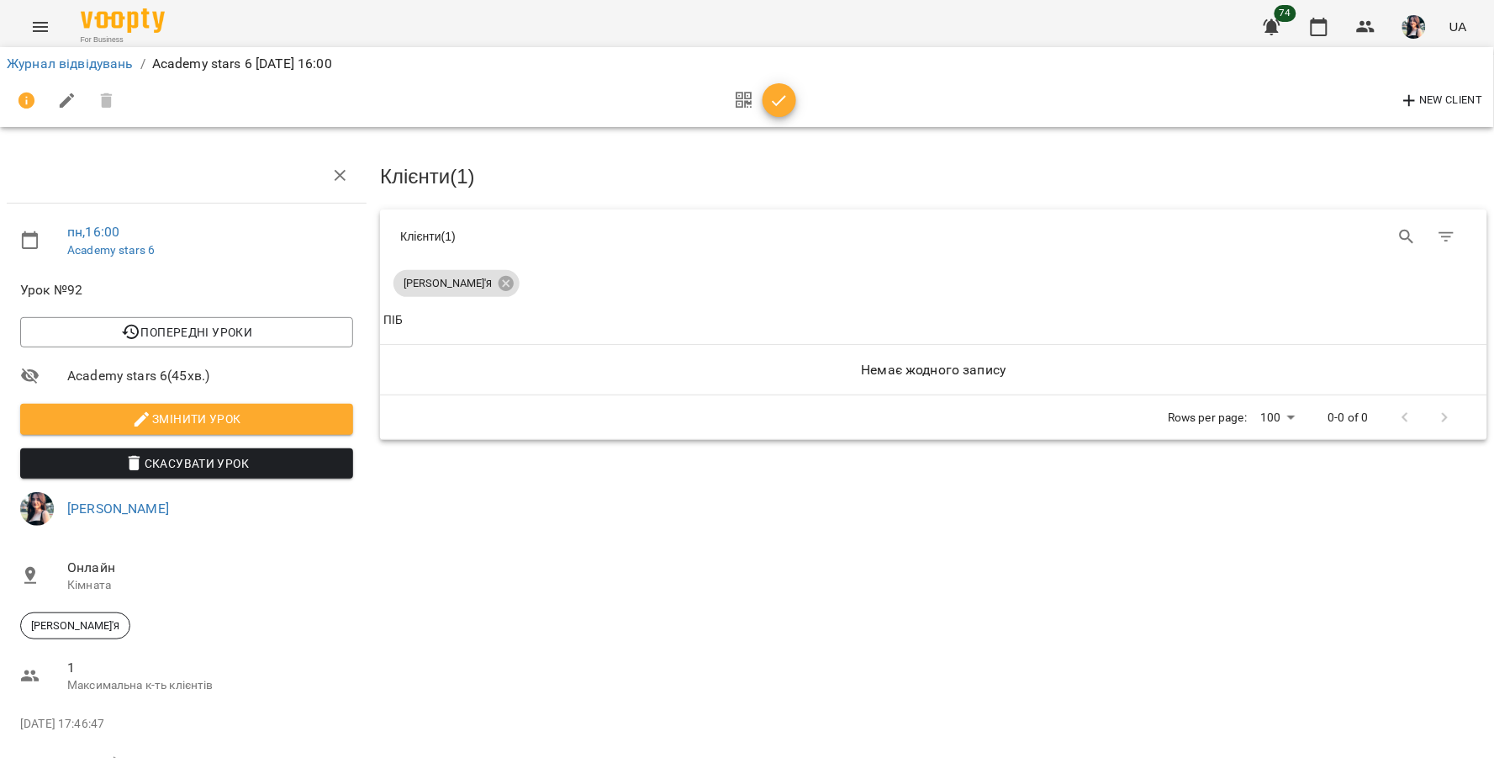
click at [785, 104] on icon "button" at bounding box center [779, 101] width 20 height 20
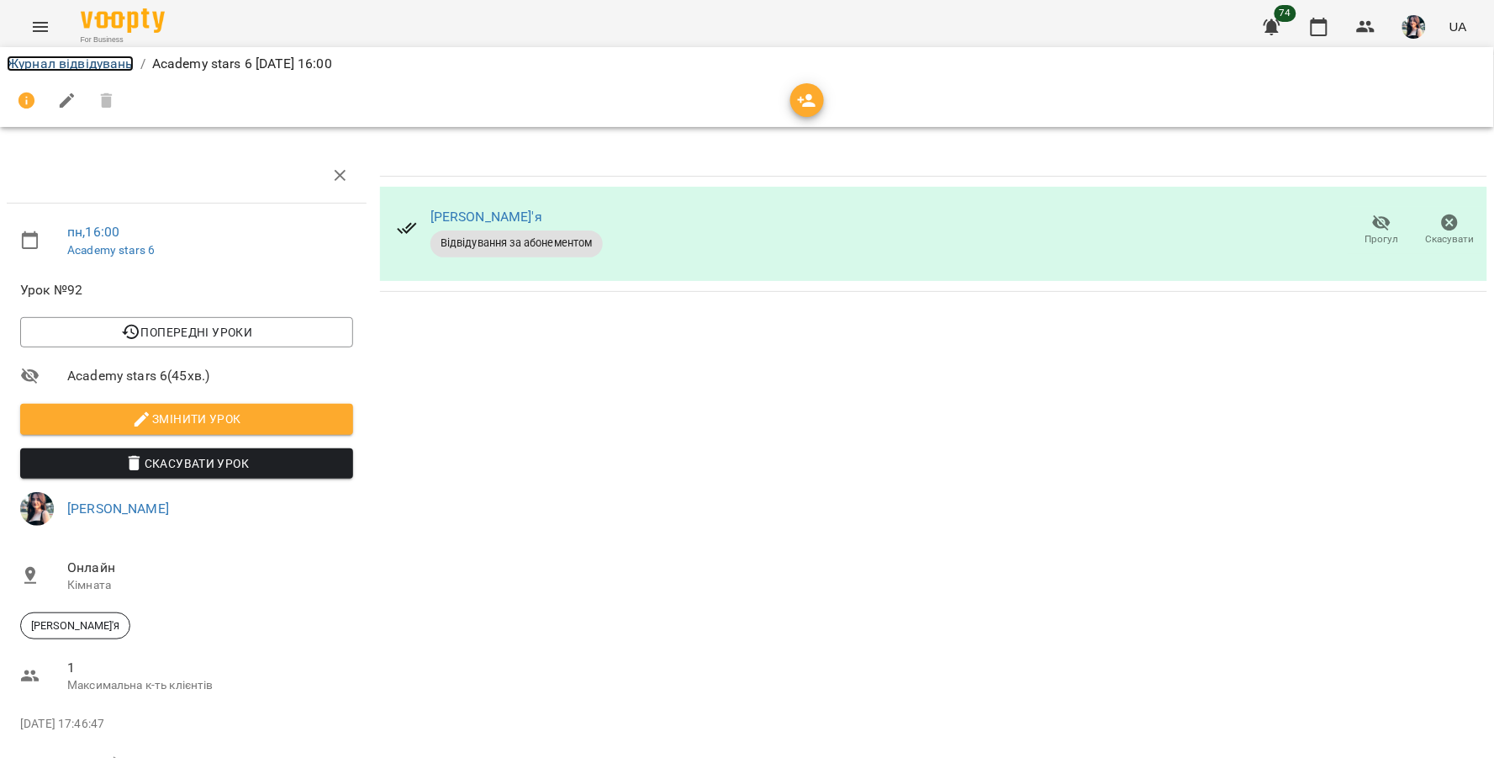
click at [116, 66] on link "Журнал відвідувань" at bounding box center [70, 63] width 127 height 16
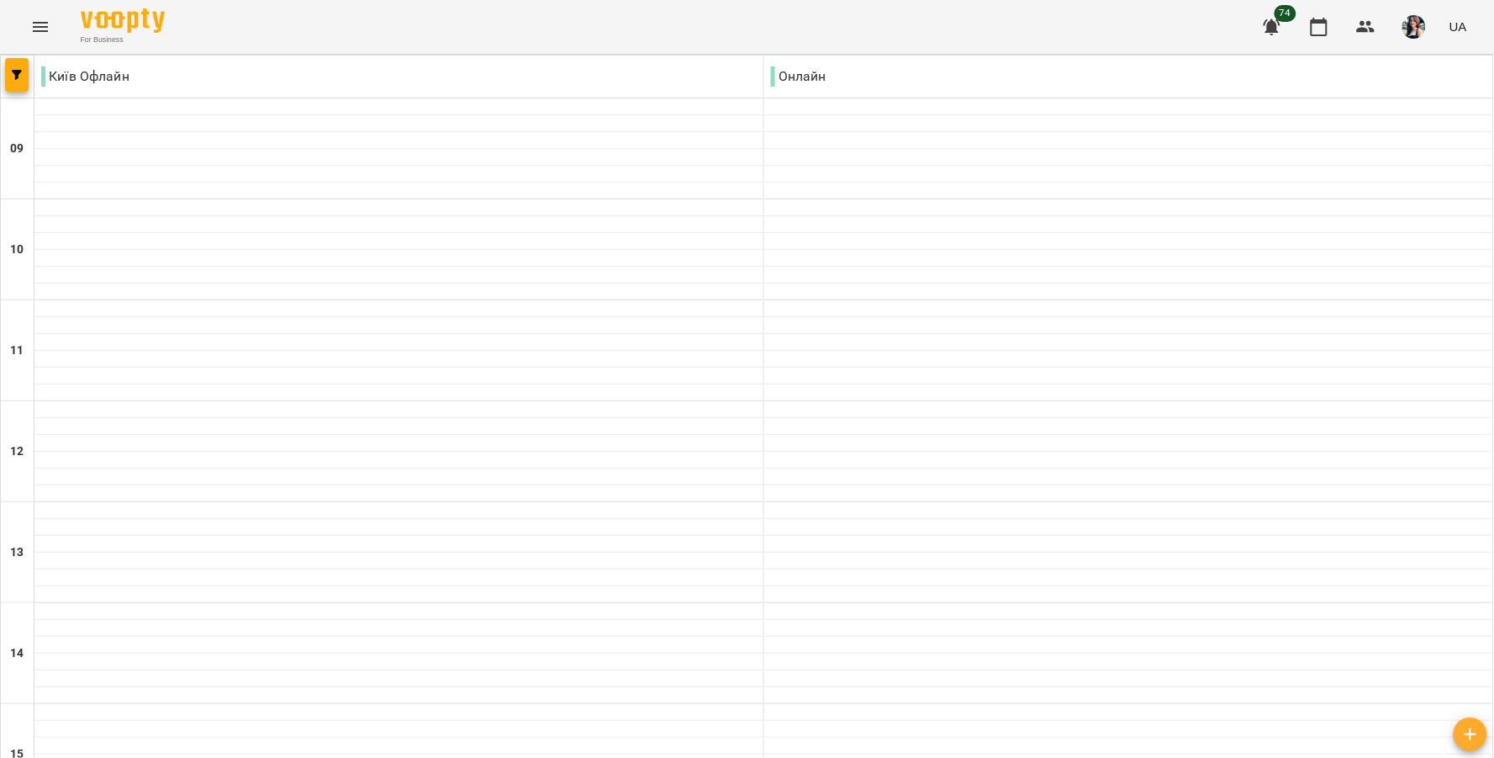
scroll to position [663, 0]
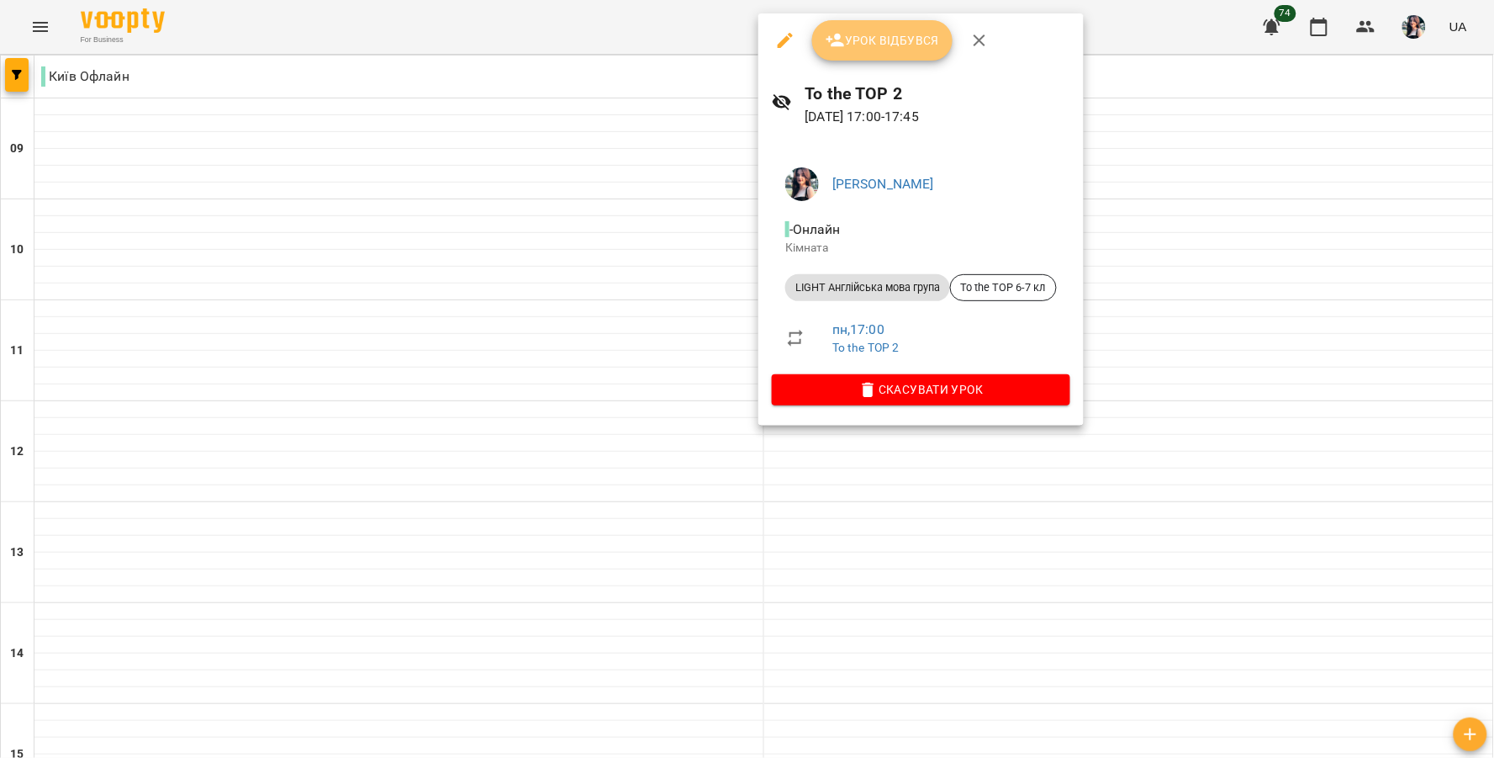
click at [903, 52] on button "Урок відбувся" at bounding box center [882, 40] width 141 height 40
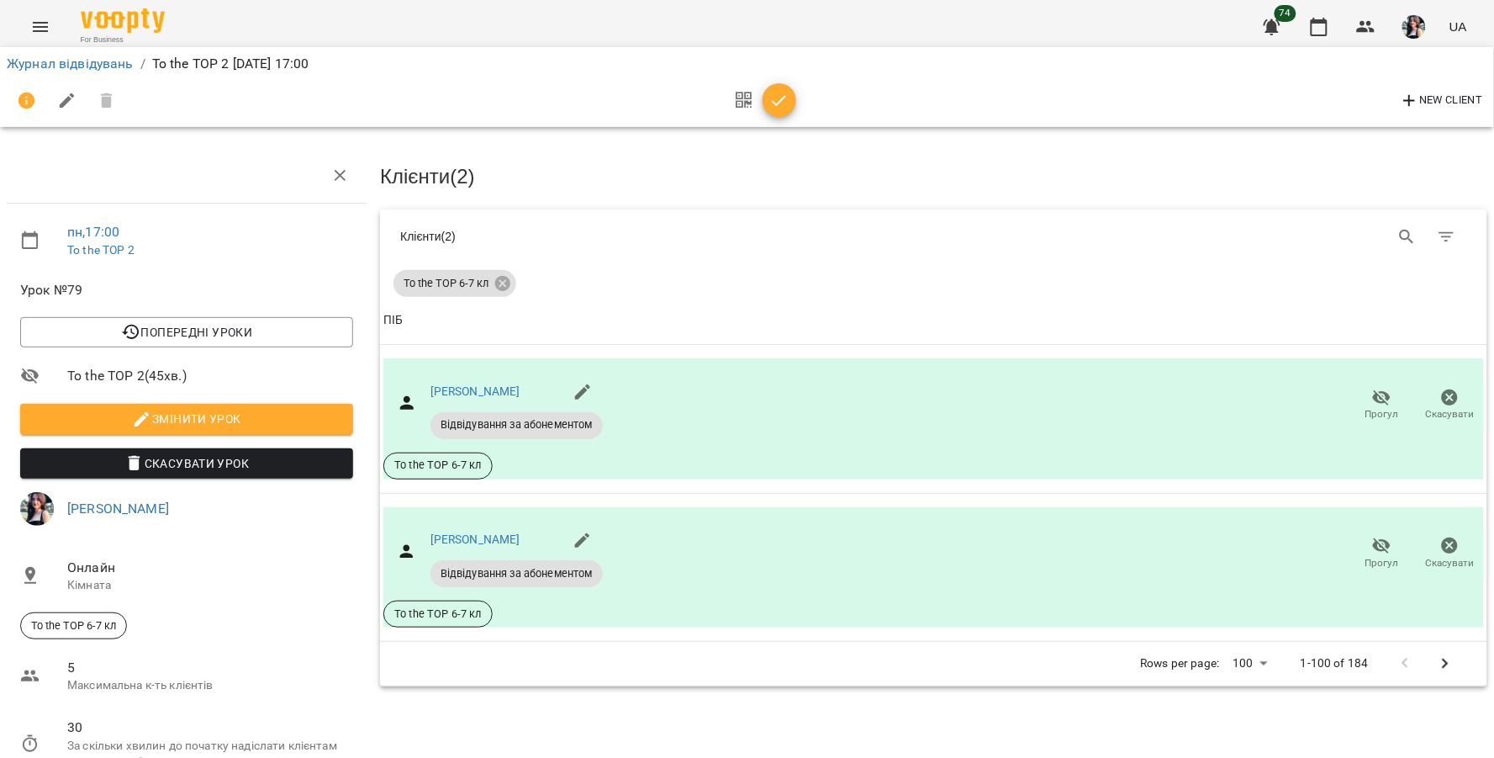
click at [778, 95] on icon "button" at bounding box center [779, 101] width 20 height 20
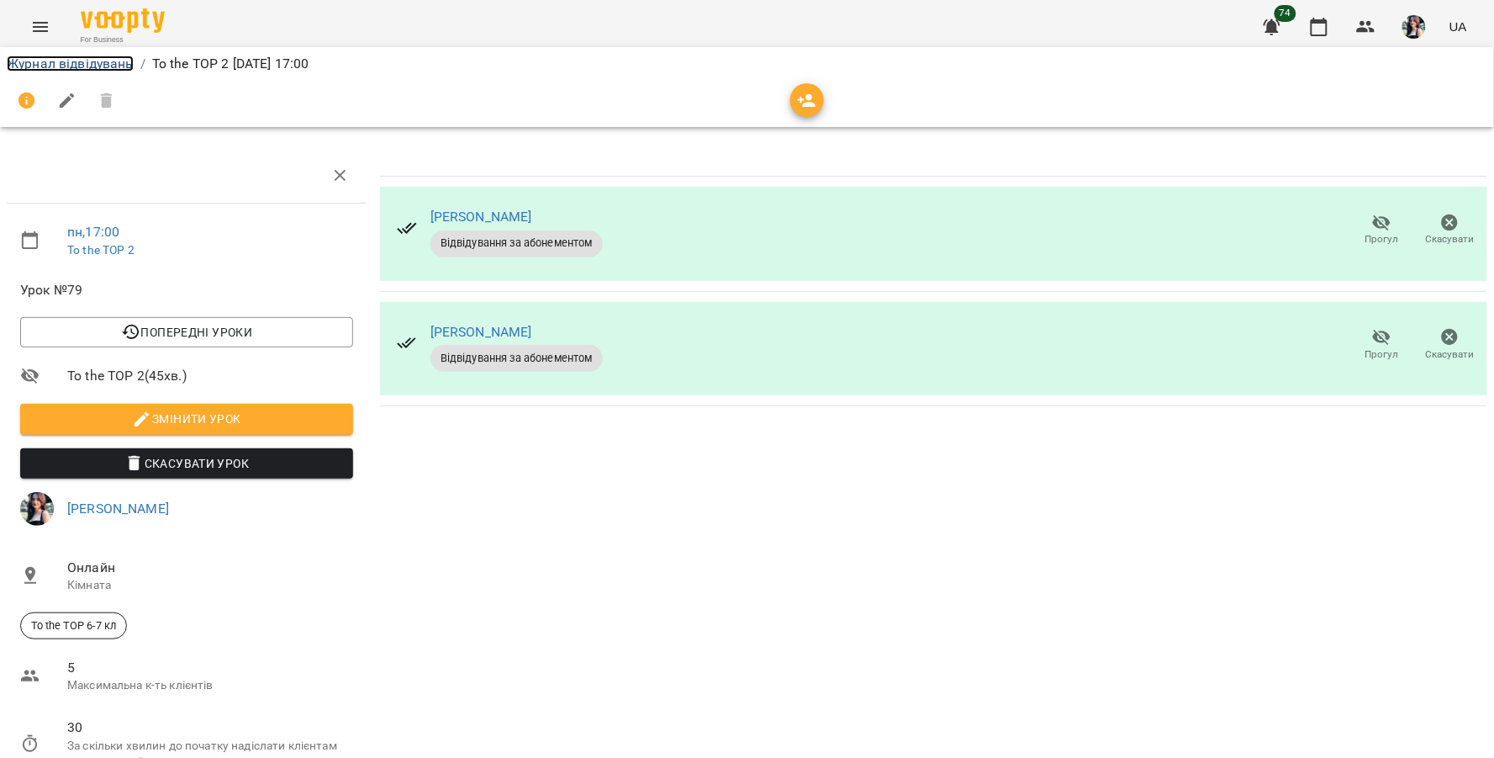
click at [123, 65] on link "Журнал відвідувань" at bounding box center [70, 63] width 127 height 16
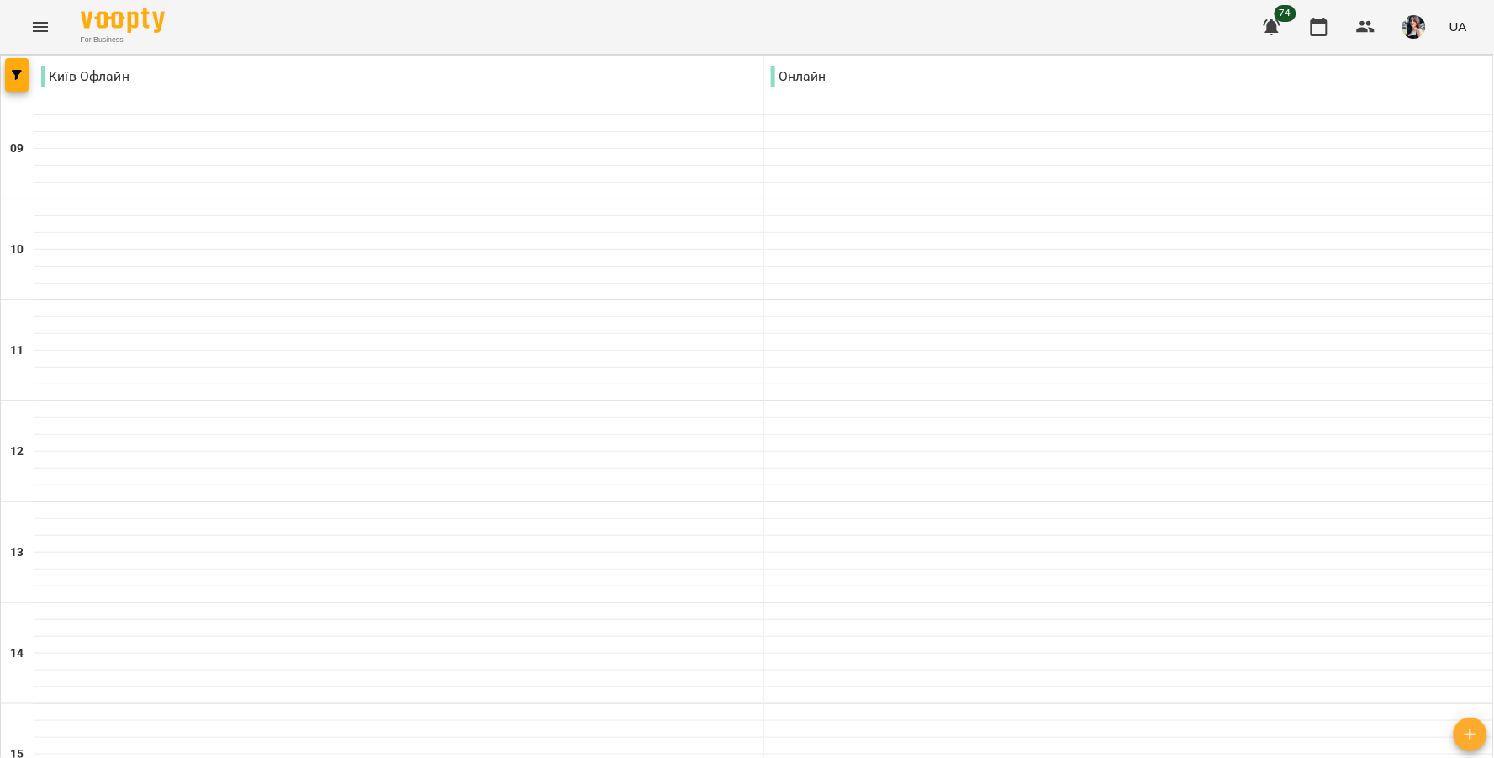
scroll to position [663, 0]
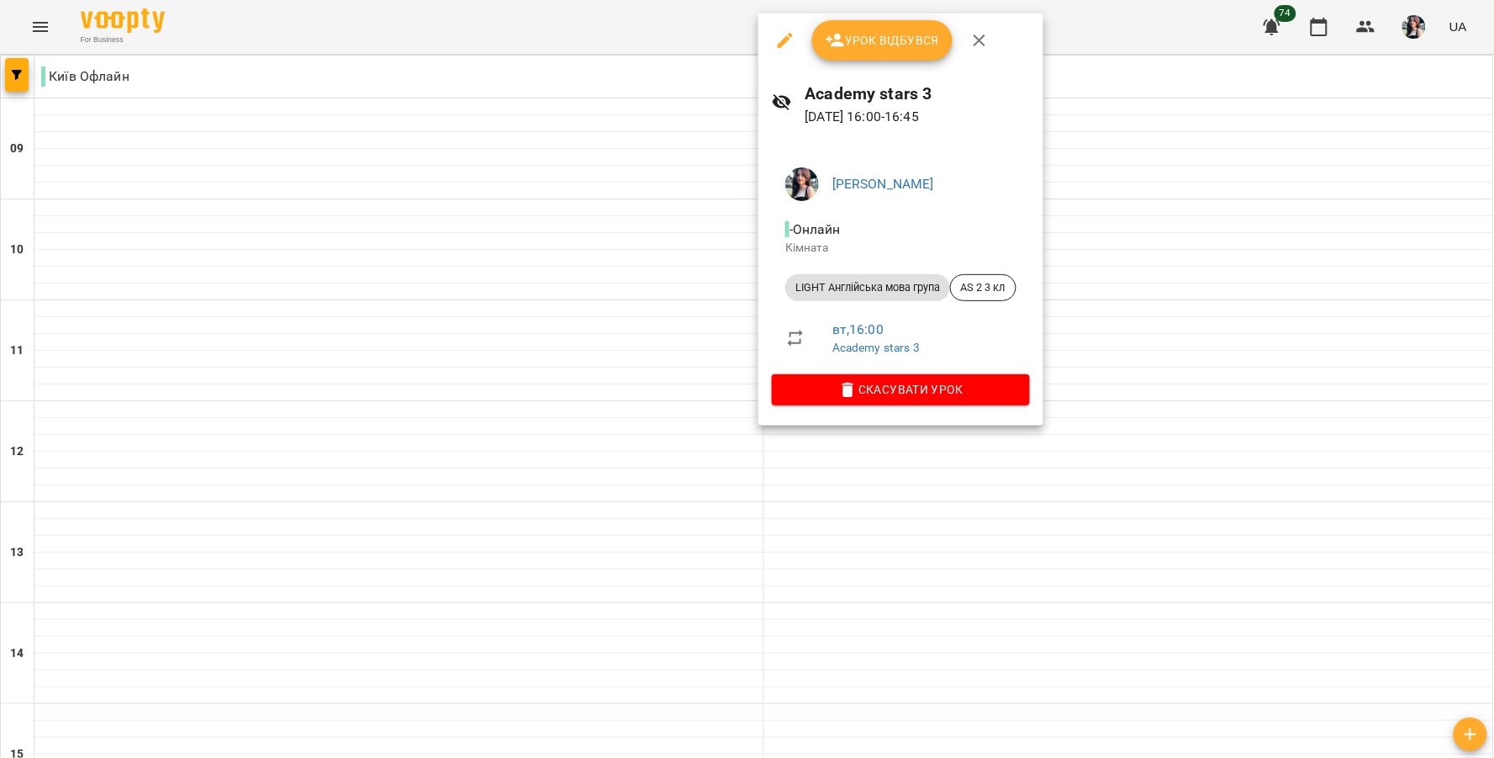
click at [902, 26] on button "Урок відбувся" at bounding box center [882, 40] width 141 height 40
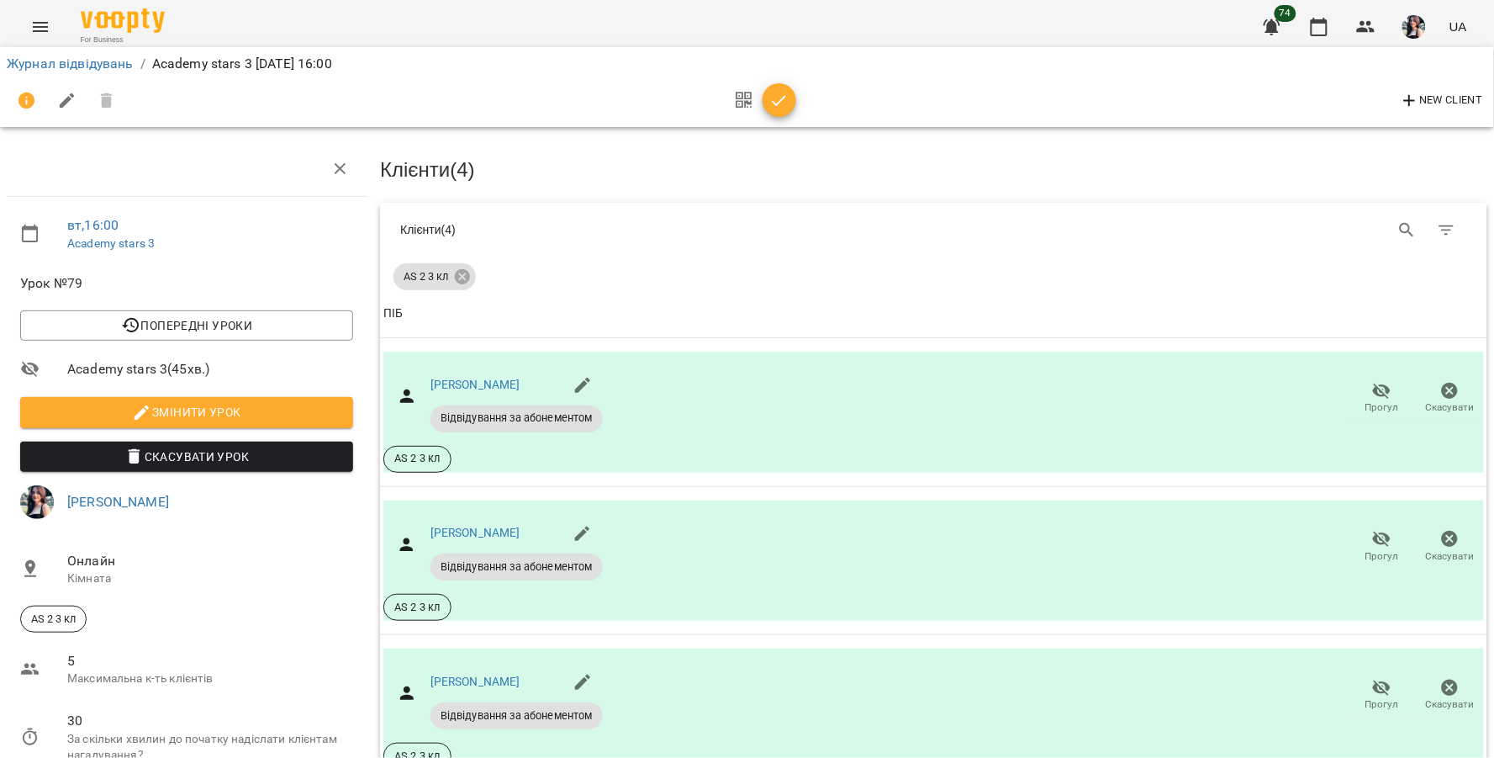
scroll to position [187, 0]
click at [785, 101] on icon "button" at bounding box center [779, 101] width 20 height 20
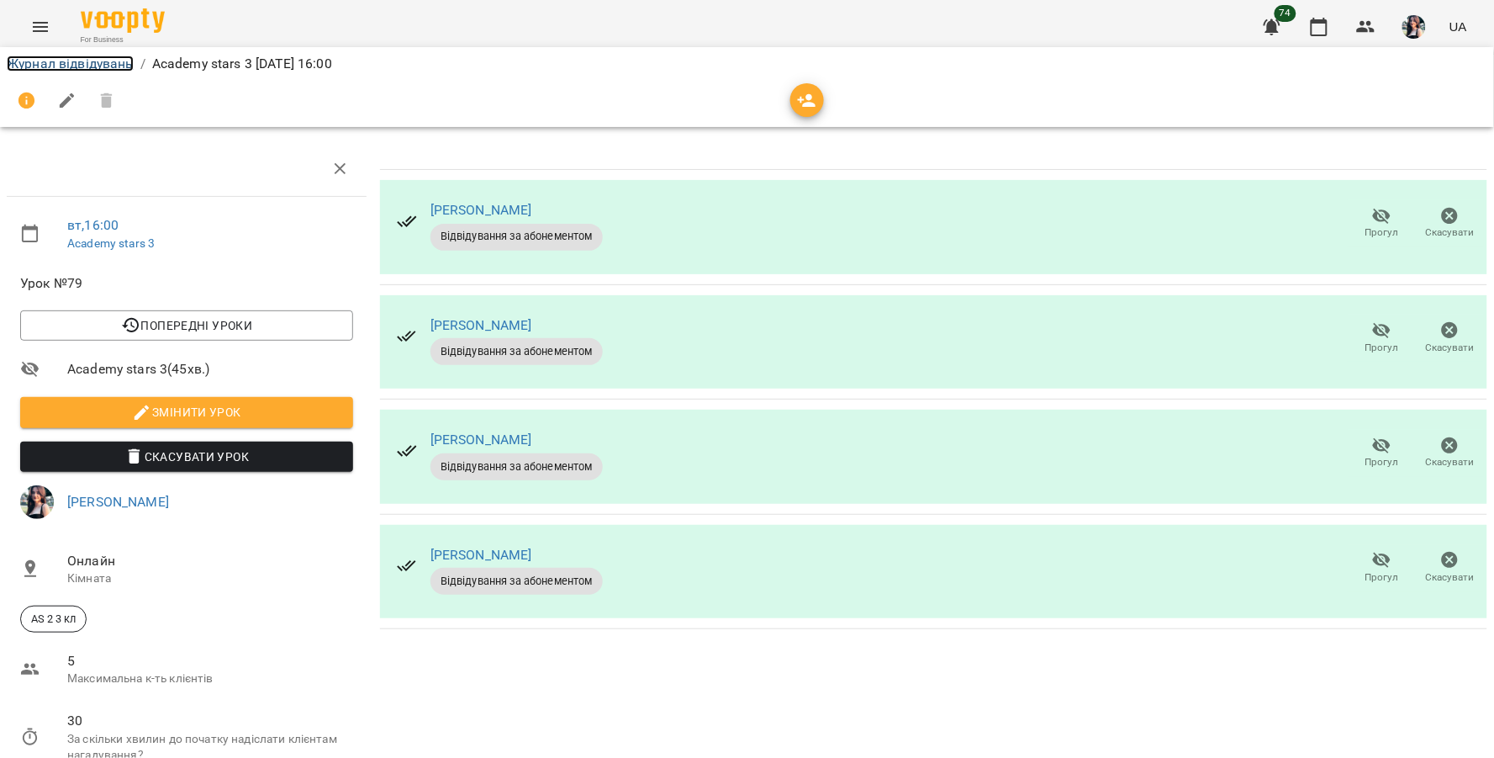
click at [63, 64] on link "Журнал відвідувань" at bounding box center [70, 63] width 127 height 16
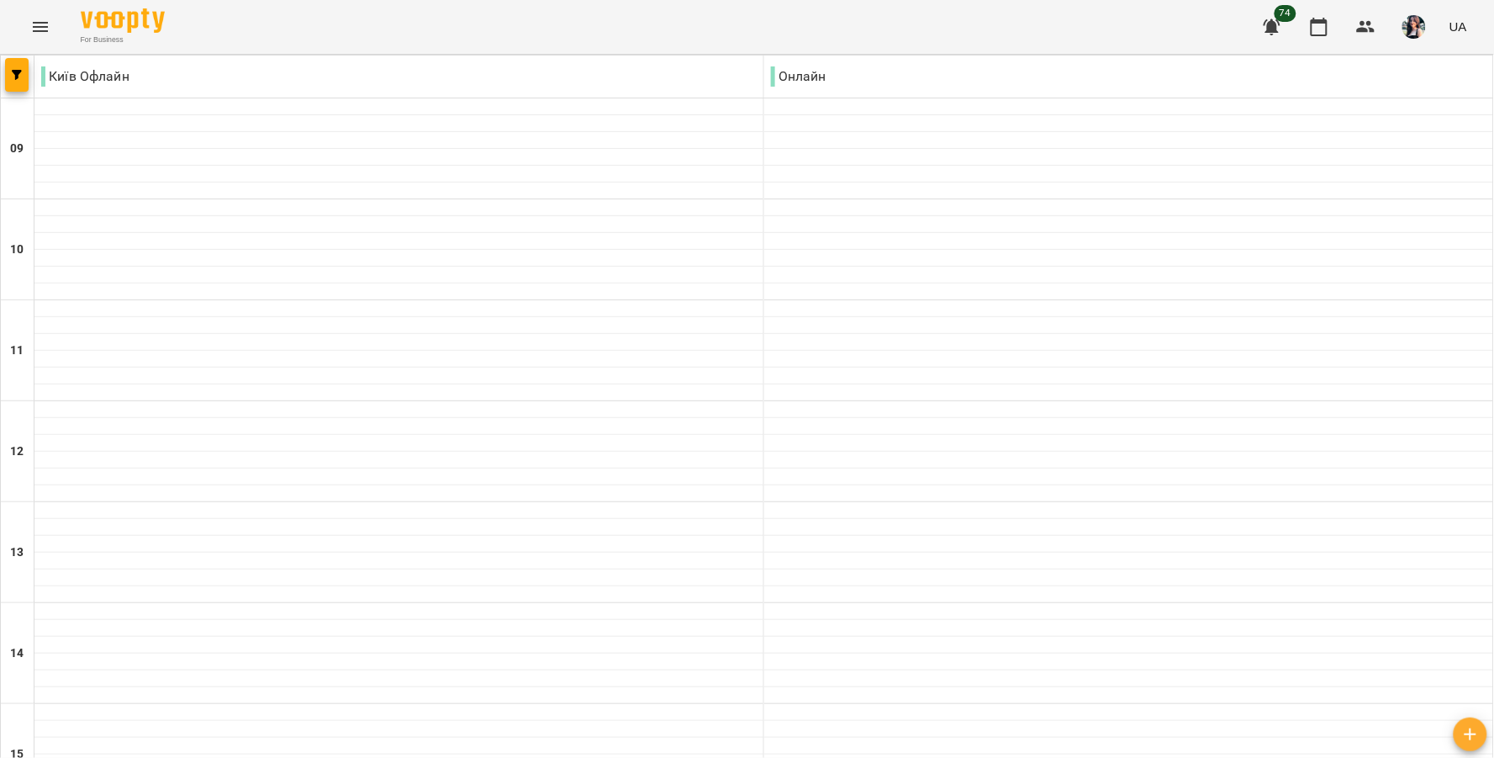
scroll to position [653, 0]
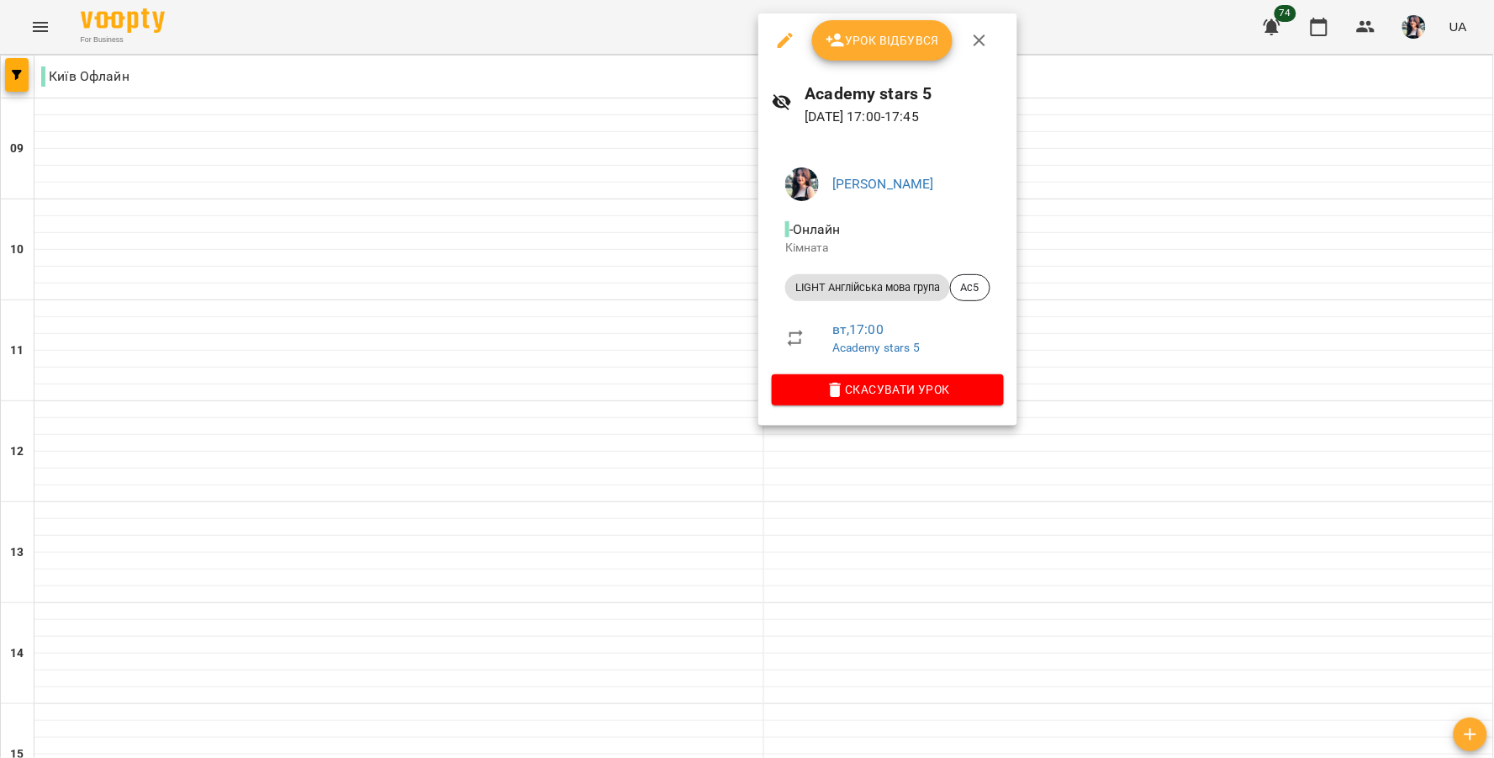
click at [858, 35] on span "Урок відбувся" at bounding box center [883, 40] width 114 height 20
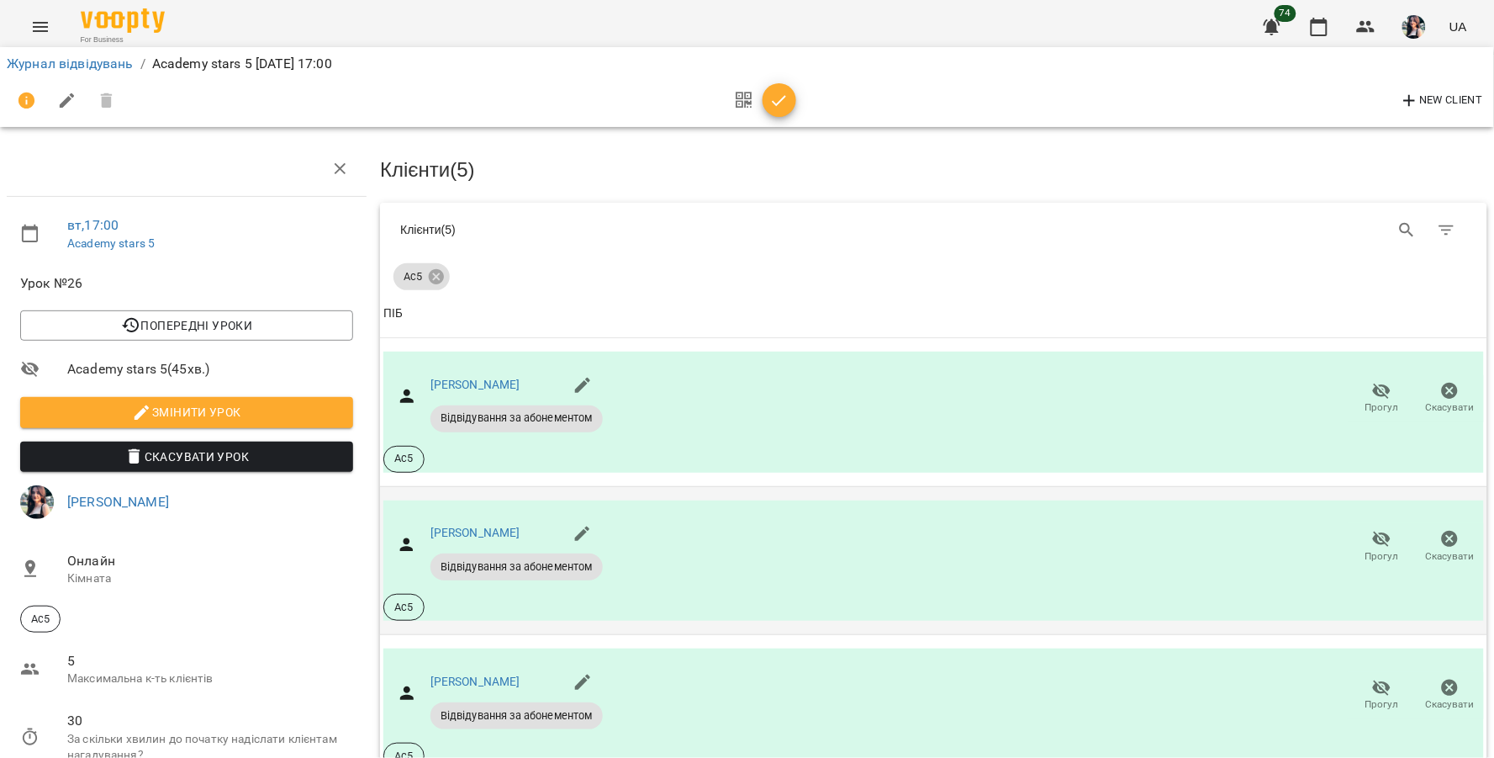
scroll to position [399, 0]
click at [1373, 680] on icon "button" at bounding box center [1382, 688] width 18 height 16
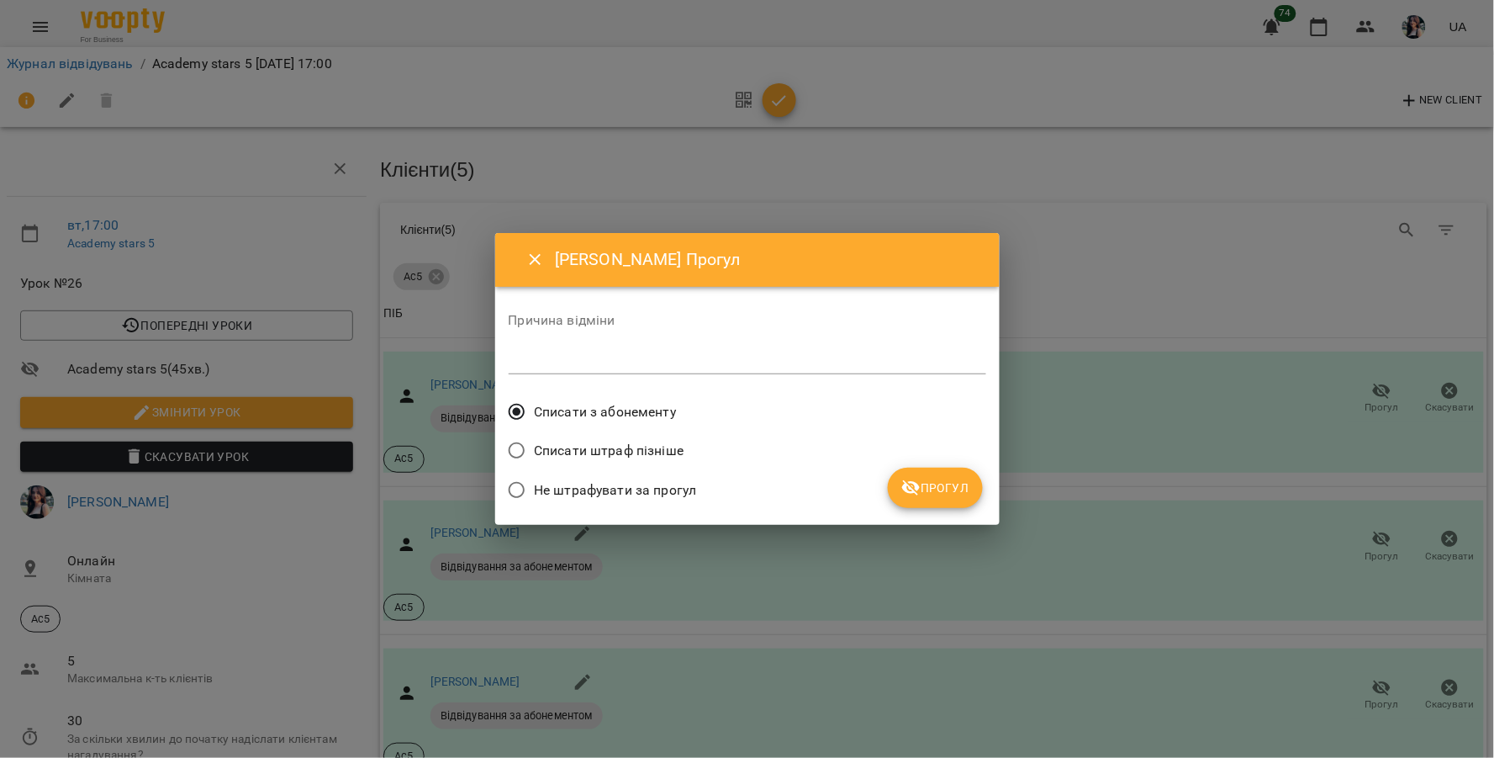
click at [938, 490] on span "Прогул" at bounding box center [935, 488] width 68 height 20
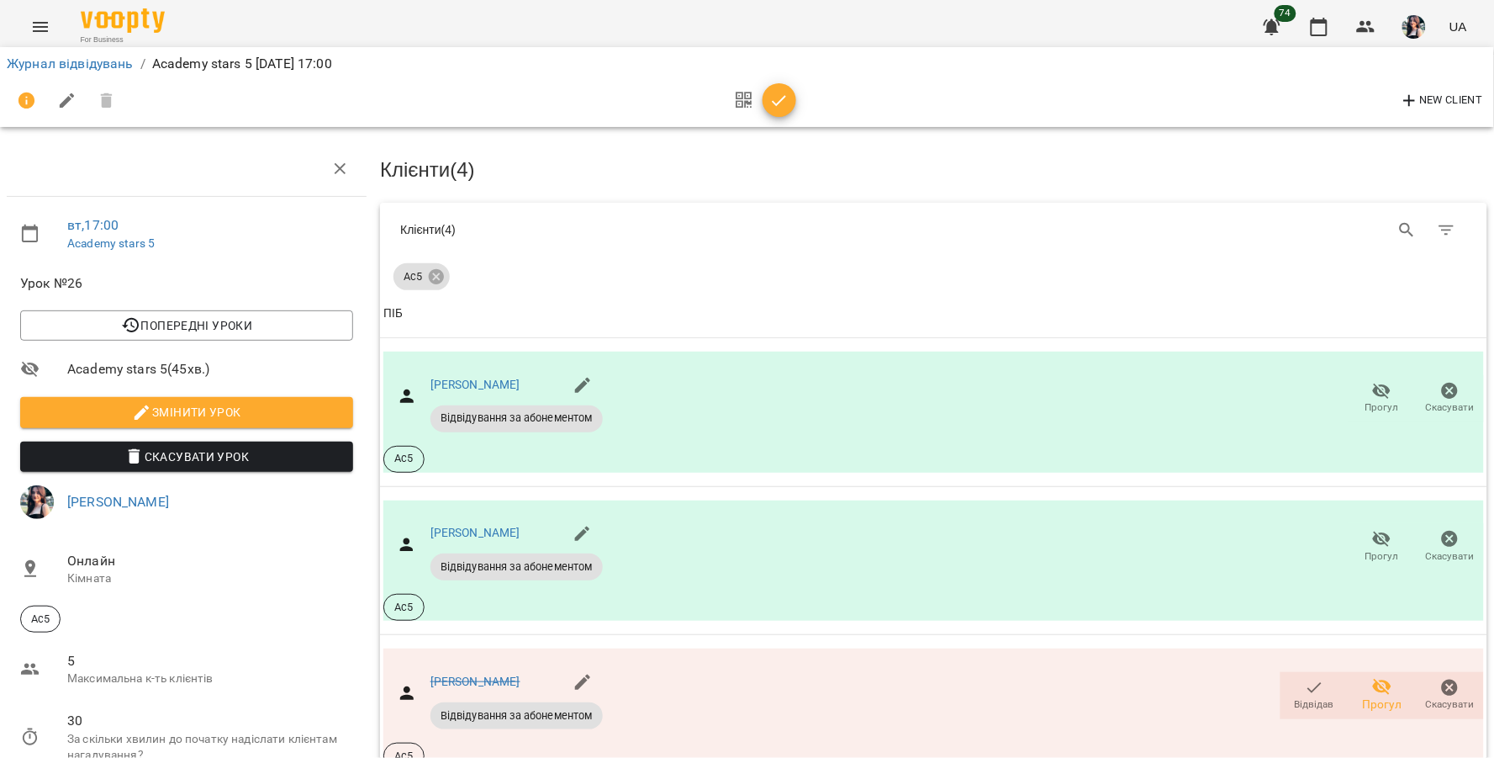
click at [767, 101] on span "button" at bounding box center [780, 101] width 34 height 20
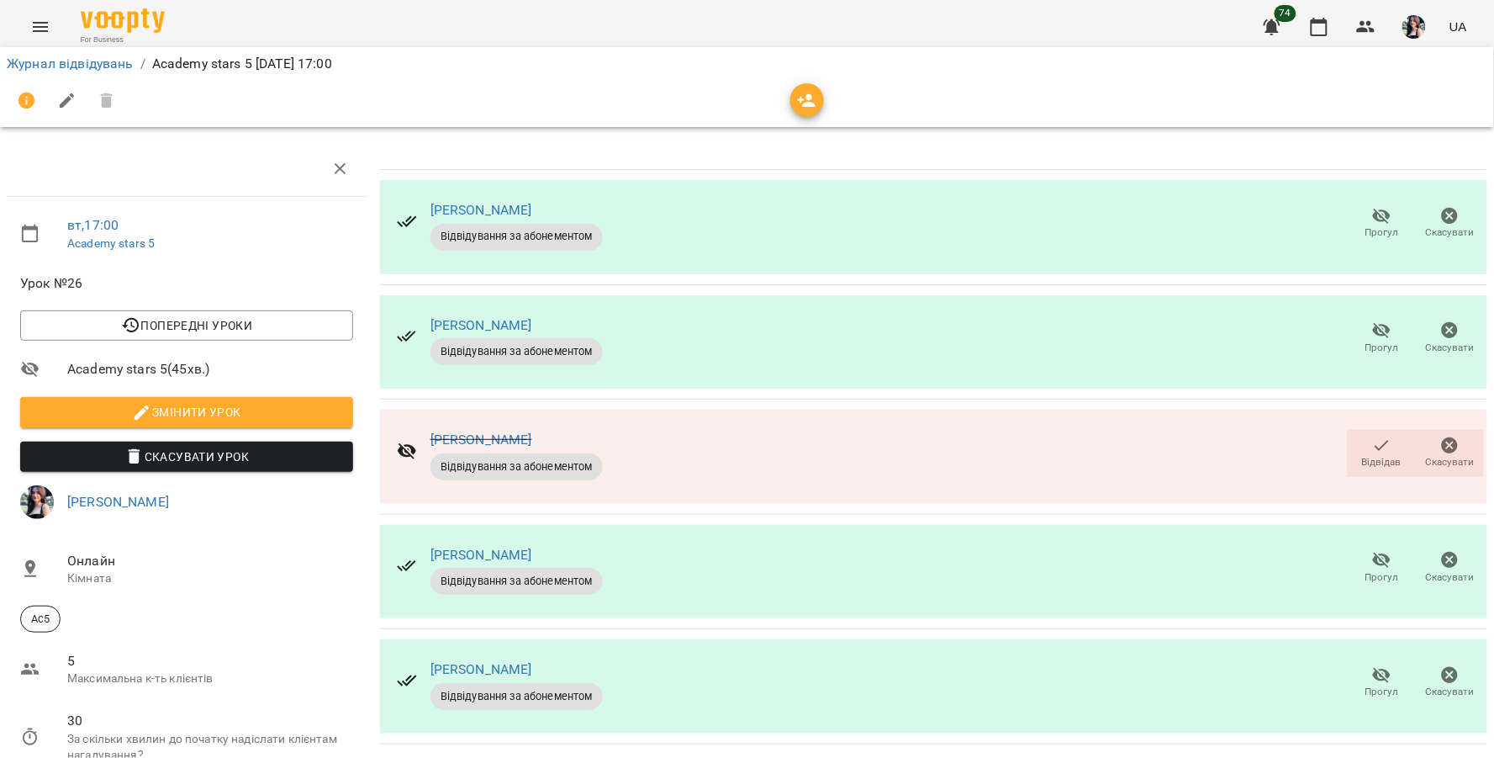
scroll to position [225, 0]
click at [130, 60] on link "Журнал відвідувань" at bounding box center [70, 63] width 127 height 16
